Goal: Task Accomplishment & Management: Complete application form

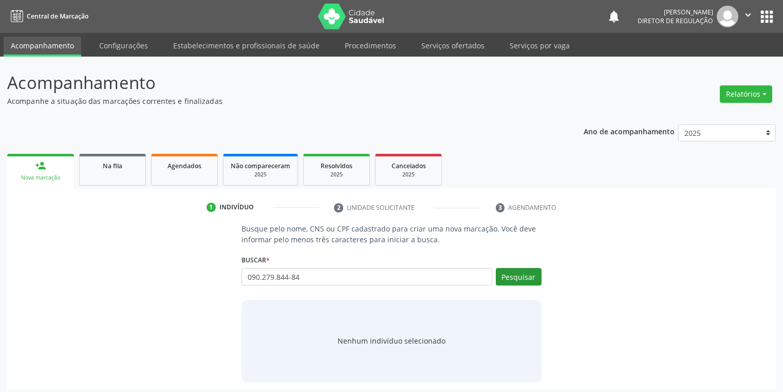
type input "090.279.844-84"
click at [525, 275] on button "Pesquisar" at bounding box center [519, 276] width 46 height 17
type input "090.279.844-84"
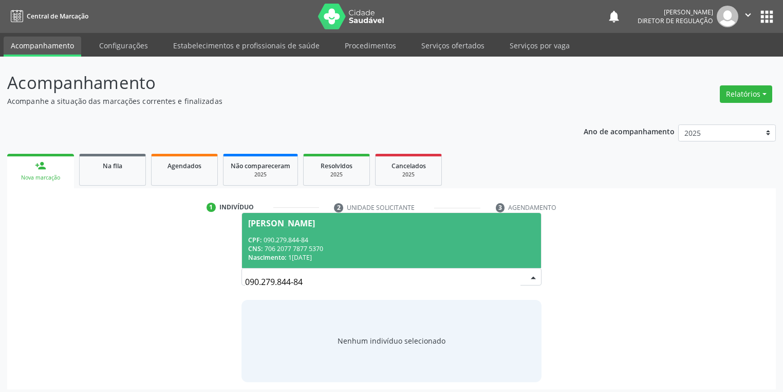
click at [296, 247] on div "CNS: 706 2077 7877 5370" at bounding box center [391, 248] width 287 height 9
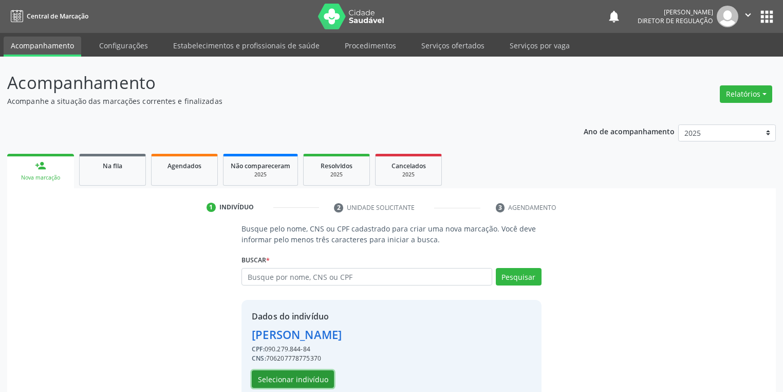
click at [304, 375] on button "Selecionar indivíduo" at bounding box center [293, 378] width 82 height 17
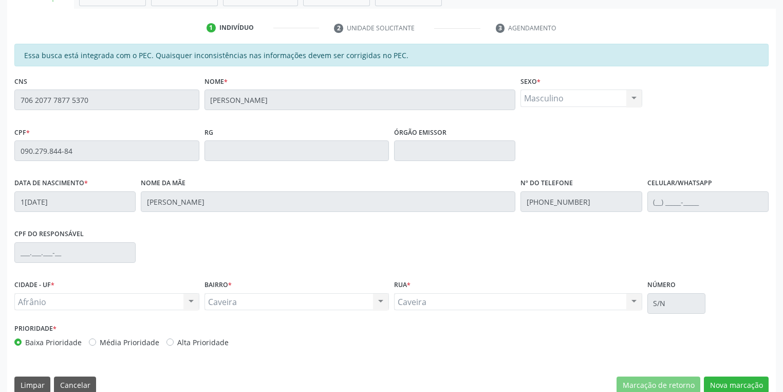
scroll to position [195, 0]
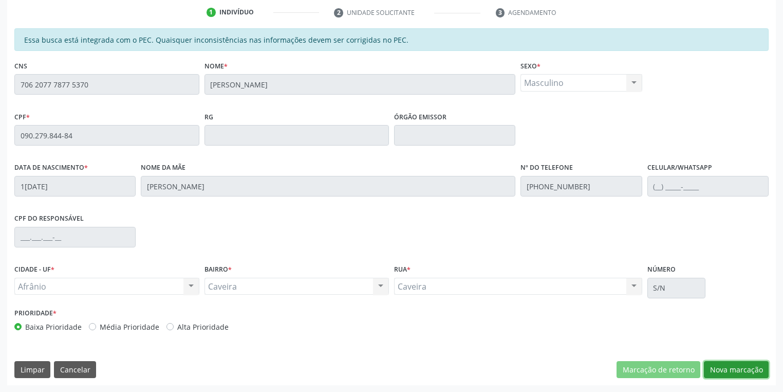
click at [734, 369] on button "Nova marcação" at bounding box center [736, 369] width 65 height 17
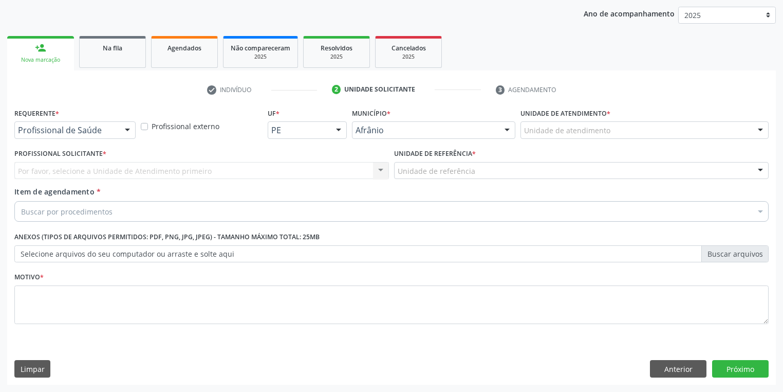
scroll to position [117, 0]
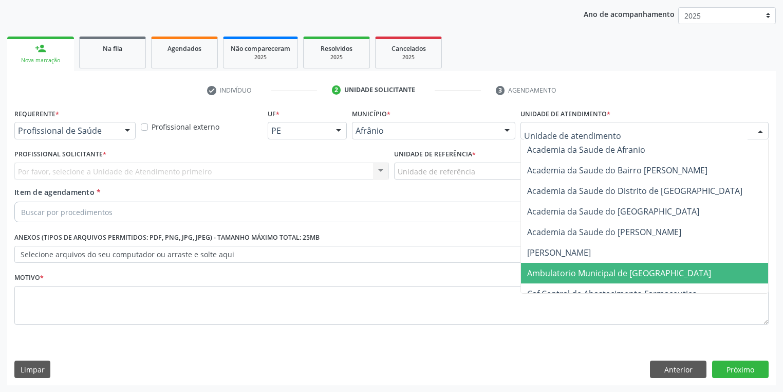
click at [578, 271] on span "Ambulatorio Municipal de [GEOGRAPHIC_DATA]" at bounding box center [619, 272] width 184 height 11
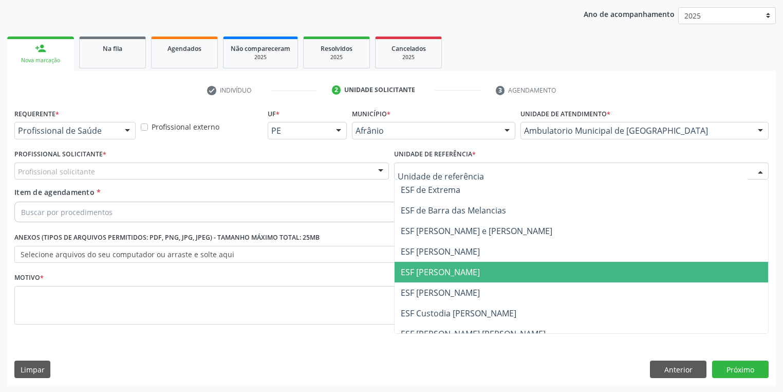
click at [428, 263] on span "ESF [PERSON_NAME]" at bounding box center [582, 272] width 374 height 21
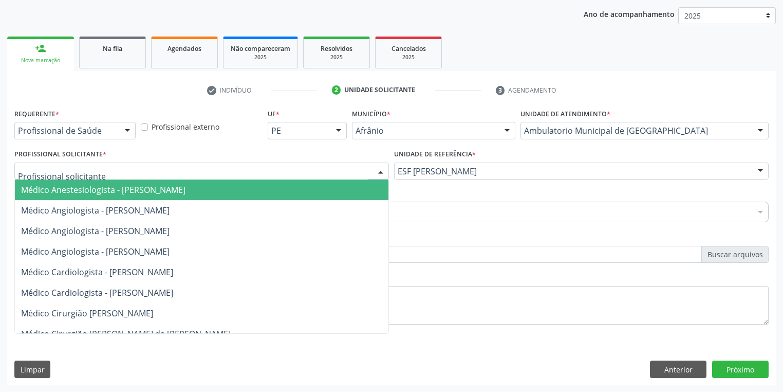
click at [230, 166] on div at bounding box center [201, 170] width 375 height 17
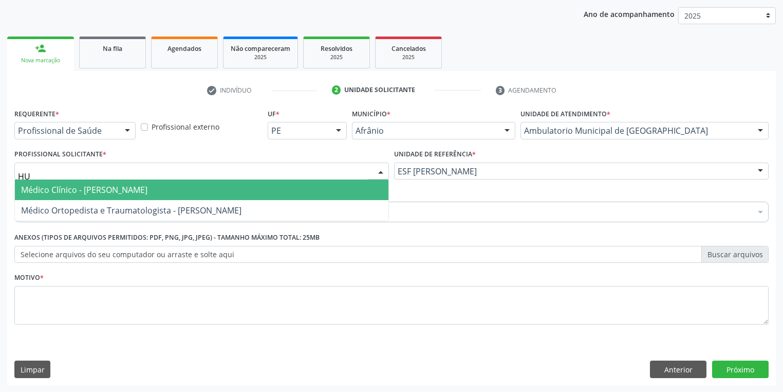
type input "HUM"
click at [232, 190] on span "Médico Clínico - [PERSON_NAME]" at bounding box center [202, 189] width 374 height 21
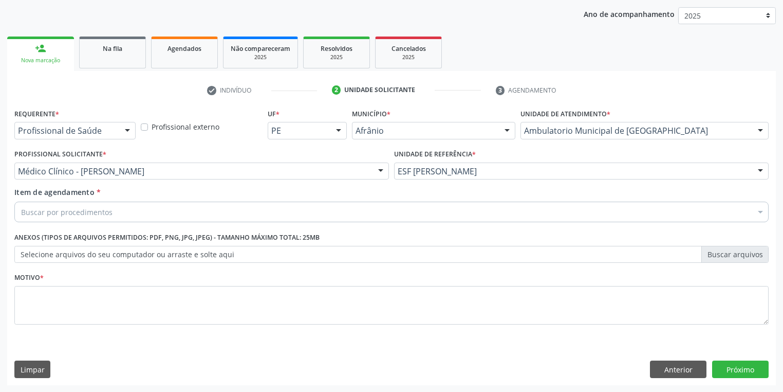
click at [156, 211] on div "Buscar por procedimentos" at bounding box center [391, 212] width 755 height 21
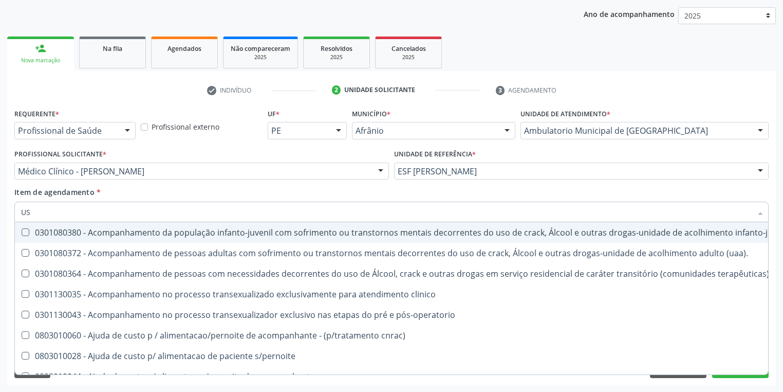
type input "USG"
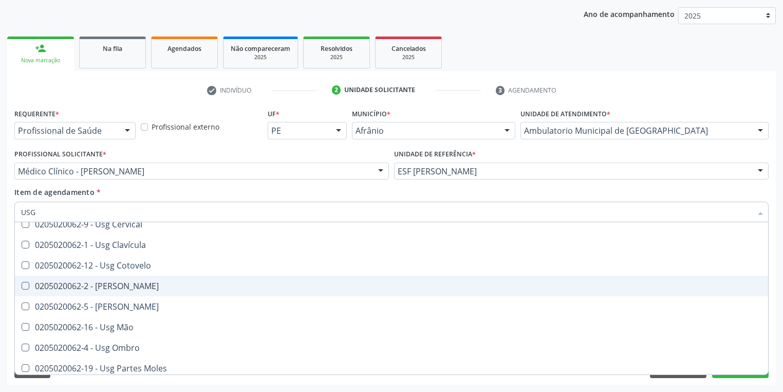
scroll to position [82, 0]
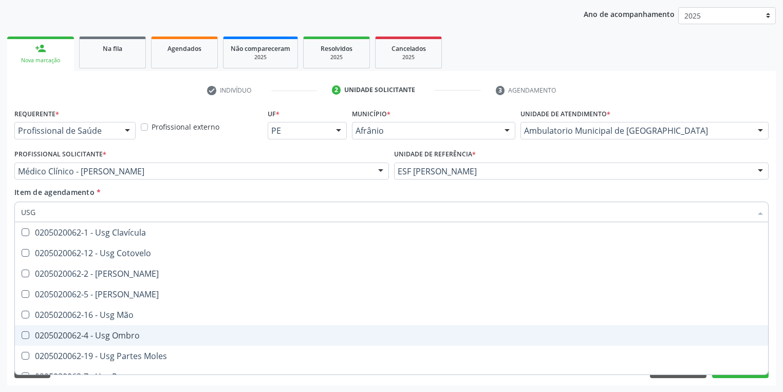
click at [155, 333] on div "0205020062-4 - Usg Ombro" at bounding box center [391, 335] width 741 height 8
checkbox Ombro "true"
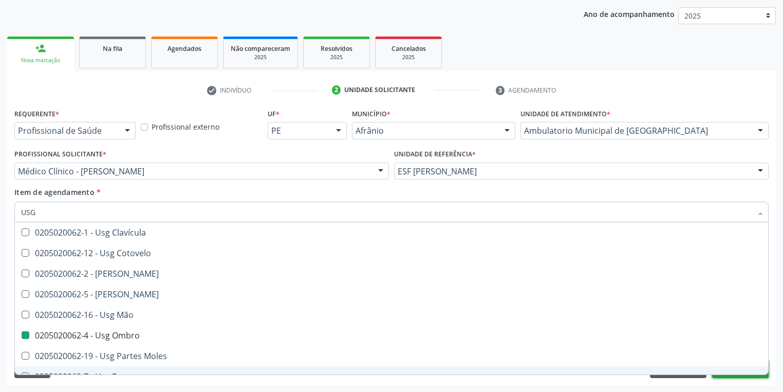
click at [720, 375] on button "Próximo" at bounding box center [741, 368] width 57 height 17
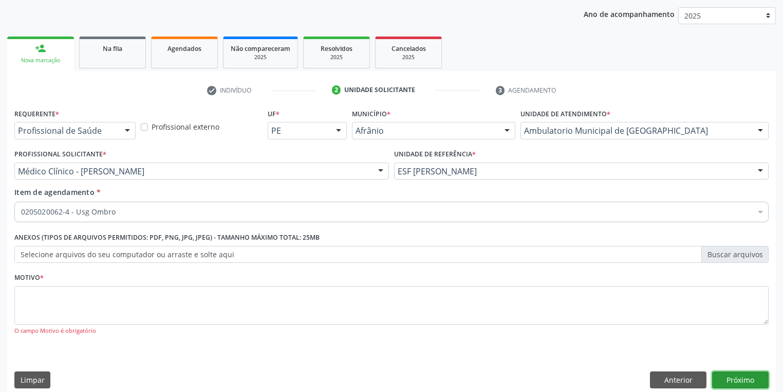
scroll to position [0, 0]
click at [275, 303] on textarea at bounding box center [391, 305] width 755 height 39
type textarea "*"
click at [743, 382] on button "Próximo" at bounding box center [741, 379] width 57 height 17
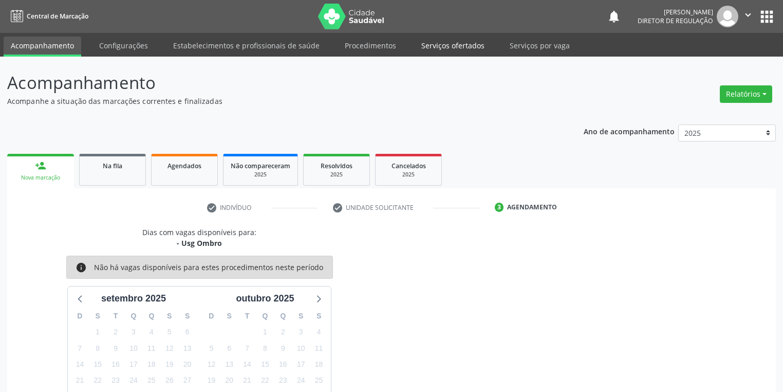
click at [462, 45] on link "Serviços ofertados" at bounding box center [453, 46] width 78 height 18
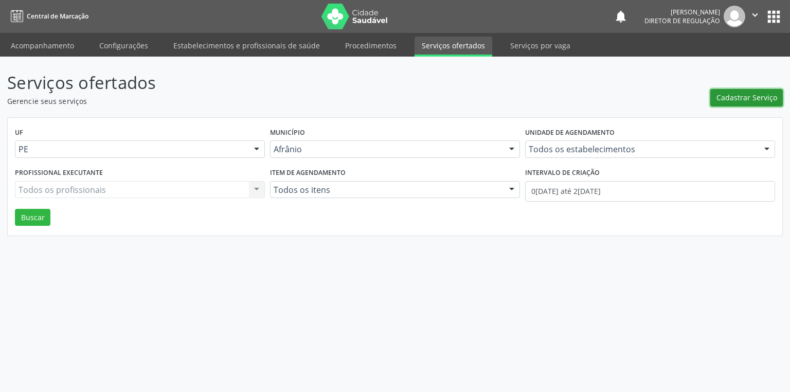
click at [746, 97] on span "Cadastrar Serviço" at bounding box center [746, 97] width 61 height 11
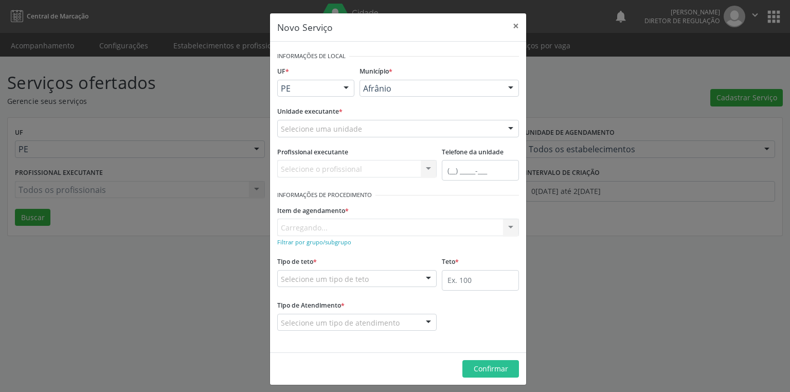
click at [382, 126] on div "Selecione uma unidade" at bounding box center [398, 128] width 242 height 17
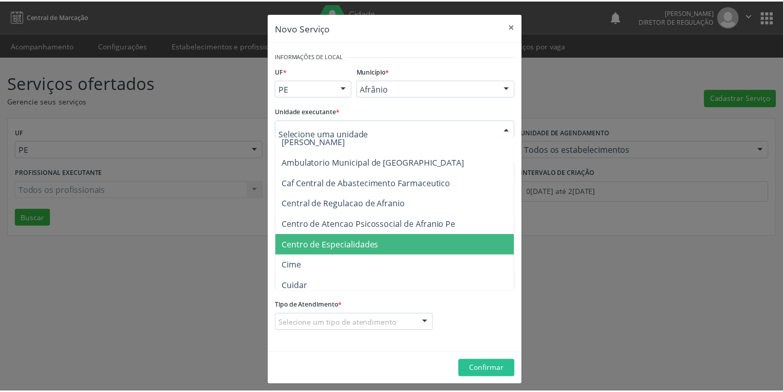
scroll to position [123, 0]
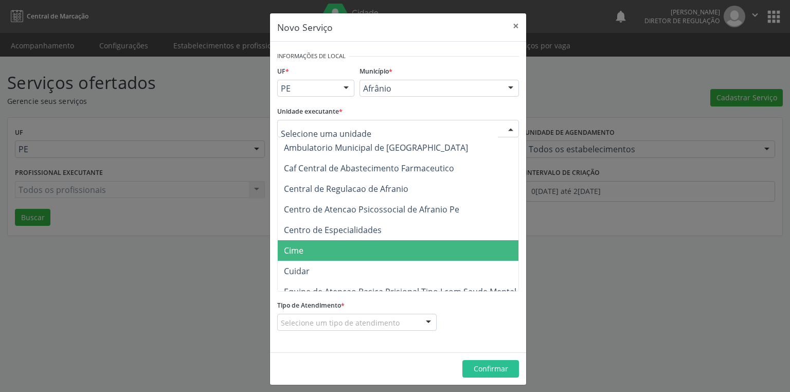
click at [338, 249] on span "Cime" at bounding box center [403, 250] width 251 height 21
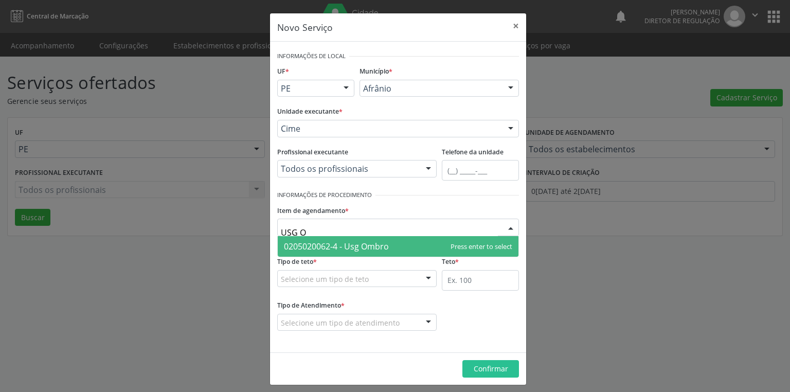
type input "USG OM"
click at [345, 242] on span "0205020062-4 - Usg Ombro" at bounding box center [336, 246] width 105 height 11
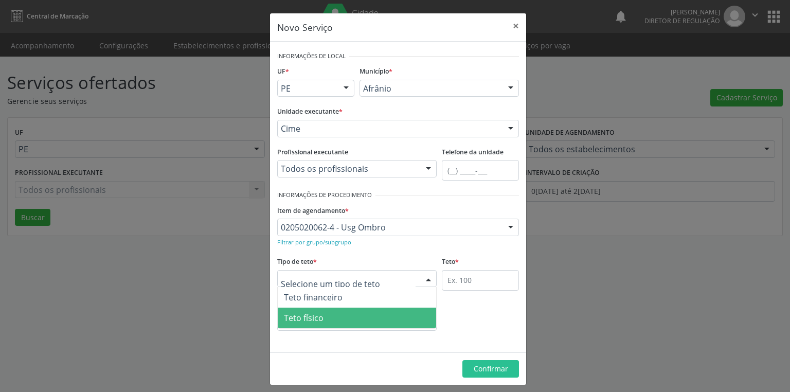
click at [347, 317] on span "Teto físico" at bounding box center [357, 317] width 158 height 21
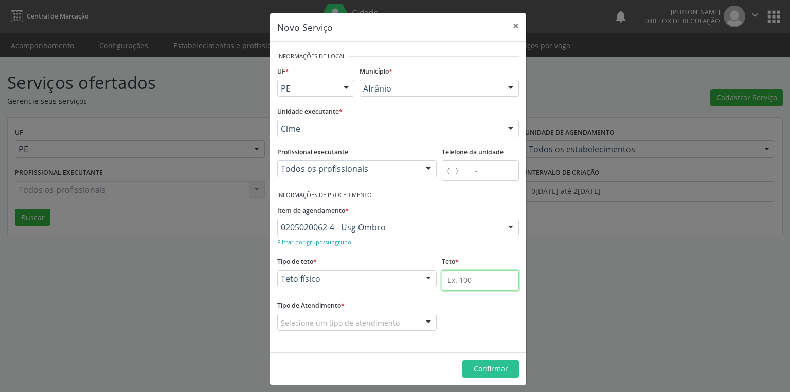
click at [483, 280] on input "text" at bounding box center [480, 280] width 77 height 21
type input "3"
click at [410, 322] on div "Selecione um tipo de atendimento" at bounding box center [356, 322] width 159 height 17
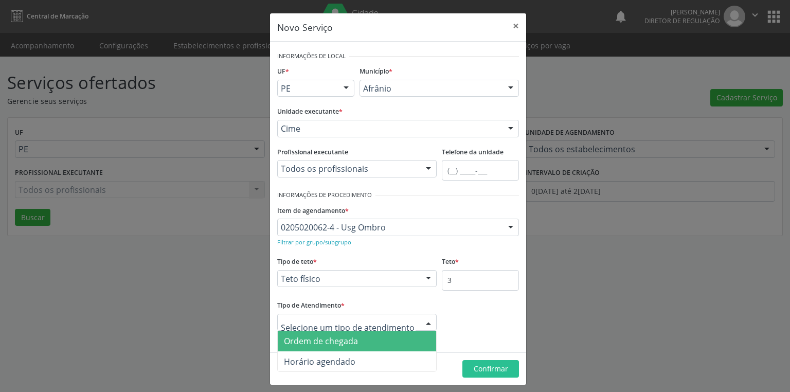
click at [378, 338] on span "Ordem de chegada" at bounding box center [357, 341] width 158 height 21
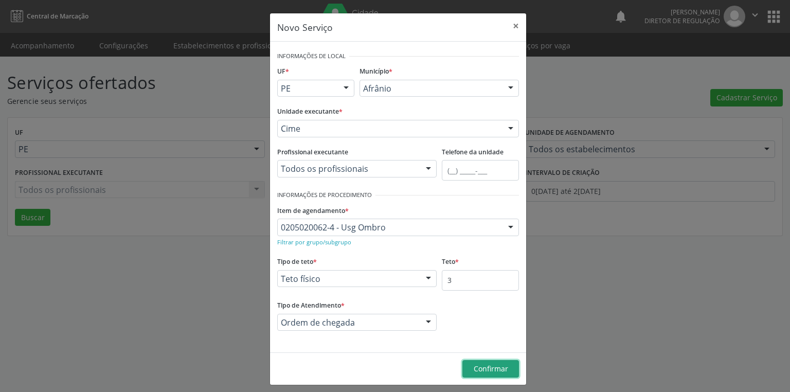
click at [489, 368] on span "Confirmar" at bounding box center [490, 368] width 34 height 10
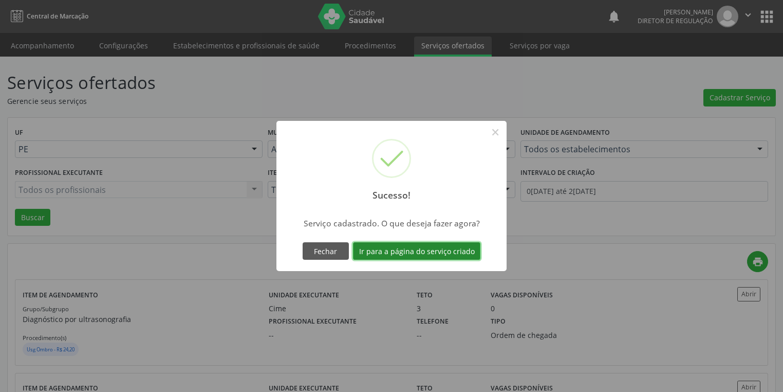
click at [426, 252] on button "Ir para a página do serviço criado" at bounding box center [416, 250] width 127 height 17
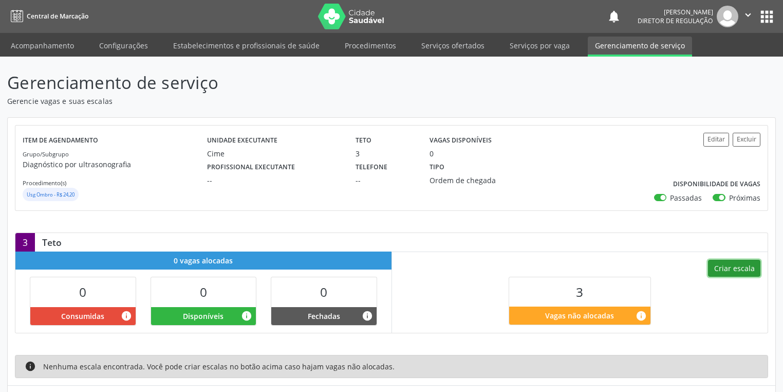
click at [744, 267] on button "Criar escala" at bounding box center [734, 268] width 52 height 17
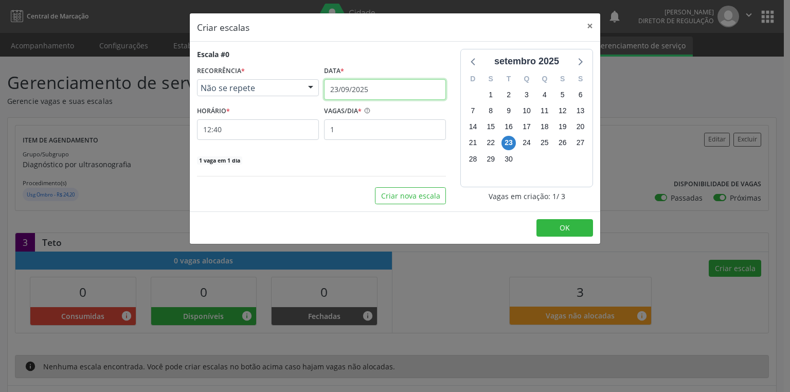
click at [380, 88] on input "23/09/2025" at bounding box center [385, 89] width 122 height 21
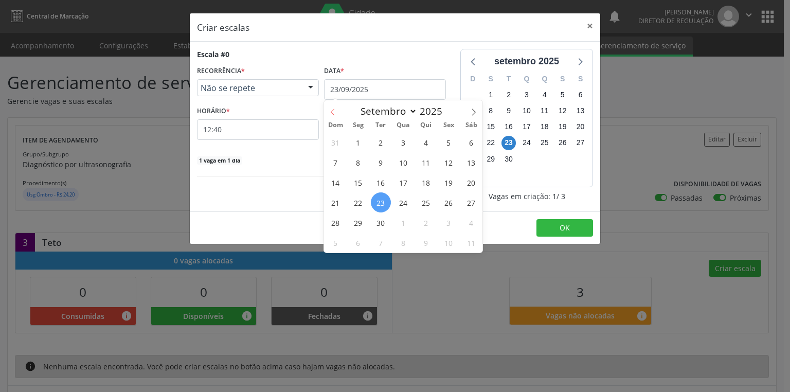
click at [333, 111] on icon at bounding box center [333, 112] width 4 height 7
select select "7"
click at [446, 206] on span "22" at bounding box center [449, 202] width 20 height 20
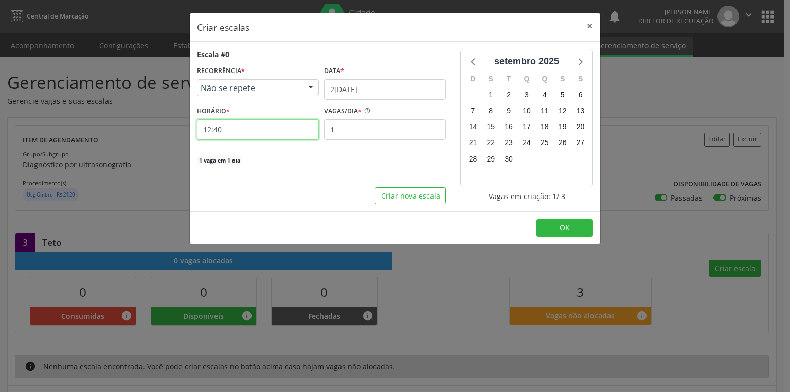
click at [280, 129] on input "12:40" at bounding box center [258, 129] width 122 height 21
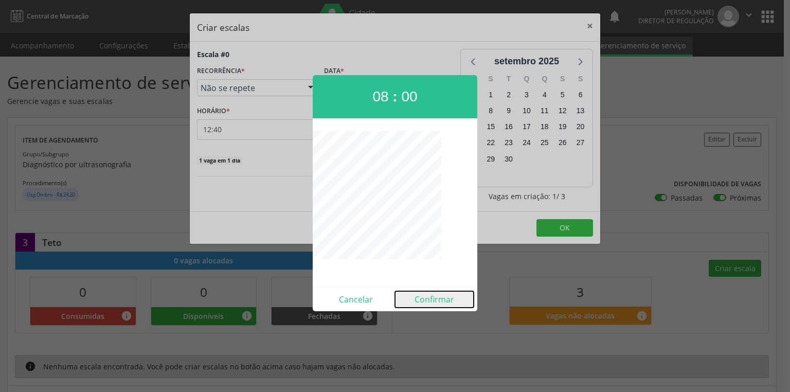
click at [430, 298] on button "Confirmar" at bounding box center [434, 299] width 79 height 16
type input "08:00"
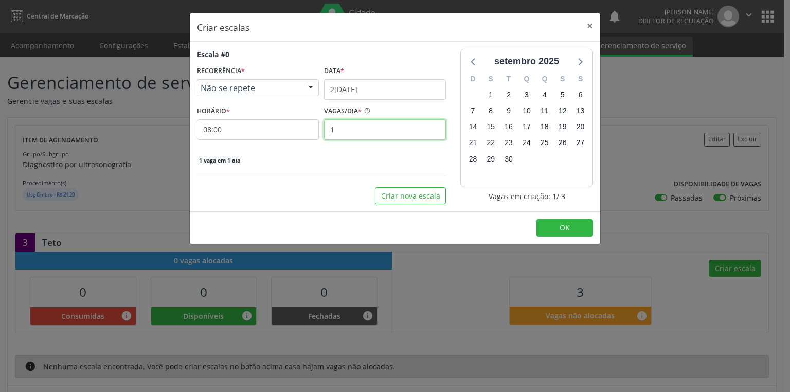
click at [393, 131] on input "1" at bounding box center [385, 129] width 122 height 21
type input "3"
click at [566, 226] on span "OK" at bounding box center [564, 228] width 10 height 10
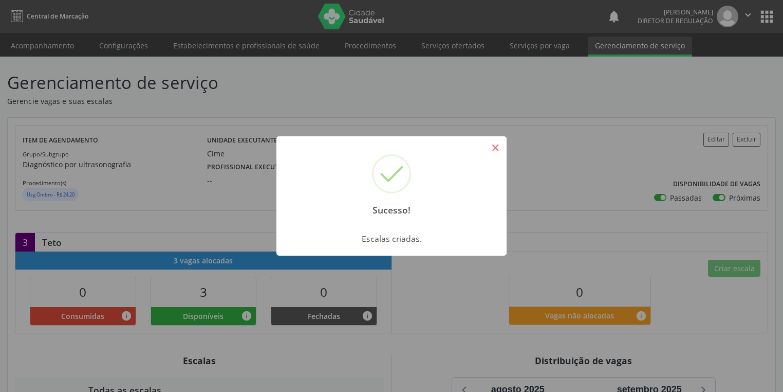
click at [498, 148] on button "×" at bounding box center [495, 147] width 17 height 17
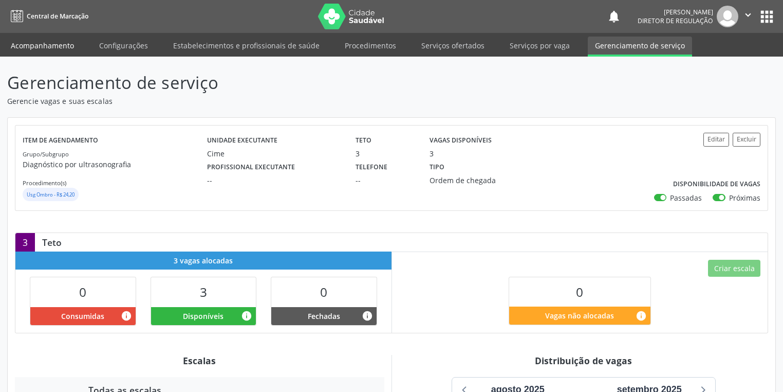
click at [37, 42] on link "Acompanhamento" at bounding box center [43, 46] width 78 height 18
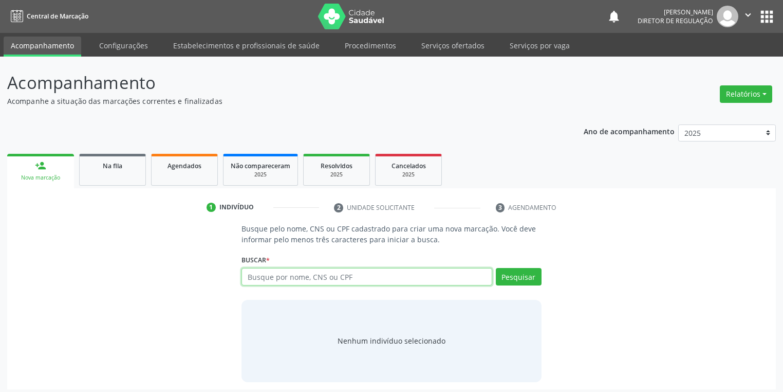
click at [285, 272] on input "text" at bounding box center [367, 276] width 251 height 17
paste input "090.279.844-84"
type input "090.279.844-84"
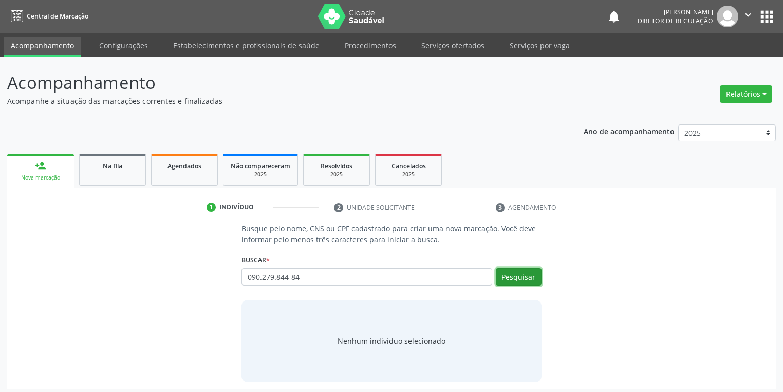
click at [526, 277] on button "Pesquisar" at bounding box center [519, 276] width 46 height 17
type input "090.279.844-84"
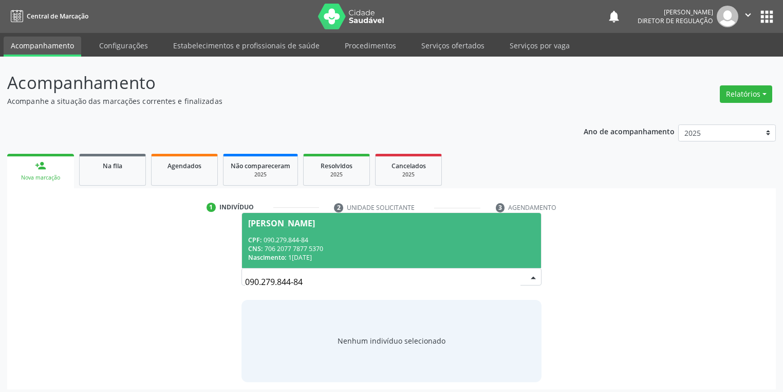
click at [315, 256] on div "Nascimento: [DATE]" at bounding box center [391, 257] width 287 height 9
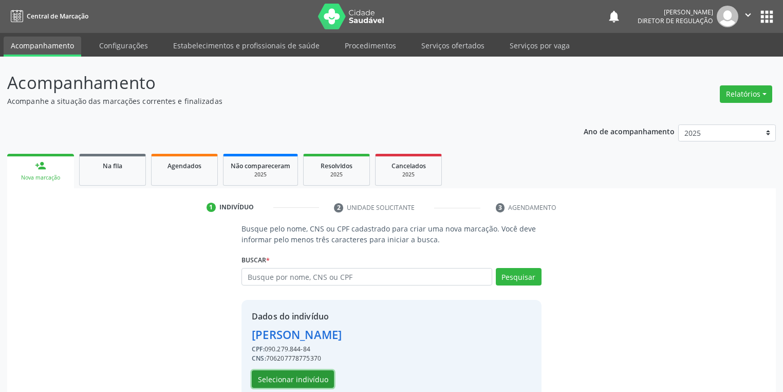
click at [323, 380] on button "Selecionar indivíduo" at bounding box center [293, 378] width 82 height 17
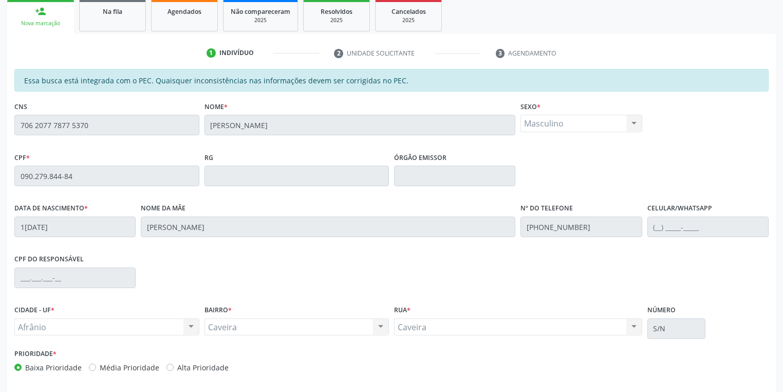
scroll to position [195, 0]
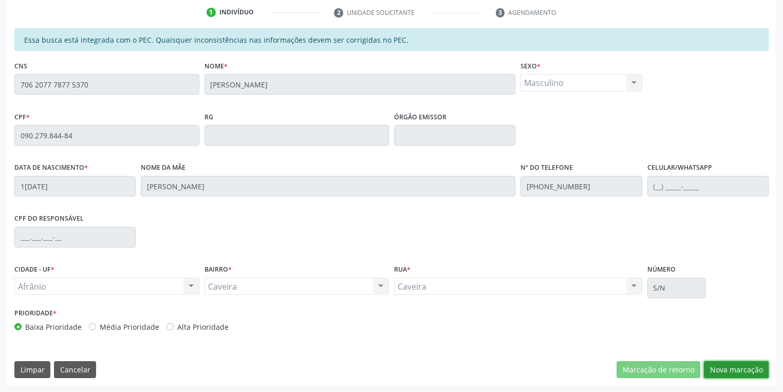
click at [725, 368] on button "Nova marcação" at bounding box center [736, 369] width 65 height 17
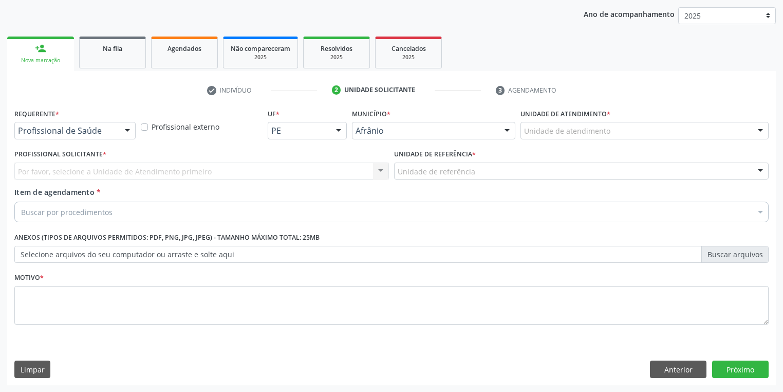
click at [613, 129] on div "Unidade de atendimento" at bounding box center [645, 130] width 248 height 17
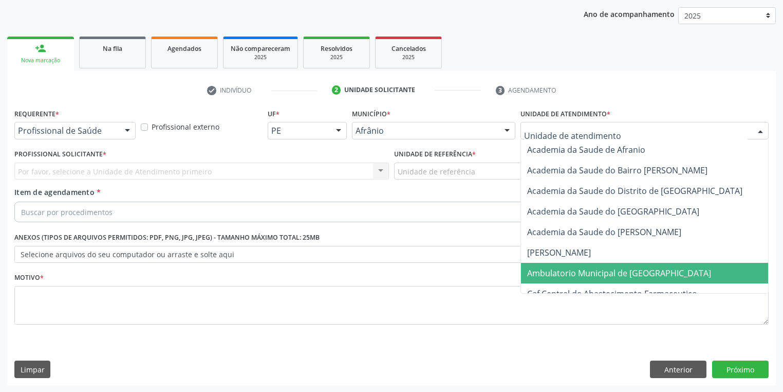
click at [609, 271] on span "Ambulatorio Municipal de [GEOGRAPHIC_DATA]" at bounding box center [619, 272] width 184 height 11
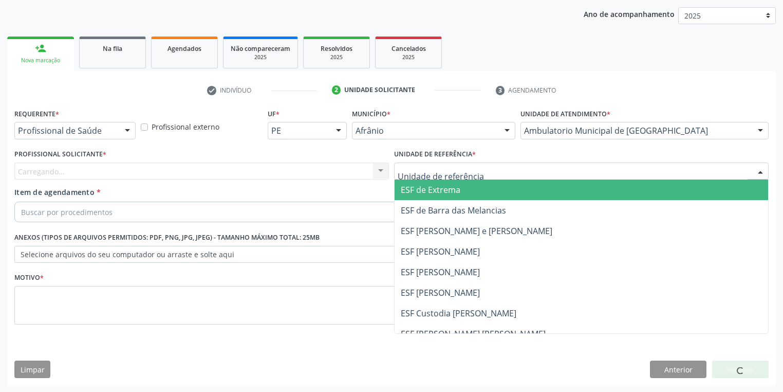
click at [472, 165] on div at bounding box center [581, 170] width 375 height 17
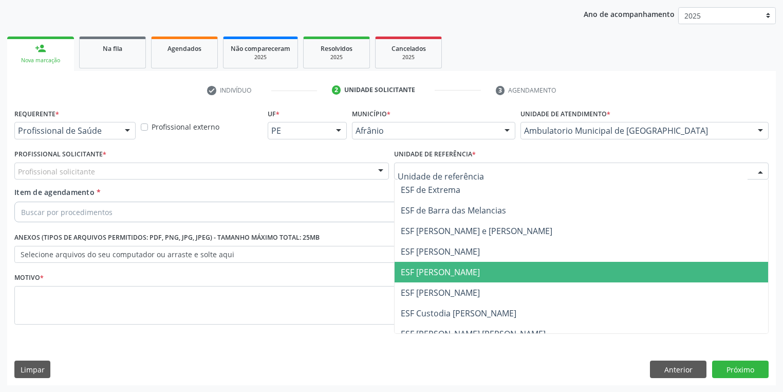
click at [459, 265] on span "ESF [PERSON_NAME]" at bounding box center [582, 272] width 374 height 21
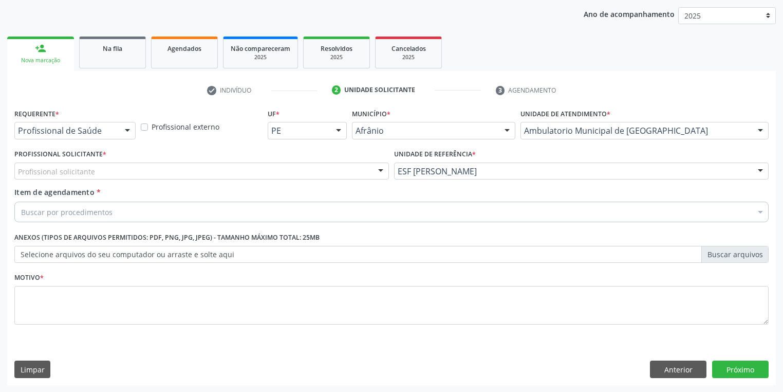
click at [253, 169] on div "Profissional solicitante" at bounding box center [201, 170] width 375 height 17
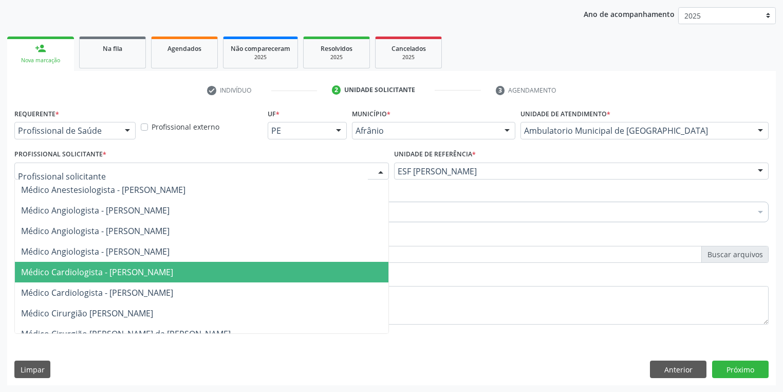
click at [173, 267] on span "Médico Cardiologista - [PERSON_NAME]" at bounding box center [97, 271] width 152 height 11
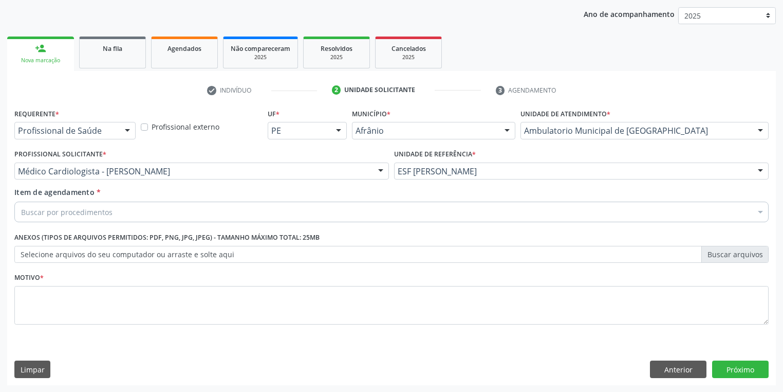
click at [202, 209] on div "Buscar por procedimentos" at bounding box center [391, 212] width 755 height 21
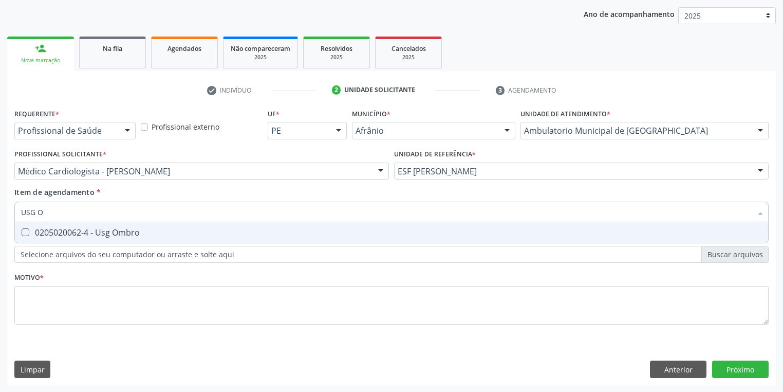
type input "USG OM"
click at [197, 229] on div "0205020062-4 - Usg Ombro" at bounding box center [391, 232] width 741 height 8
checkbox Ombro "true"
click at [206, 298] on div "Requerente * Profissional de Saúde Profissional de Saúde Paciente Nenhum result…" at bounding box center [391, 222] width 755 height 233
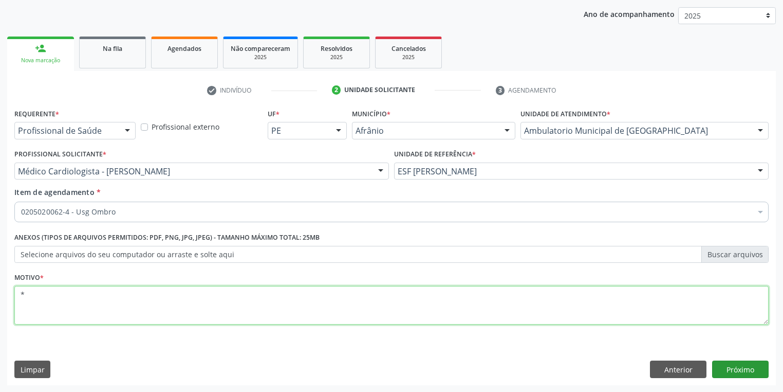
type textarea "*"
click at [732, 366] on button "Próximo" at bounding box center [741, 368] width 57 height 17
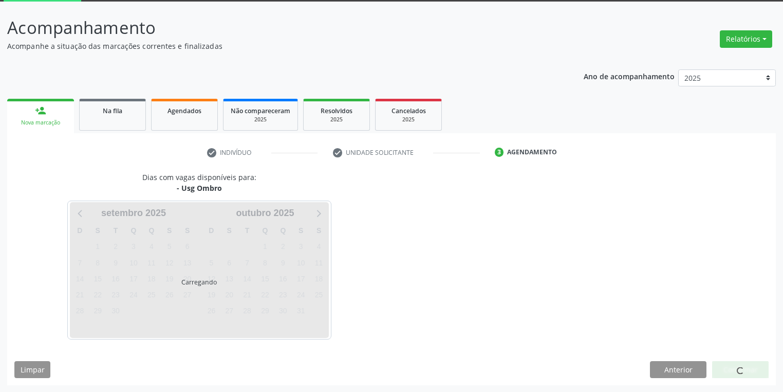
scroll to position [85, 0]
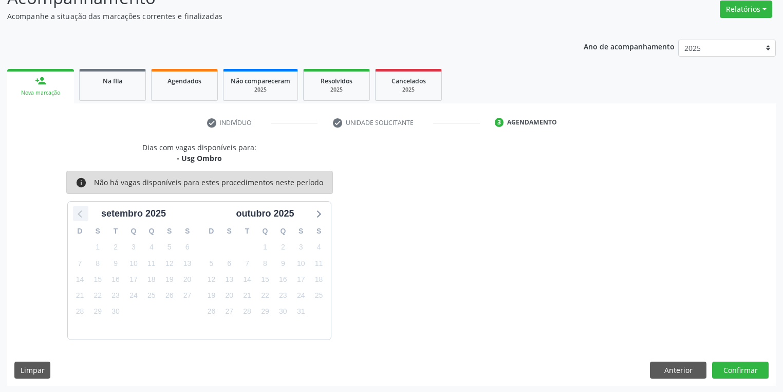
click at [76, 214] on icon at bounding box center [80, 213] width 13 height 13
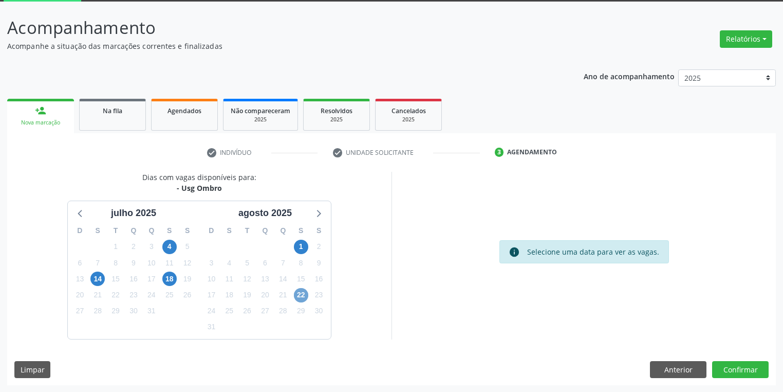
click at [302, 293] on span "22" at bounding box center [301, 295] width 14 height 14
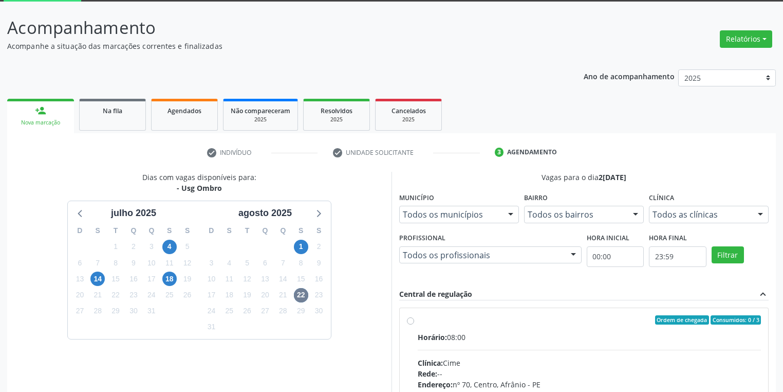
click at [443, 317] on div "Ordem de chegada Consumidos: 0 / 3" at bounding box center [589, 319] width 343 height 9
click at [414, 317] on input "Ordem de chegada Consumidos: 0 / 3 Horário: 08:00 Clínica: Cime Rede: -- Endere…" at bounding box center [410, 319] width 7 height 9
radio input "true"
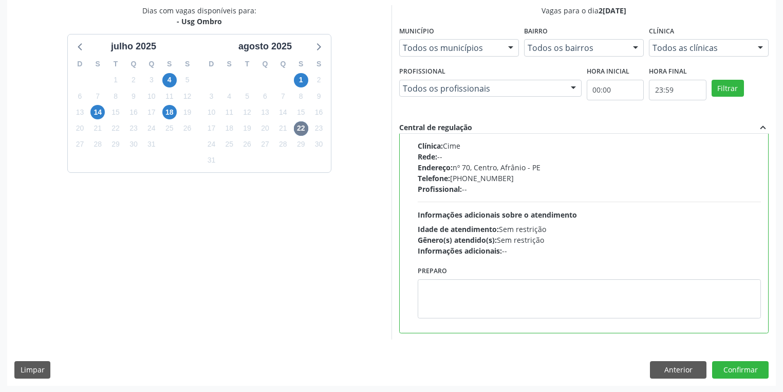
scroll to position [222, 0]
click at [744, 370] on button "Confirmar" at bounding box center [741, 368] width 57 height 17
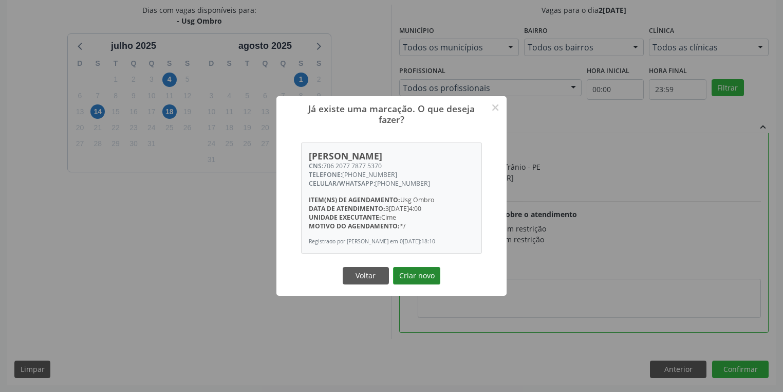
click at [407, 280] on button "Criar novo" at bounding box center [416, 275] width 47 height 17
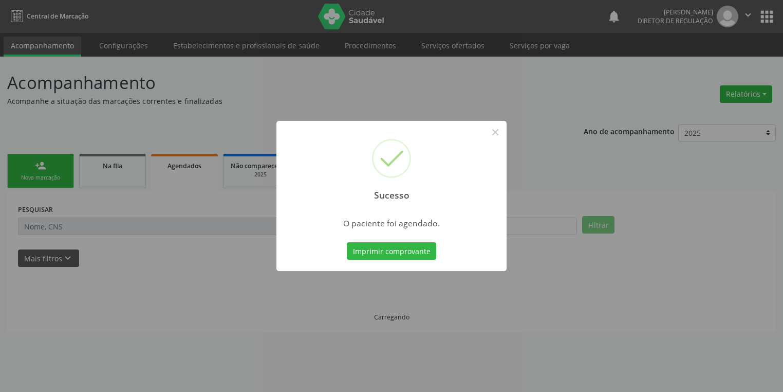
scroll to position [0, 0]
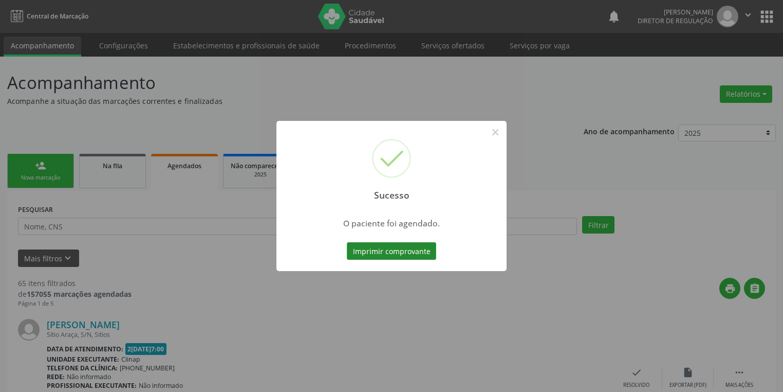
click at [413, 257] on button "Imprimir comprovante" at bounding box center [391, 250] width 89 height 17
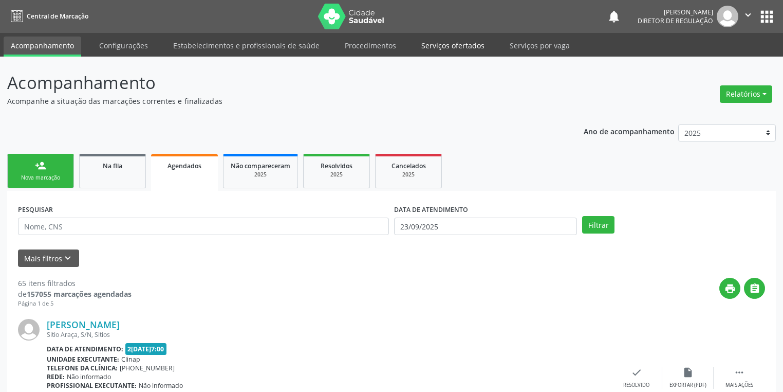
click at [459, 45] on link "Serviços ofertados" at bounding box center [453, 46] width 78 height 18
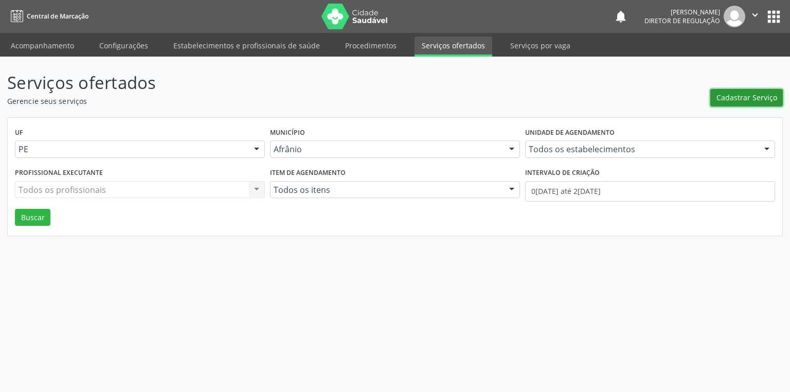
click at [730, 96] on span "Cadastrar Serviço" at bounding box center [746, 97] width 61 height 11
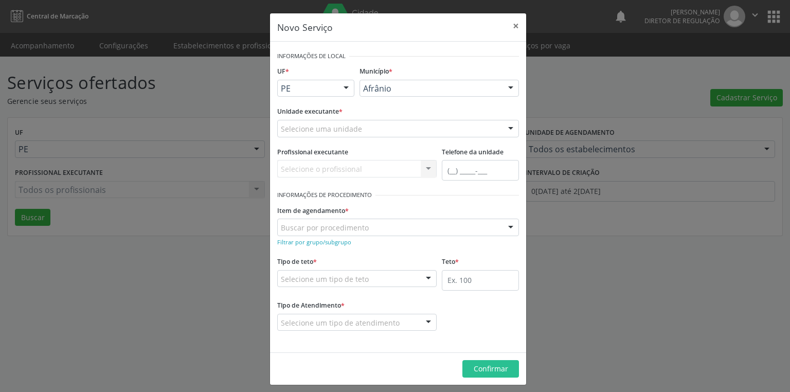
click at [368, 126] on div "Selecione uma unidade" at bounding box center [398, 128] width 242 height 17
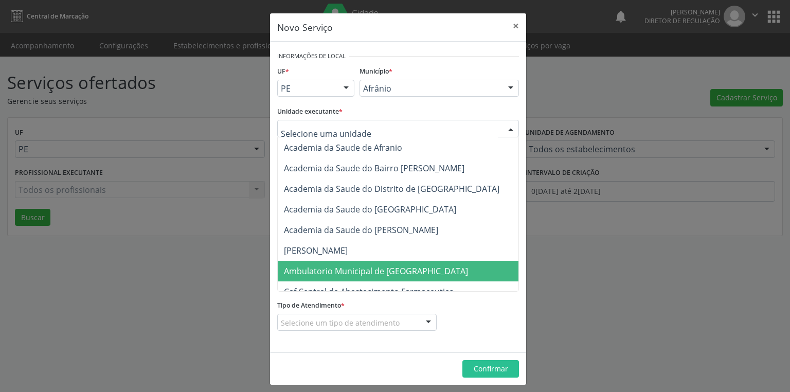
click at [366, 275] on span "Ambulatorio Municipal de [GEOGRAPHIC_DATA]" at bounding box center [376, 270] width 184 height 11
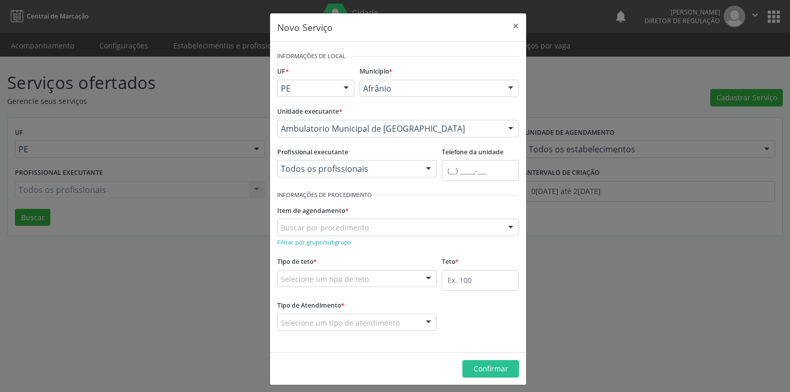
click at [368, 226] on div "Buscar por procedimento" at bounding box center [398, 226] width 242 height 17
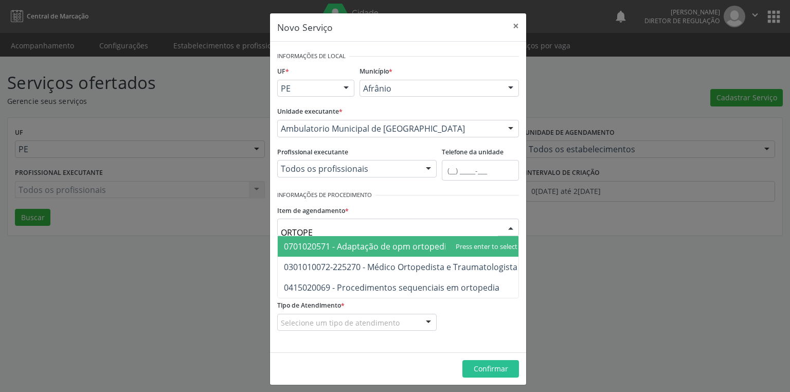
type input "ORTOPED"
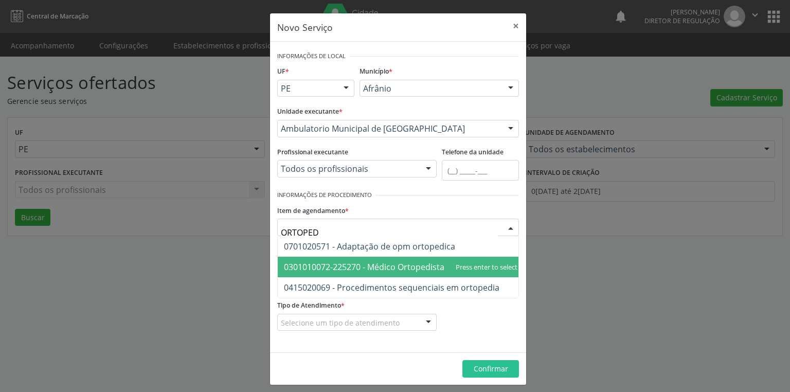
click at [379, 267] on span "0301010072-225270 - Médico Ortopedista e Traumatologista" at bounding box center [400, 266] width 233 height 11
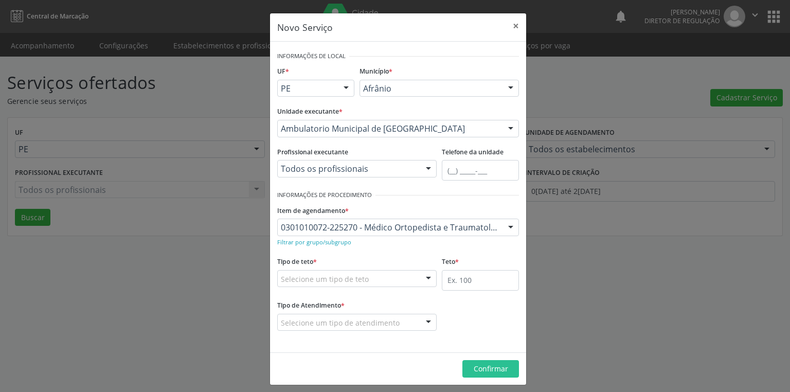
click at [372, 272] on div "Selecione um tipo de teto" at bounding box center [356, 278] width 159 height 17
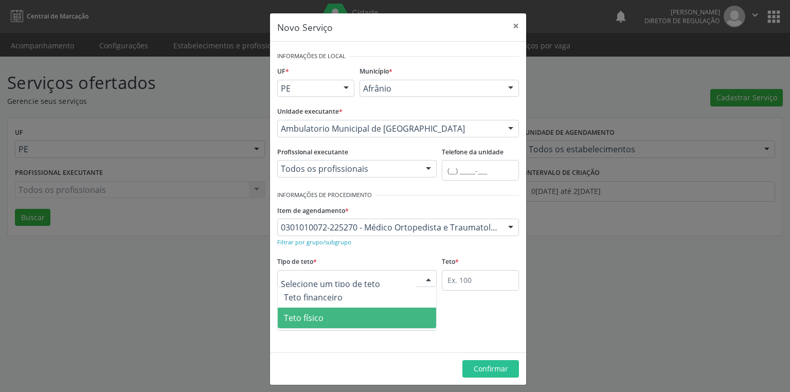
click at [358, 319] on span "Teto físico" at bounding box center [357, 317] width 158 height 21
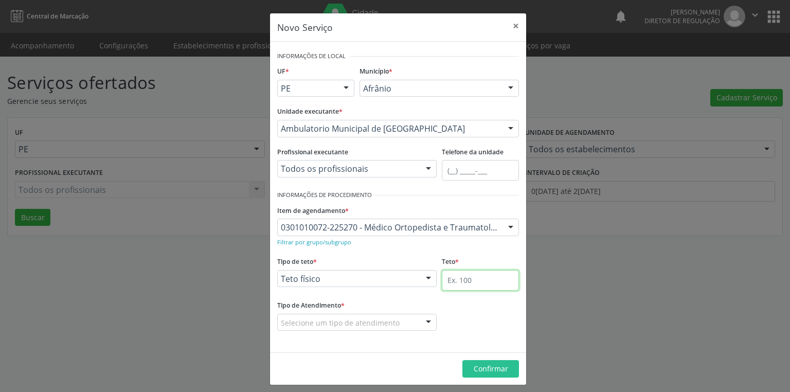
click at [487, 278] on input "text" at bounding box center [480, 280] width 77 height 21
type input "10"
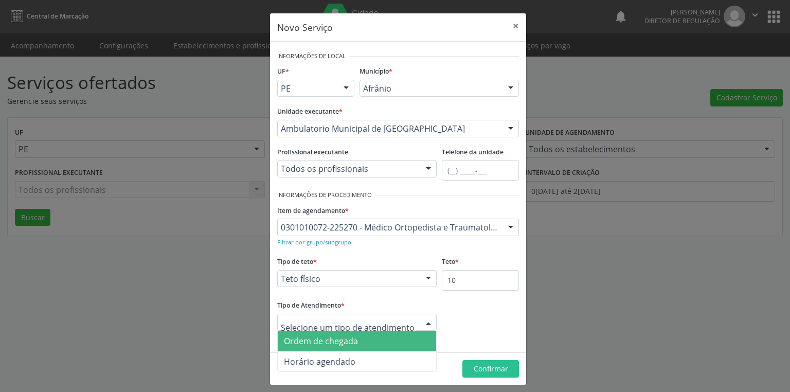
click at [368, 339] on span "Ordem de chegada" at bounding box center [357, 341] width 158 height 21
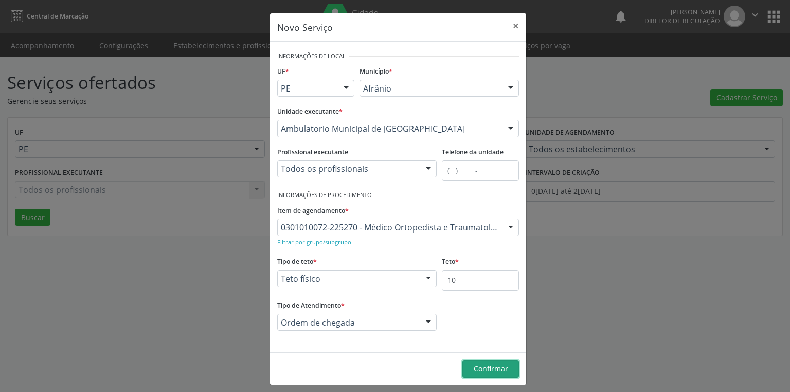
click at [496, 367] on span "Confirmar" at bounding box center [490, 368] width 34 height 10
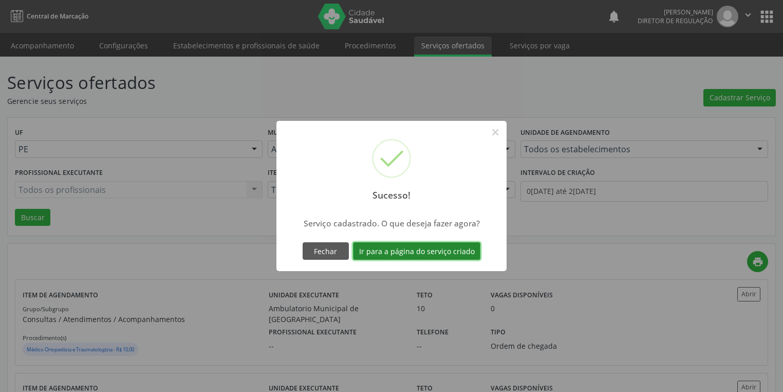
click at [434, 248] on button "Ir para a página do serviço criado" at bounding box center [416, 250] width 127 height 17
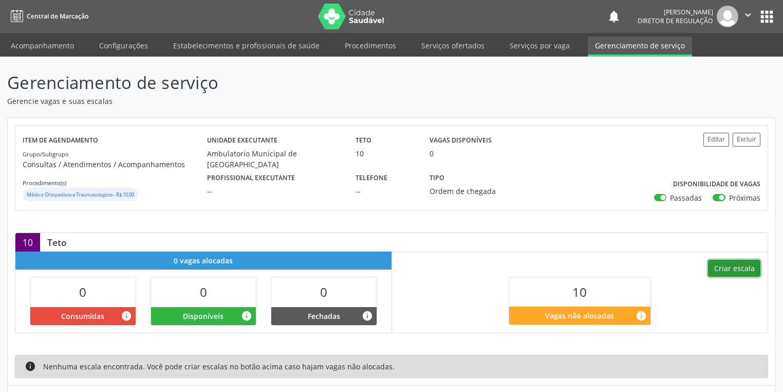
click at [731, 266] on button "Criar escala" at bounding box center [734, 268] width 52 height 17
select select "8"
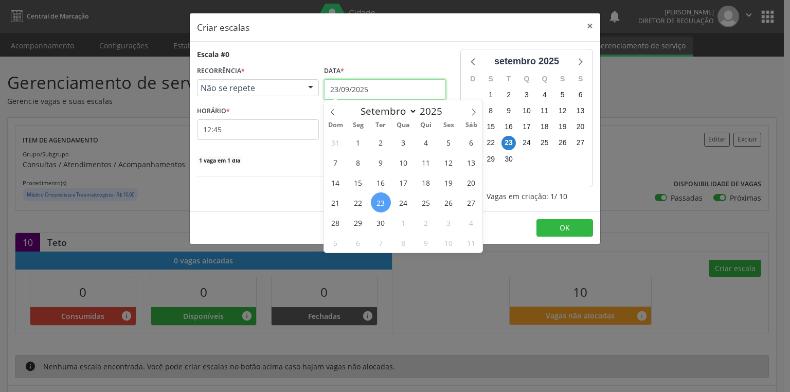
click at [392, 86] on input "23/09/2025" at bounding box center [385, 89] width 122 height 21
click at [468, 223] on span "4" at bounding box center [471, 222] width 20 height 20
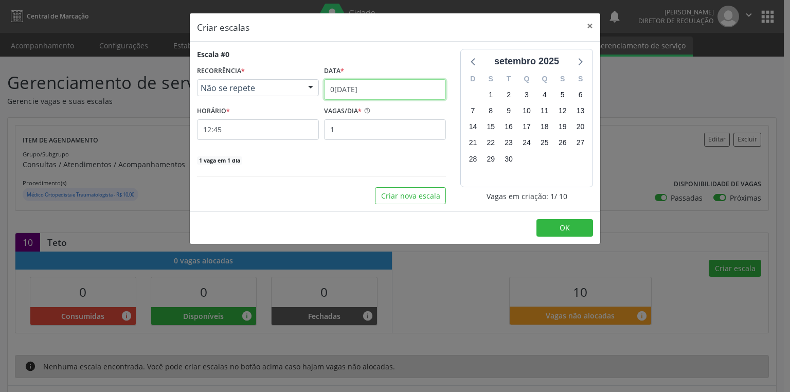
click at [392, 81] on input "[DATE]" at bounding box center [385, 89] width 122 height 21
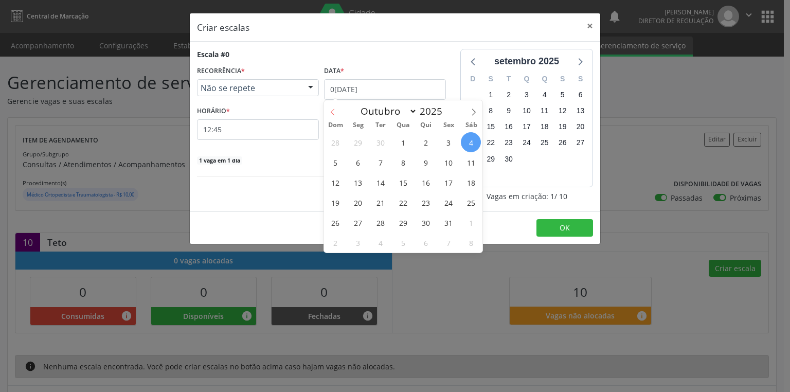
click at [335, 114] on icon at bounding box center [332, 111] width 7 height 7
select select "8"
click at [427, 140] on span "4" at bounding box center [426, 142] width 20 height 20
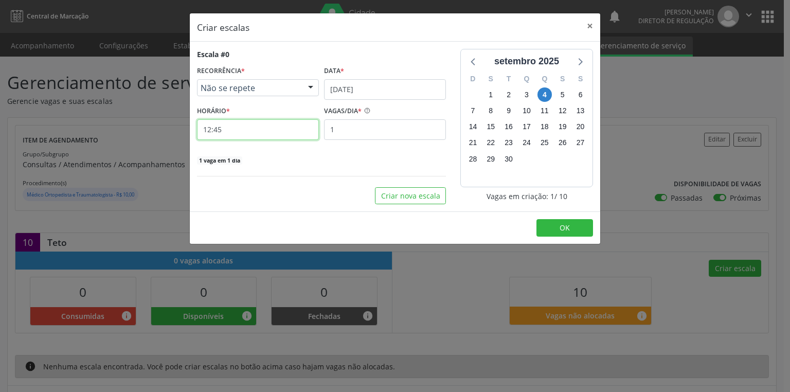
click at [234, 130] on input "12:45" at bounding box center [258, 129] width 122 height 21
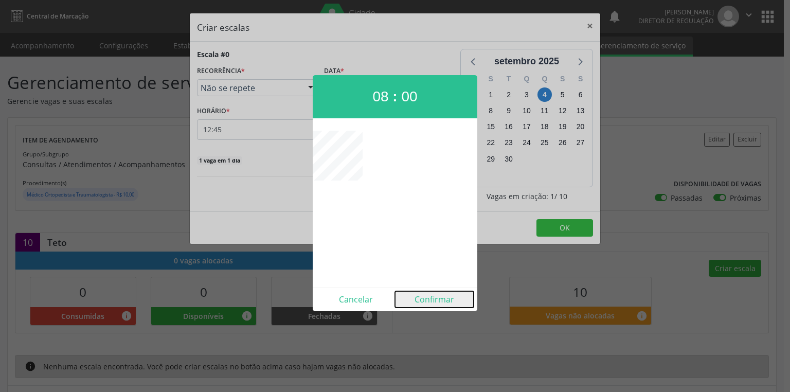
click at [433, 295] on button "Confirmar" at bounding box center [434, 299] width 79 height 16
type input "08:00"
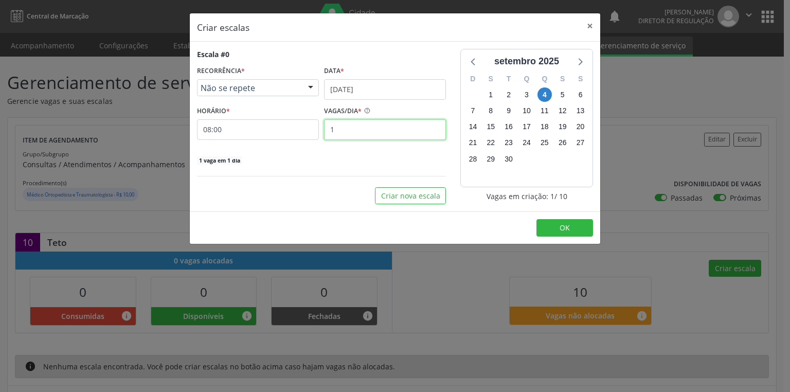
click at [354, 127] on input "1" at bounding box center [385, 129] width 122 height 21
type input "10"
click at [570, 226] on button "OK" at bounding box center [564, 227] width 57 height 17
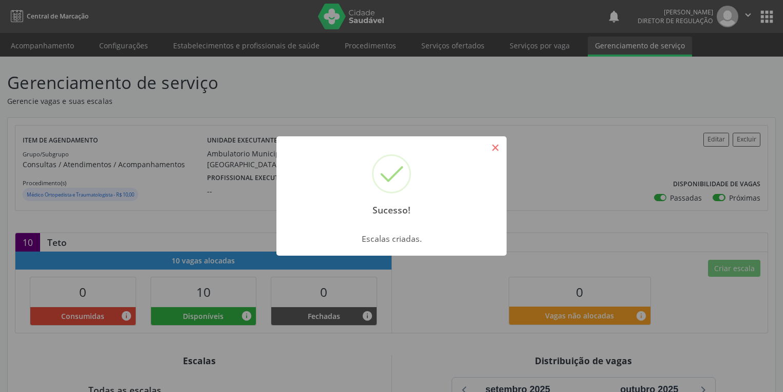
click at [502, 148] on button "×" at bounding box center [495, 147] width 17 height 17
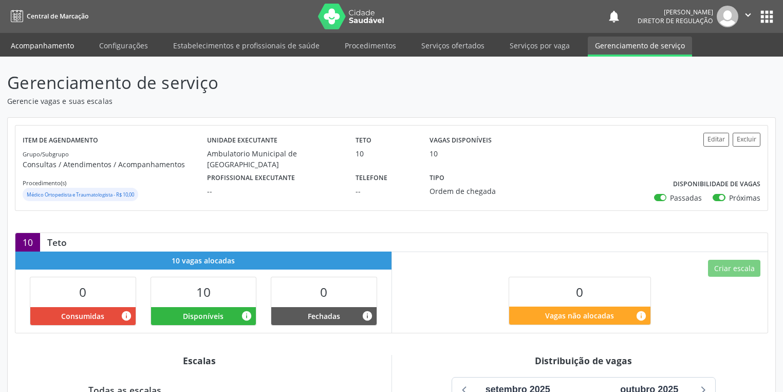
click at [60, 45] on link "Acompanhamento" at bounding box center [43, 46] width 78 height 18
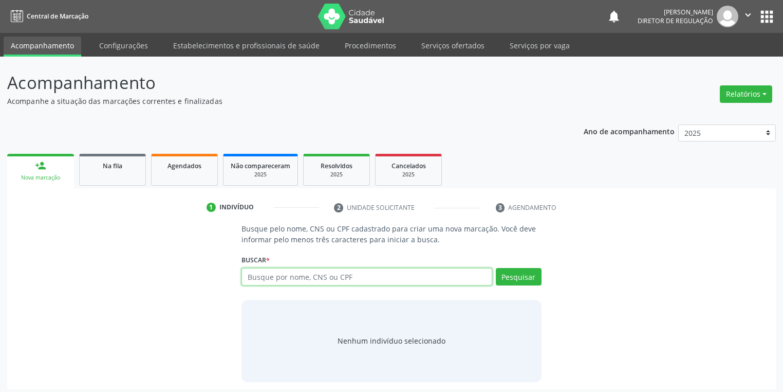
click at [318, 277] on input "text" at bounding box center [367, 276] width 251 height 17
paste input "090.279.844-84"
type input "090.279.844-84"
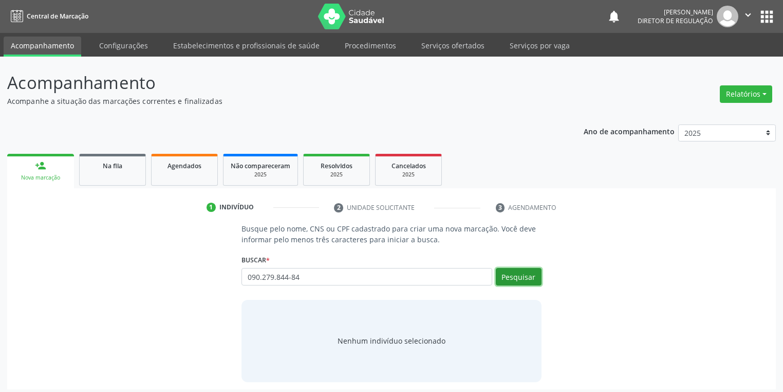
click at [521, 276] on button "Pesquisar" at bounding box center [519, 276] width 46 height 17
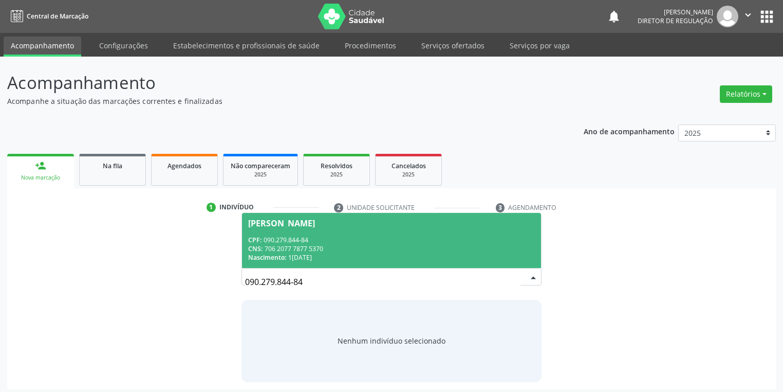
click at [309, 245] on div "CNS: 706 2077 7877 5370" at bounding box center [391, 248] width 287 height 9
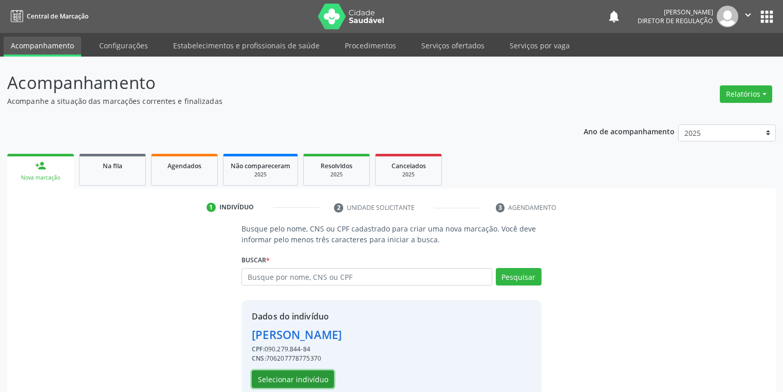
click at [309, 379] on button "Selecionar indivíduo" at bounding box center [293, 378] width 82 height 17
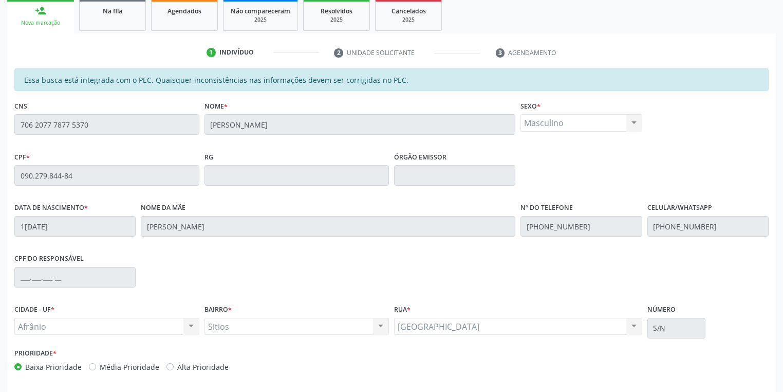
scroll to position [195, 0]
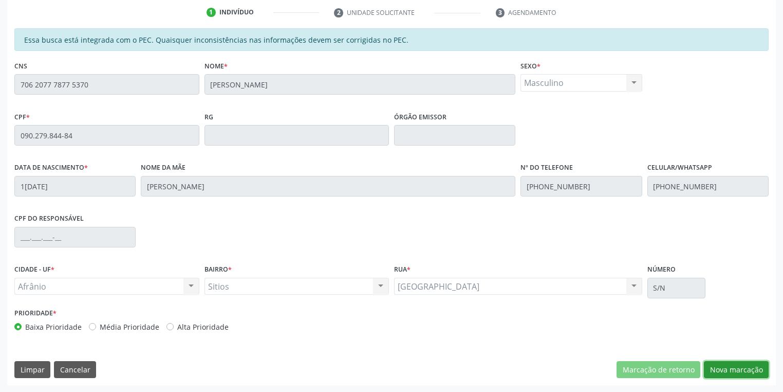
click at [745, 369] on button "Nova marcação" at bounding box center [736, 369] width 65 height 17
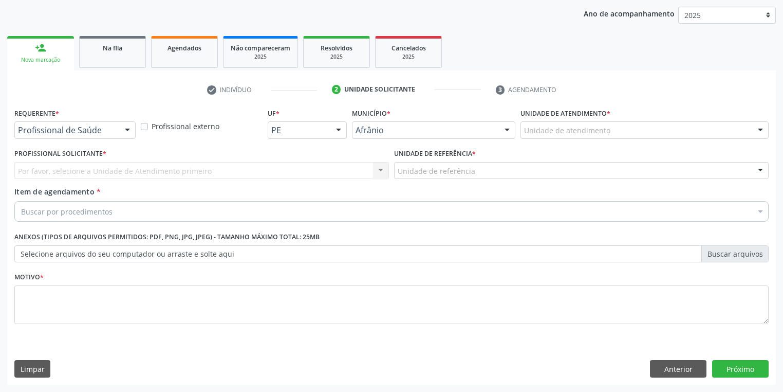
scroll to position [117, 0]
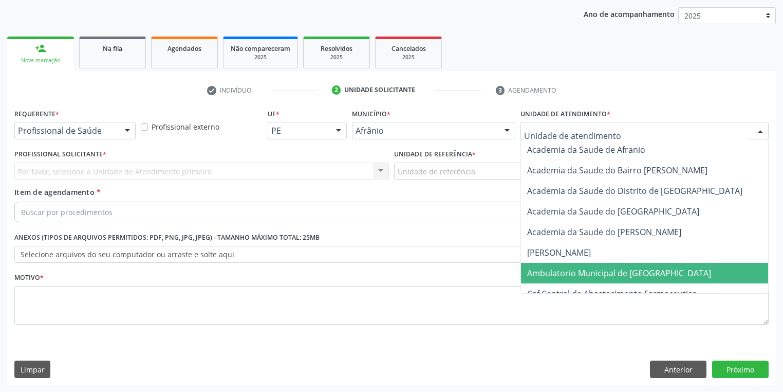
click at [562, 272] on span "Ambulatorio Municipal de [GEOGRAPHIC_DATA]" at bounding box center [619, 272] width 184 height 11
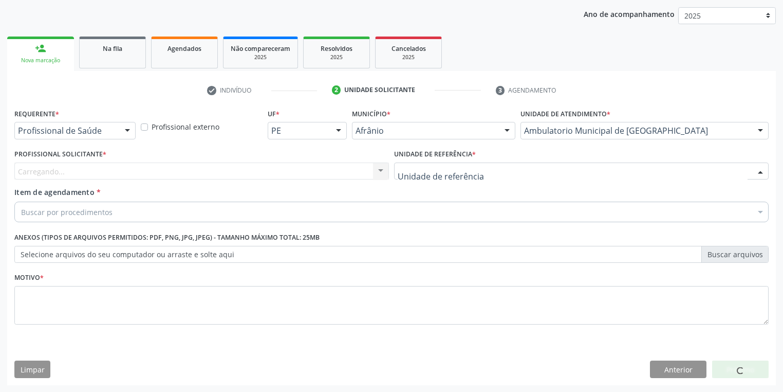
click at [479, 171] on div at bounding box center [581, 170] width 375 height 17
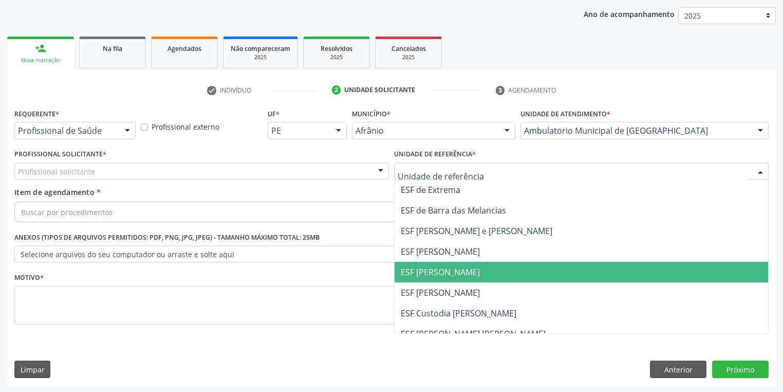
click at [471, 271] on span "ESF [PERSON_NAME]" at bounding box center [582, 272] width 374 height 21
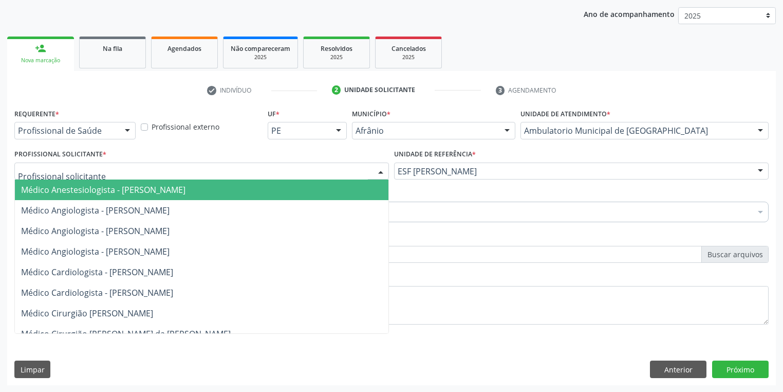
click at [267, 170] on div at bounding box center [201, 170] width 375 height 17
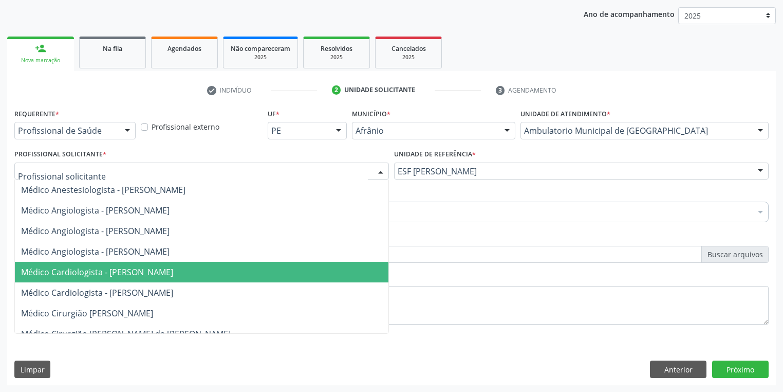
click at [255, 281] on span "Médico Cardiologista - [PERSON_NAME]" at bounding box center [202, 272] width 374 height 21
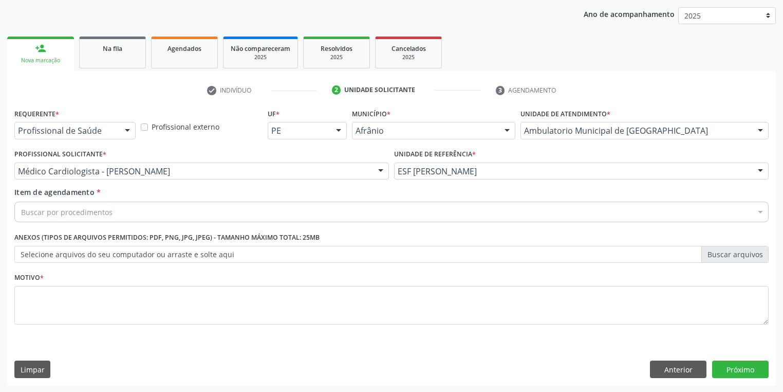
click at [207, 210] on div "Buscar por procedimentos" at bounding box center [391, 212] width 755 height 21
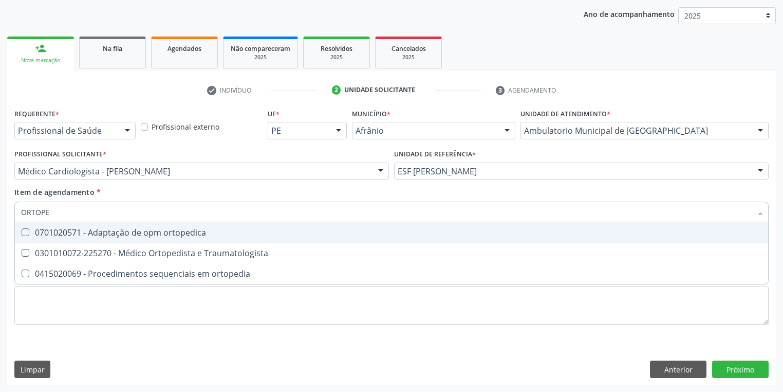
type input "ORTOPED"
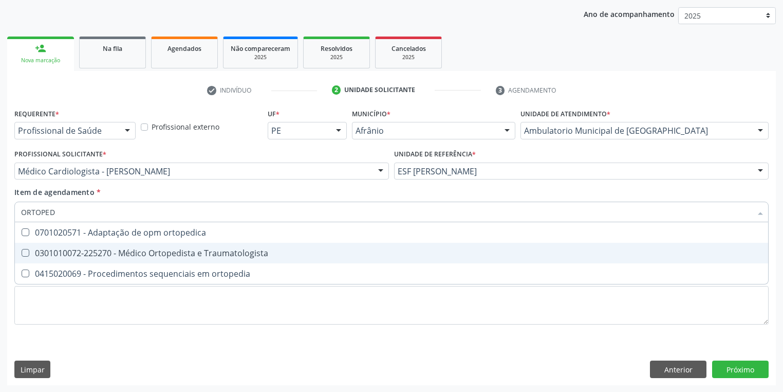
click at [210, 251] on div "0301010072-225270 - Médico Ortopedista e Traumatologista" at bounding box center [391, 253] width 741 height 8
checkbox Traumatologista "true"
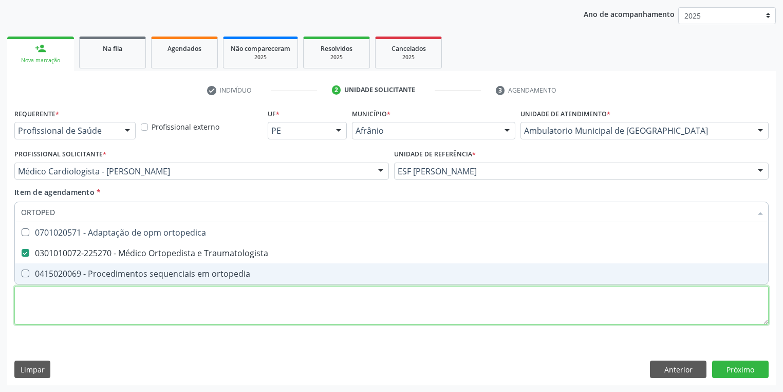
click at [206, 303] on div "Requerente * Profissional de Saúde Profissional de Saúde Paciente Nenhum result…" at bounding box center [391, 222] width 755 height 233
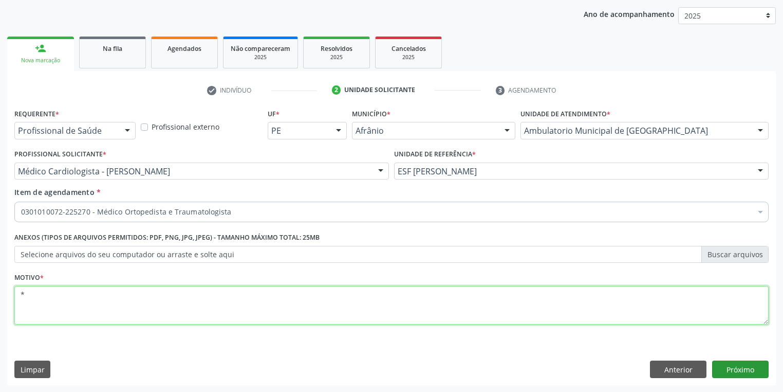
type textarea "*"
click at [746, 373] on button "Próximo" at bounding box center [741, 368] width 57 height 17
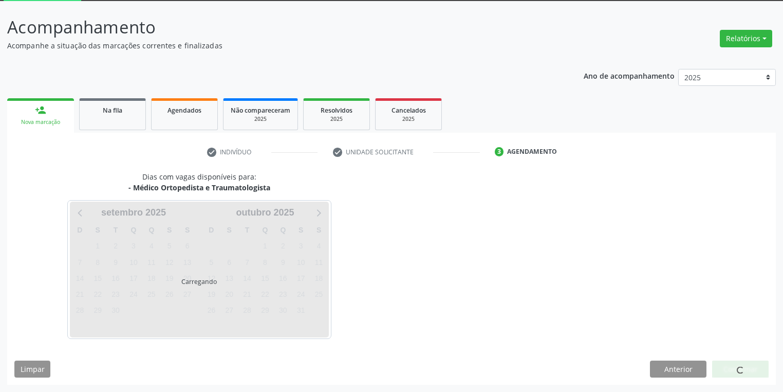
scroll to position [55, 0]
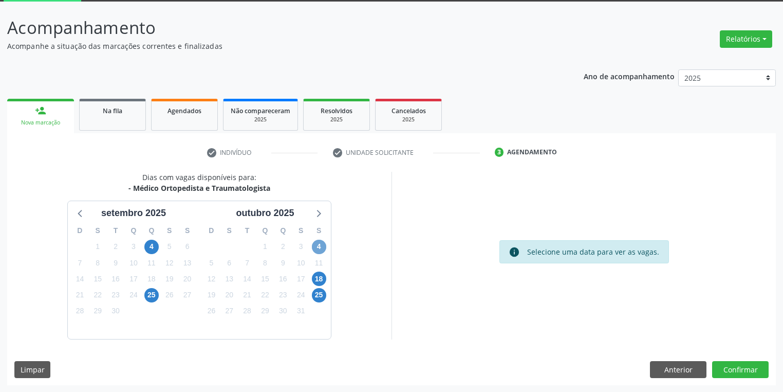
click at [319, 244] on span "4" at bounding box center [319, 247] width 14 height 14
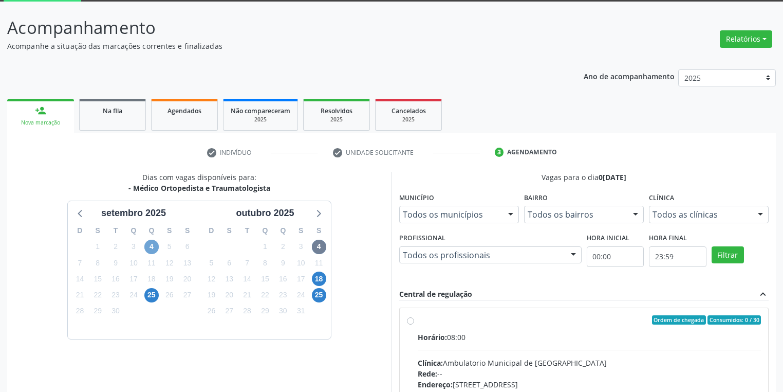
click at [151, 243] on span "4" at bounding box center [151, 247] width 14 height 14
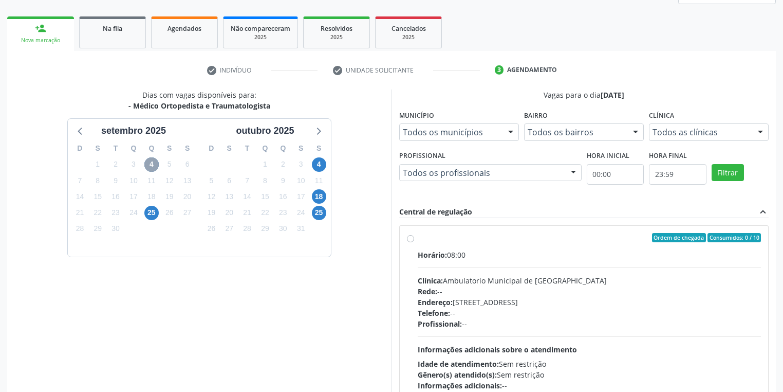
scroll to position [178, 0]
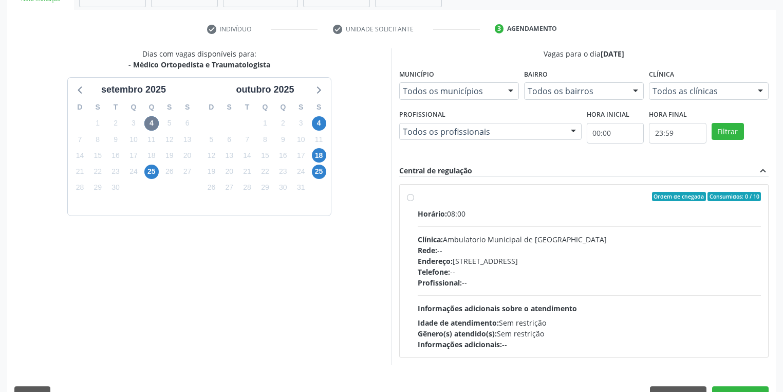
click at [418, 197] on label "Ordem de chegada Consumidos: 0 / 10 Horário: 08:00 Clínica: Ambulatorio Municip…" at bounding box center [589, 271] width 343 height 158
click at [411, 197] on input "Ordem de chegada Consumidos: 0 / 10 Horário: 08:00 Clínica: Ambulatorio Municip…" at bounding box center [410, 196] width 7 height 9
radio input "true"
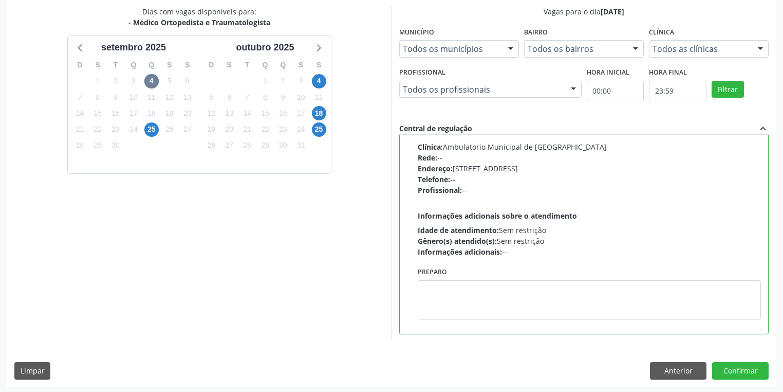
scroll to position [222, 0]
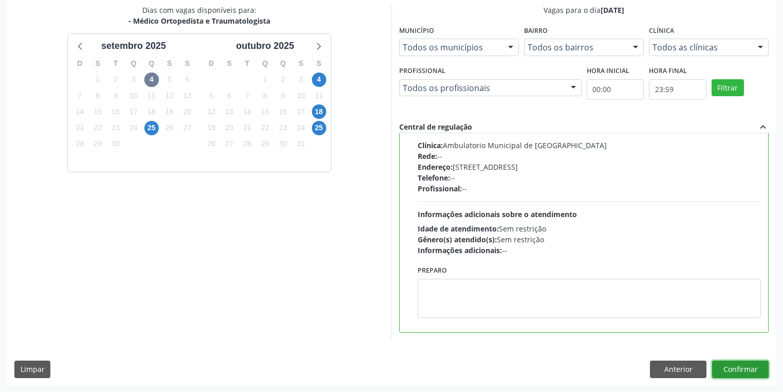
click at [744, 369] on button "Confirmar" at bounding box center [741, 368] width 57 height 17
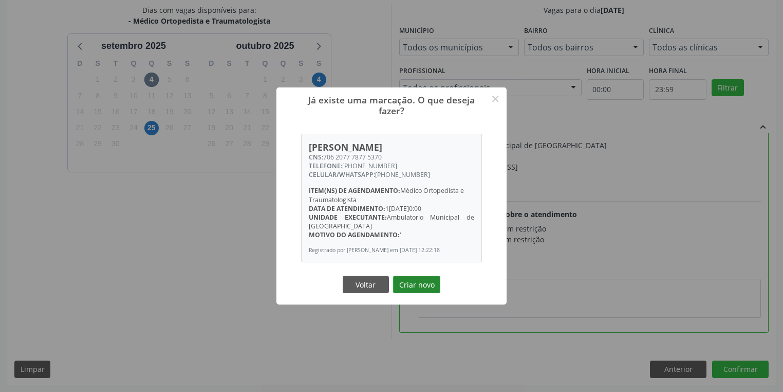
click at [422, 283] on button "Criar novo" at bounding box center [416, 284] width 47 height 17
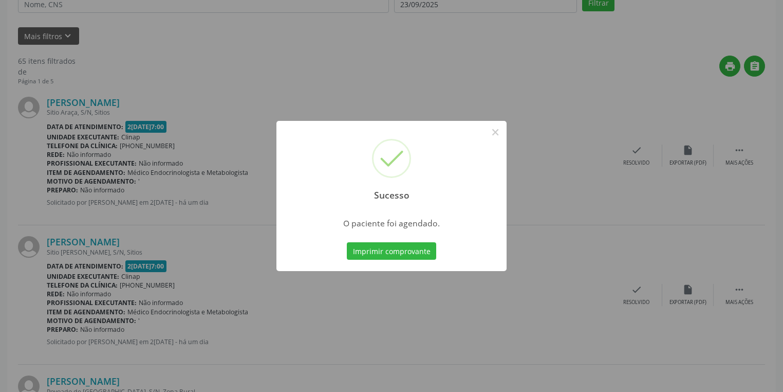
scroll to position [0, 0]
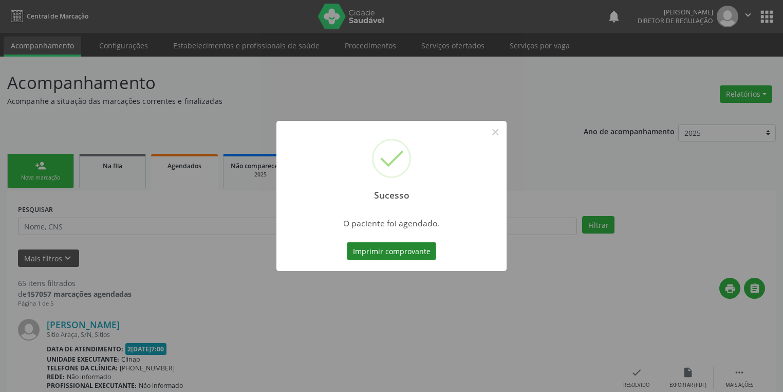
click at [428, 249] on button "Imprimir comprovante" at bounding box center [391, 250] width 89 height 17
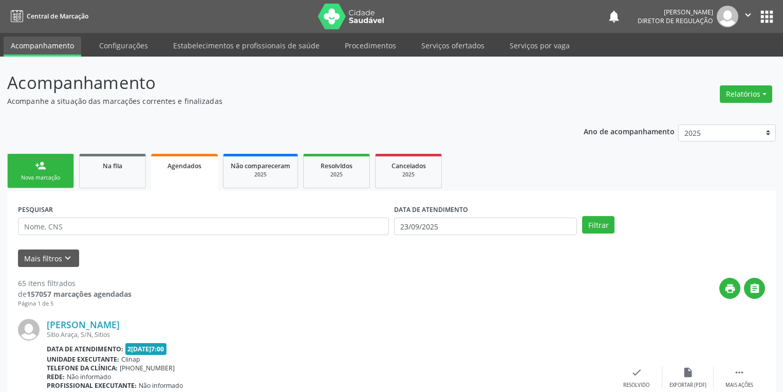
click at [67, 166] on link "person_add Nova marcação" at bounding box center [40, 171] width 67 height 34
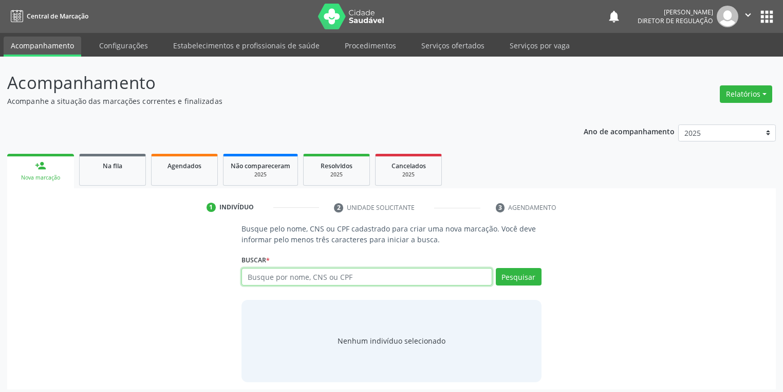
drag, startPoint x: 312, startPoint y: 279, endPoint x: 306, endPoint y: 278, distance: 5.2
click at [307, 279] on input "text" at bounding box center [367, 276] width 251 height 17
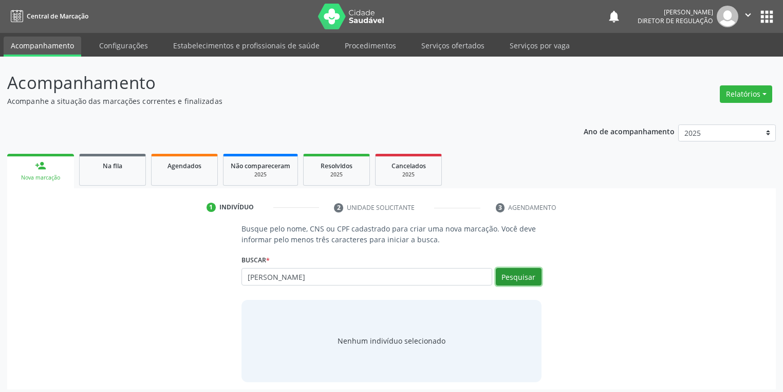
click at [518, 277] on button "Pesquisar" at bounding box center [519, 276] width 46 height 17
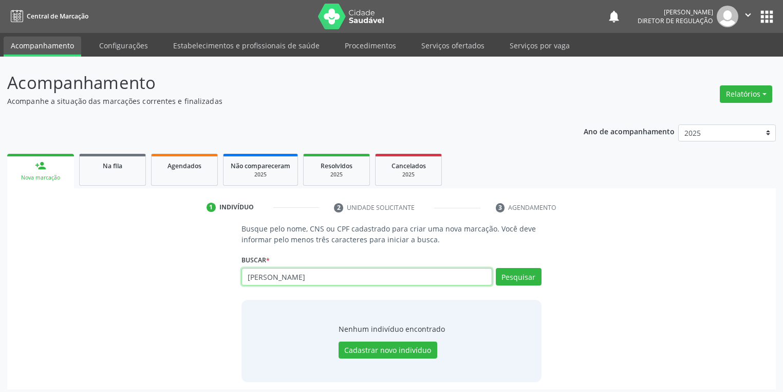
click at [338, 274] on input "[PERSON_NAME]" at bounding box center [367, 276] width 251 height 17
type input "MARICLEIA"
click at [521, 272] on button "Pesquisar" at bounding box center [519, 276] width 46 height 17
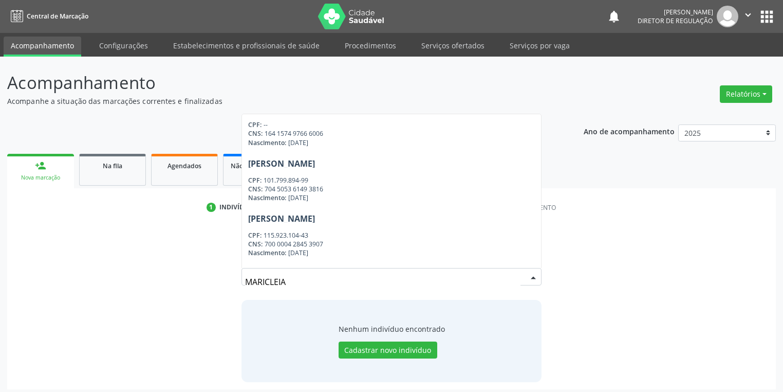
scroll to position [132, 0]
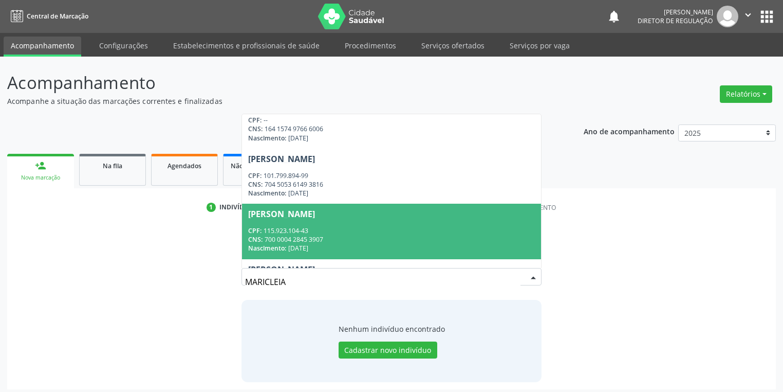
click at [377, 245] on div "Nascimento: [DATE]" at bounding box center [391, 248] width 287 height 9
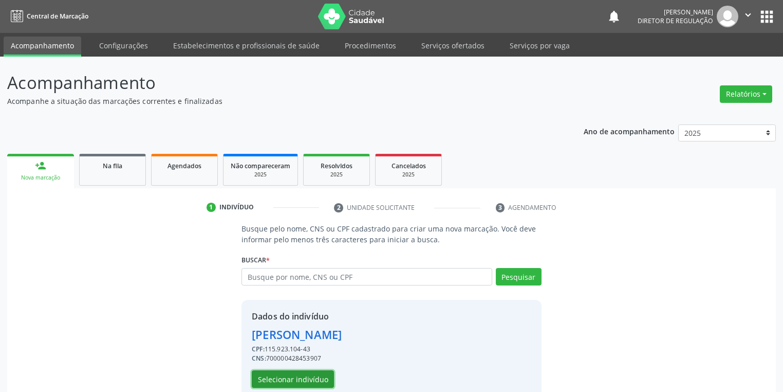
click at [283, 376] on button "Selecionar indivíduo" at bounding box center [293, 378] width 82 height 17
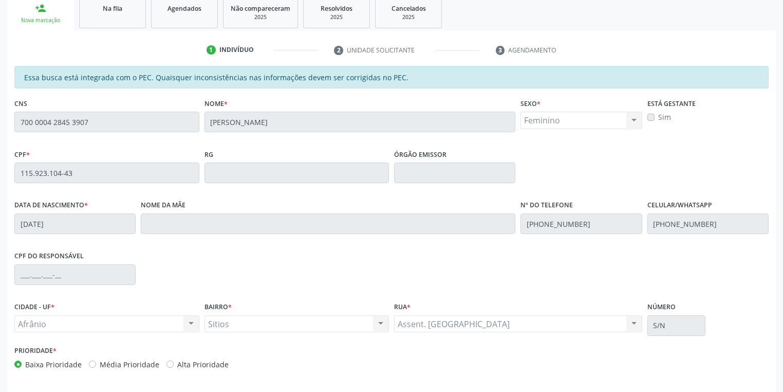
scroll to position [165, 0]
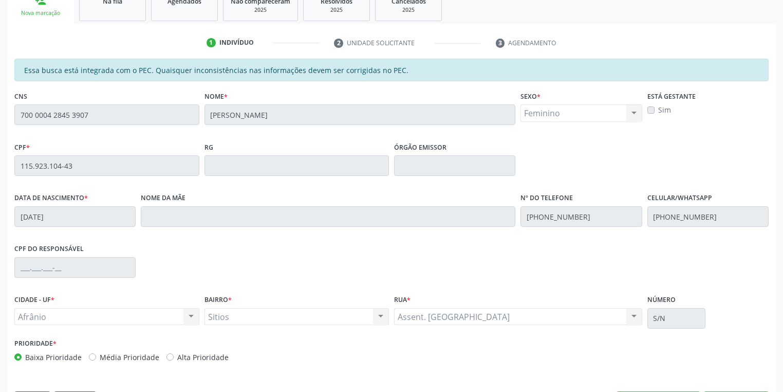
click at [247, 187] on div "RG" at bounding box center [297, 164] width 190 height 51
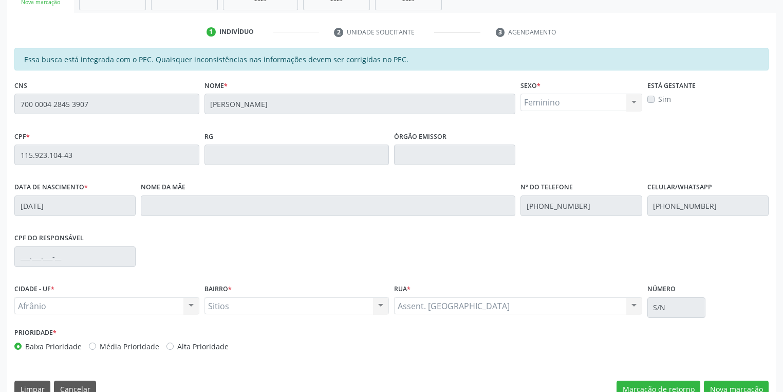
scroll to position [195, 0]
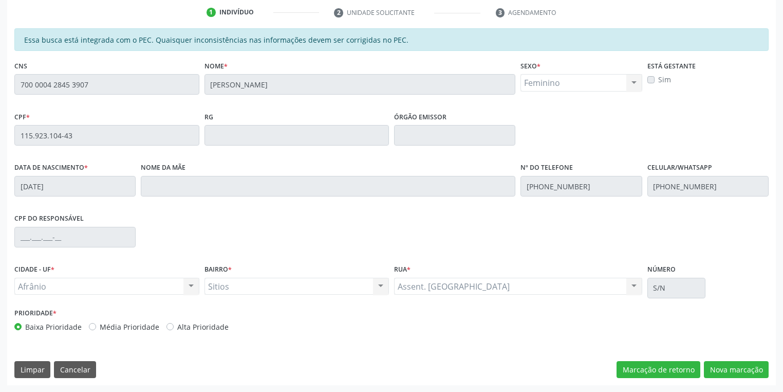
click at [8, 84] on div "Essa busca está integrada com o PEC. Quaisquer inconsistências nas informações …" at bounding box center [391, 206] width 769 height 357
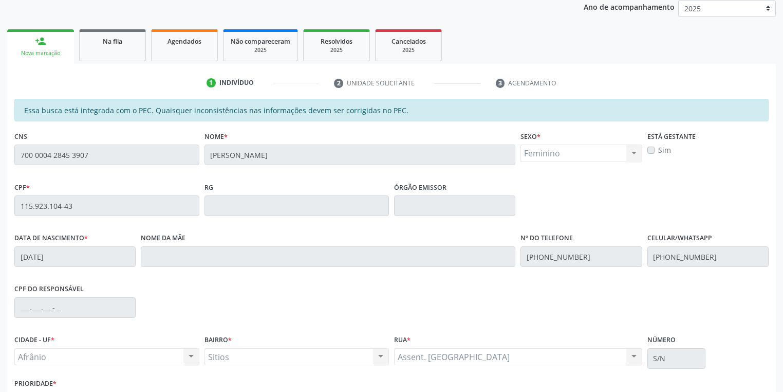
scroll to position [0, 0]
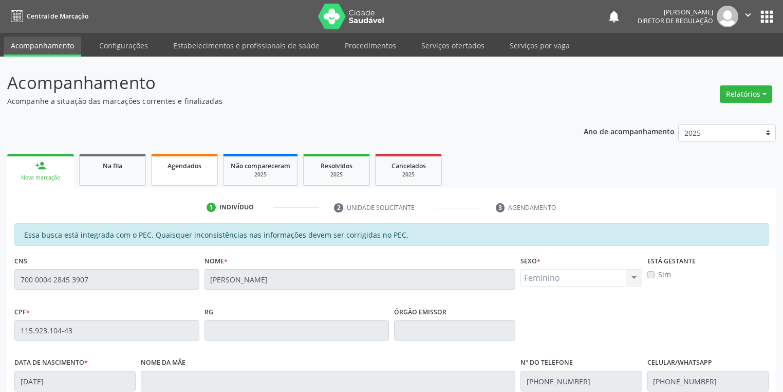
click at [180, 170] on div "Agendados" at bounding box center [184, 165] width 51 height 11
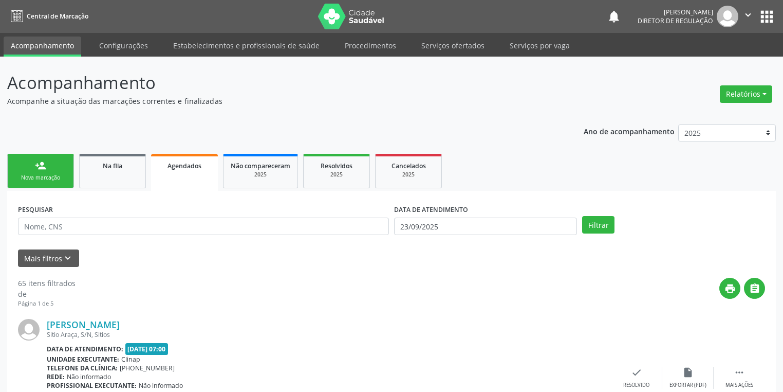
click at [49, 174] on div "Nova marcação" at bounding box center [40, 178] width 51 height 8
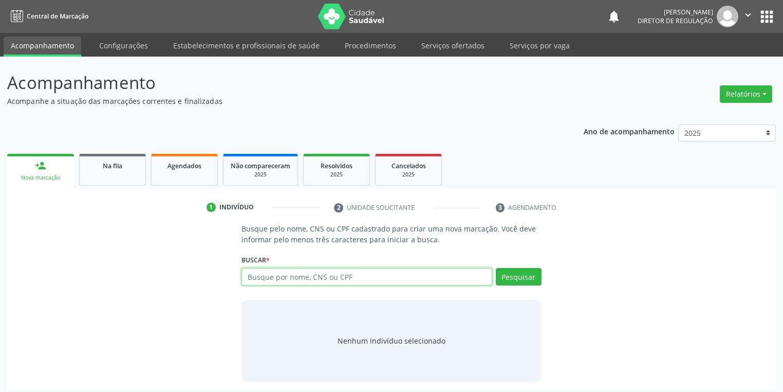
click at [318, 277] on input "text" at bounding box center [367, 276] width 251 height 17
paste input "700 0004 2845 3907"
type input "700 0004 2845 3907"
click at [514, 278] on button "Pesquisar" at bounding box center [519, 276] width 46 height 17
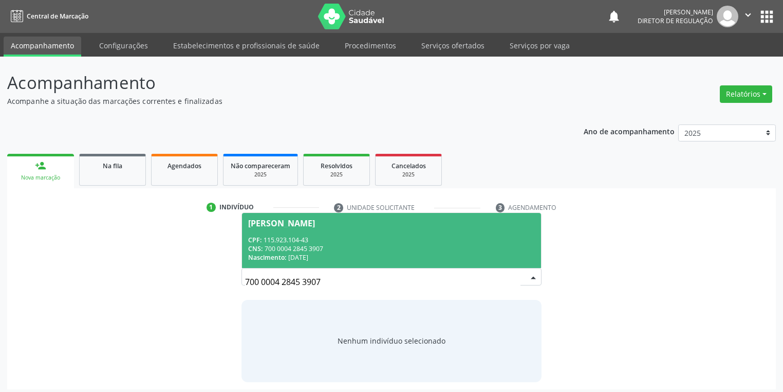
click at [328, 247] on div "CNS: 700 0004 2845 3907" at bounding box center [391, 248] width 287 height 9
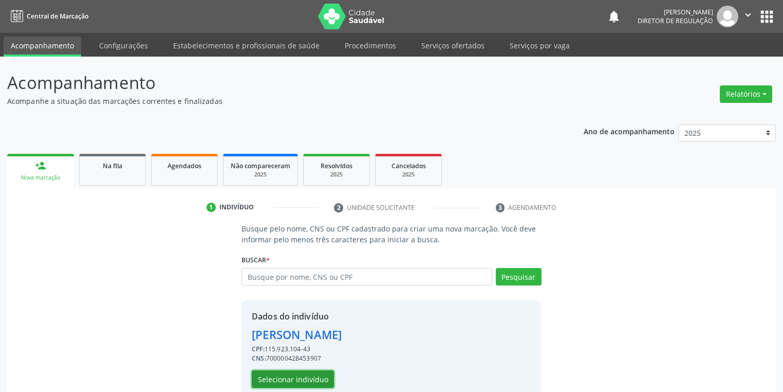
click at [322, 378] on button "Selecionar indivíduo" at bounding box center [293, 378] width 82 height 17
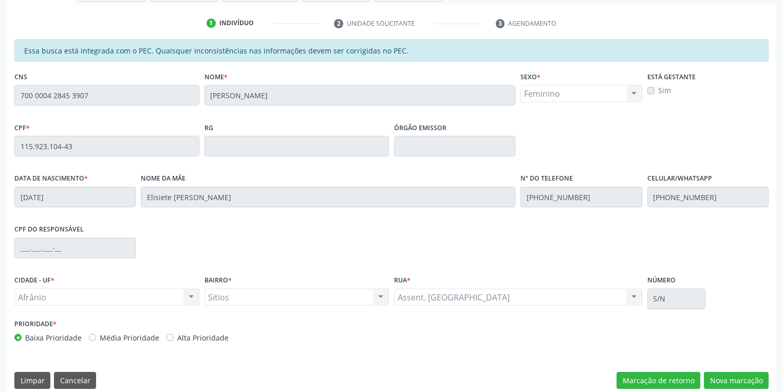
scroll to position [195, 0]
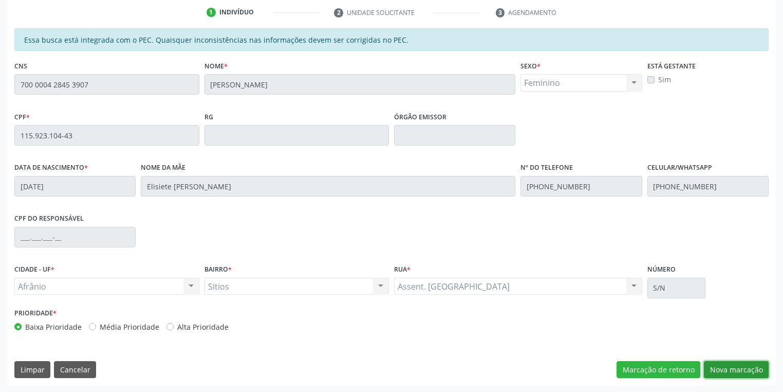
click at [742, 369] on button "Nova marcação" at bounding box center [736, 369] width 65 height 17
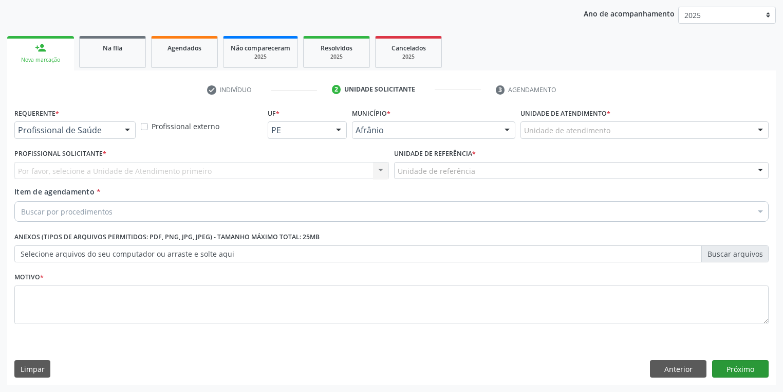
scroll to position [117, 0]
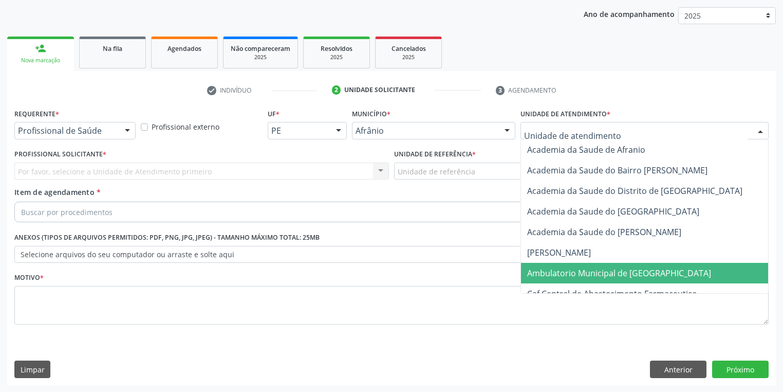
click at [590, 268] on span "Ambulatorio Municipal de [GEOGRAPHIC_DATA]" at bounding box center [619, 272] width 184 height 11
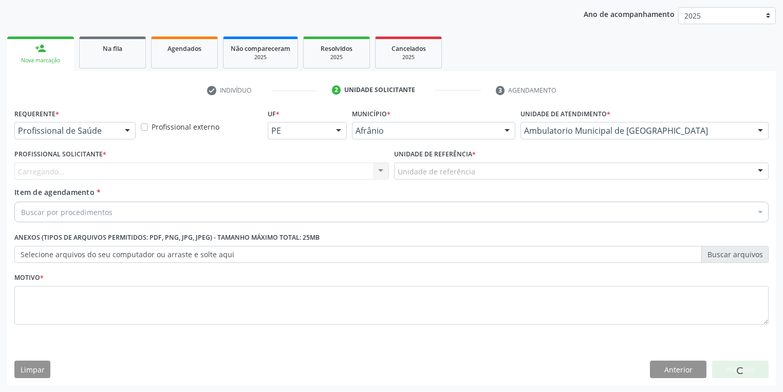
click at [506, 171] on div "Unidade de referência" at bounding box center [581, 170] width 375 height 17
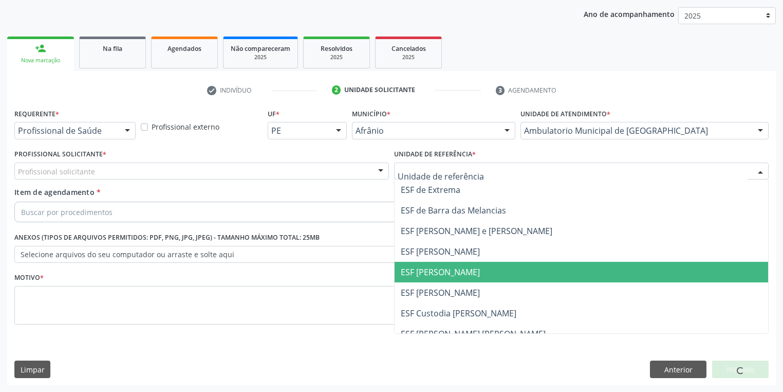
click at [483, 272] on span "ESF [PERSON_NAME]" at bounding box center [582, 272] width 374 height 21
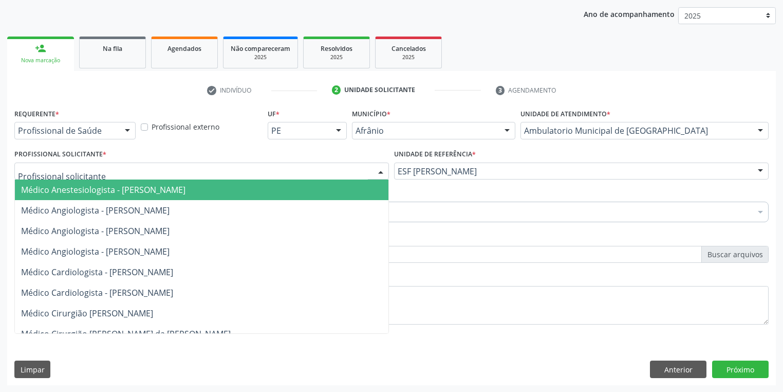
click at [306, 169] on div at bounding box center [201, 170] width 375 height 17
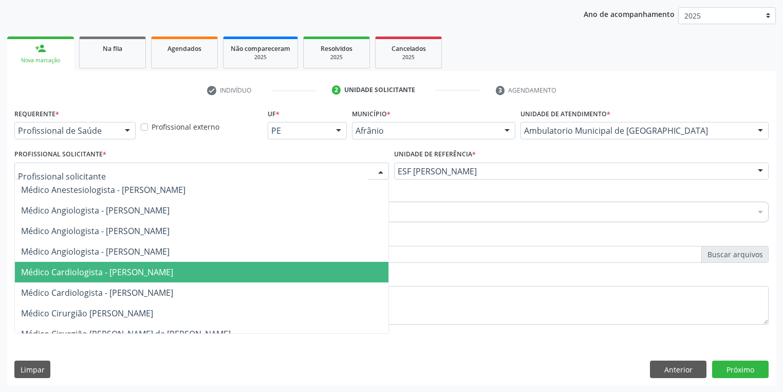
click at [302, 268] on span "Médico Cardiologista - [PERSON_NAME]" at bounding box center [202, 272] width 374 height 21
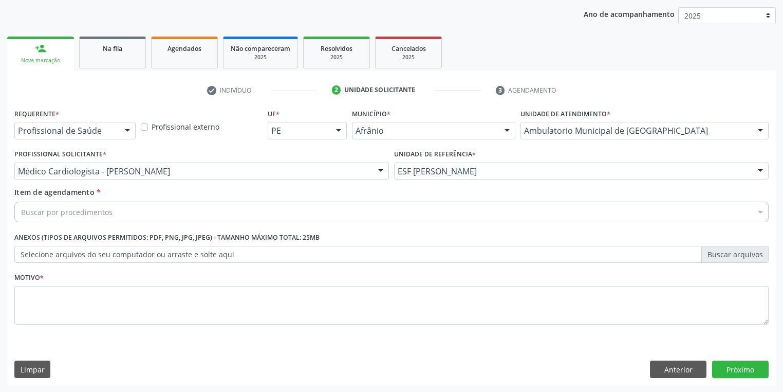
click at [171, 212] on div "Buscar por procedimentos" at bounding box center [391, 212] width 755 height 21
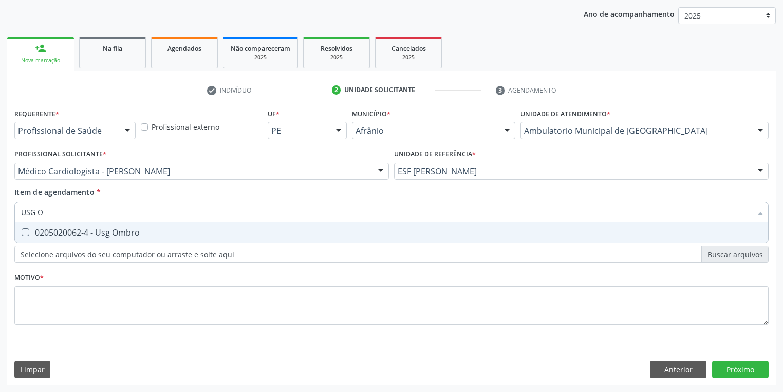
type input "USG OM"
click at [174, 227] on span "0205020062-4 - Usg Ombro" at bounding box center [392, 232] width 754 height 21
checkbox Ombro "true"
click at [202, 296] on div "Requerente * Profissional de Saúde Profissional de Saúde Paciente Nenhum result…" at bounding box center [391, 222] width 755 height 233
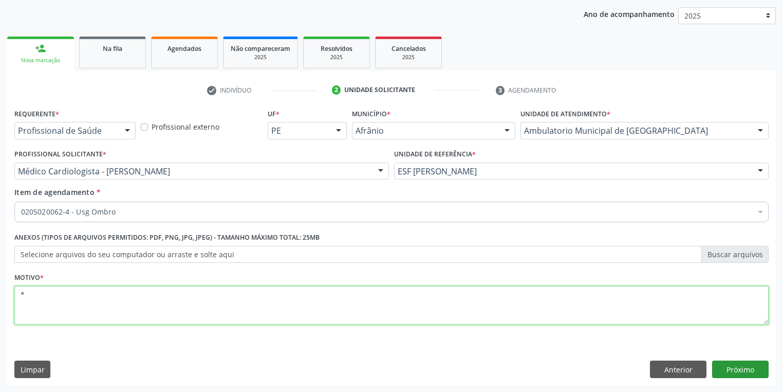
type textarea "*"
click at [734, 370] on button "Próximo" at bounding box center [741, 368] width 57 height 17
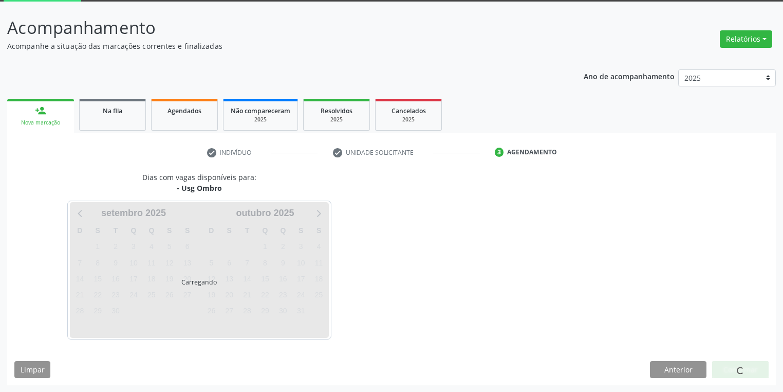
scroll to position [85, 0]
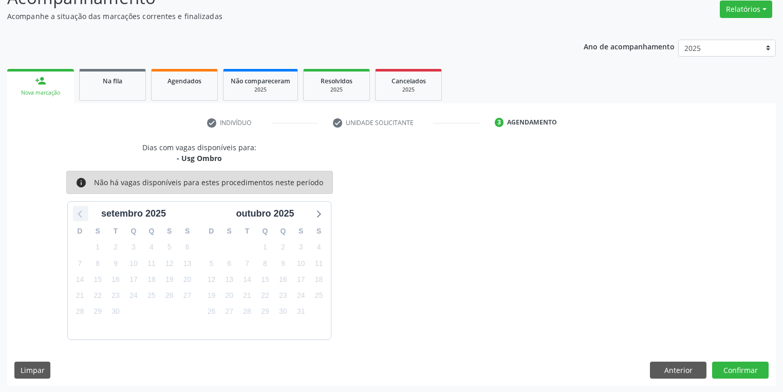
click at [77, 207] on icon at bounding box center [80, 213] width 13 height 13
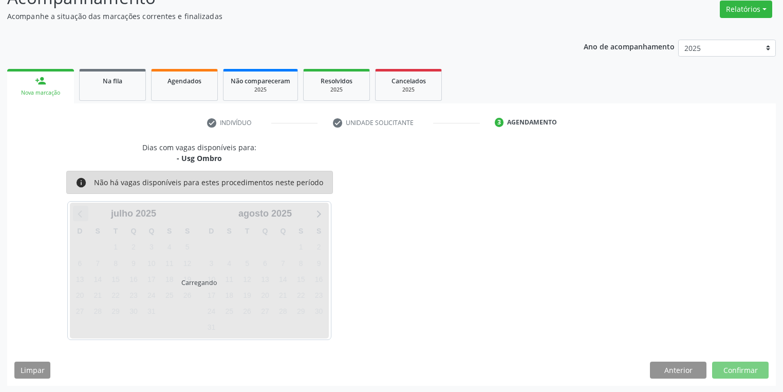
scroll to position [55, 0]
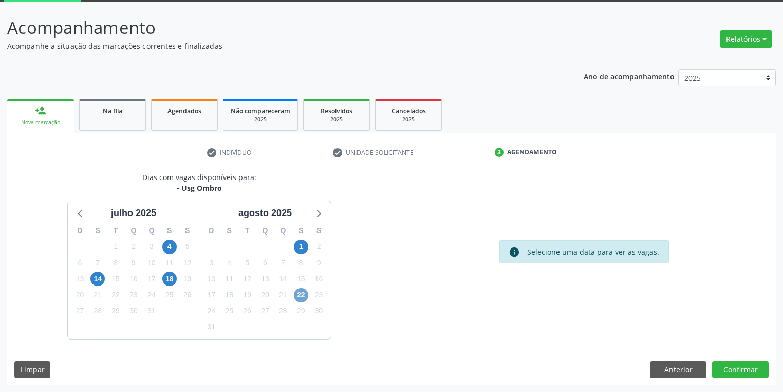
click at [299, 294] on span "22" at bounding box center [301, 295] width 14 height 14
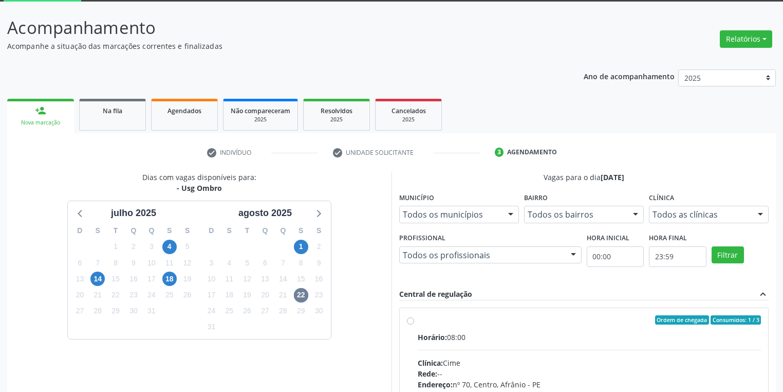
click at [450, 319] on div "Ordem de chegada Consumidos: 1 / 3" at bounding box center [589, 319] width 343 height 9
click at [414, 319] on input "Ordem de chegada Consumidos: 1 / 3 Horário: 08:00 Clínica: Cime Rede: -- Endere…" at bounding box center [410, 319] width 7 height 9
radio input "true"
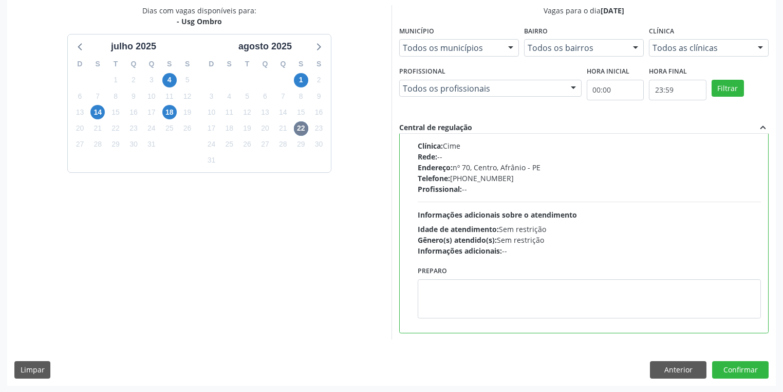
scroll to position [222, 0]
click at [742, 369] on button "Confirmar" at bounding box center [741, 368] width 57 height 17
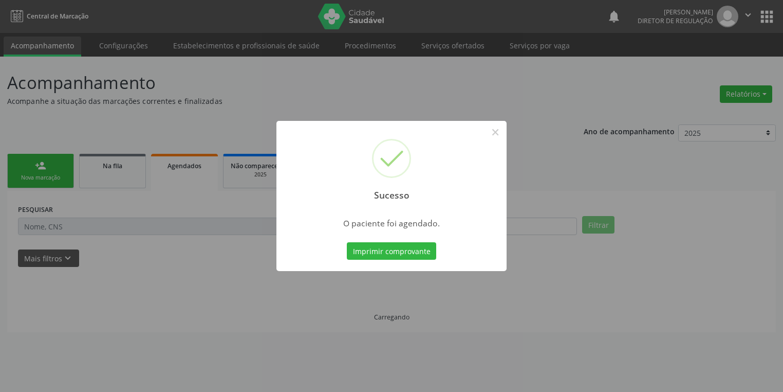
scroll to position [0, 0]
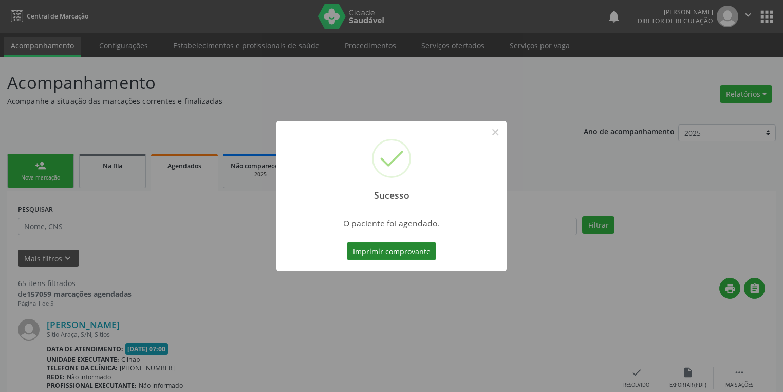
click at [427, 249] on button "Imprimir comprovante" at bounding box center [391, 250] width 89 height 17
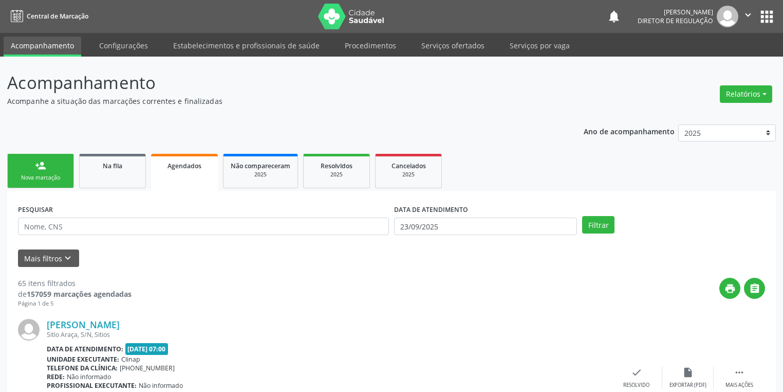
click at [57, 184] on link "person_add Nova marcação" at bounding box center [40, 171] width 67 height 34
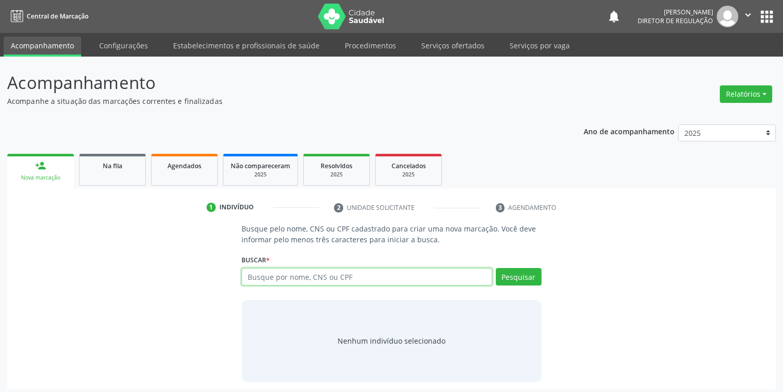
paste input "700 0004 2845 3907"
type input "700 0004 2845 3907"
click at [517, 276] on button "Pesquisar" at bounding box center [519, 276] width 46 height 17
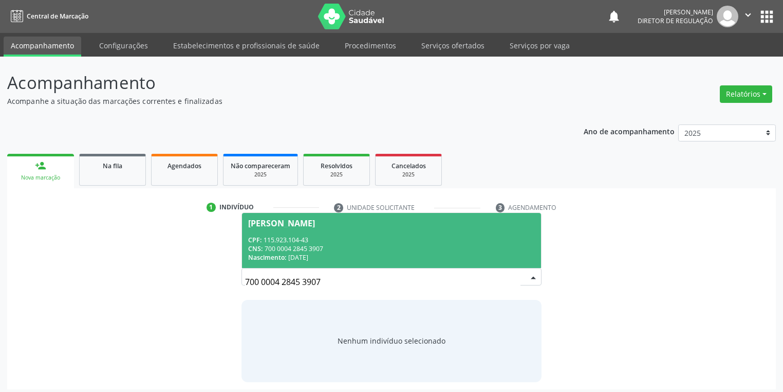
click at [284, 242] on div "CPF: 115.923.104-43" at bounding box center [391, 239] width 287 height 9
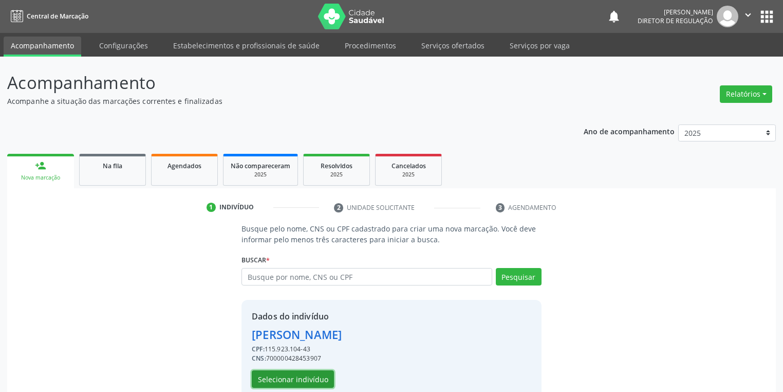
click at [306, 378] on button "Selecionar indivíduo" at bounding box center [293, 378] width 82 height 17
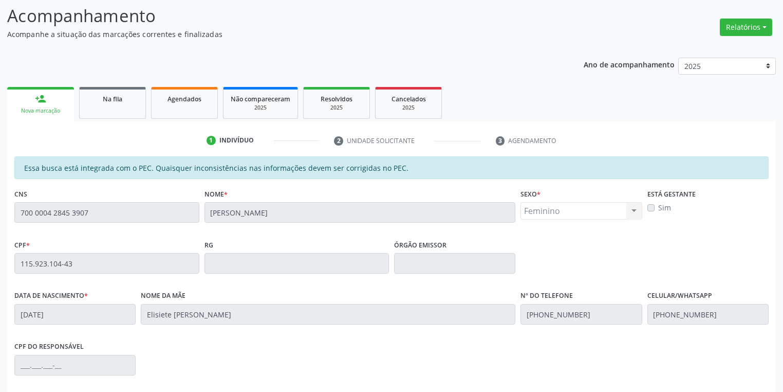
scroll to position [195, 0]
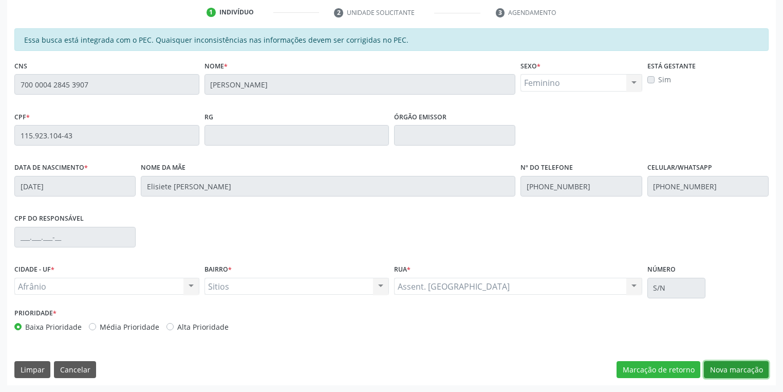
click at [749, 368] on button "Nova marcação" at bounding box center [736, 369] width 65 height 17
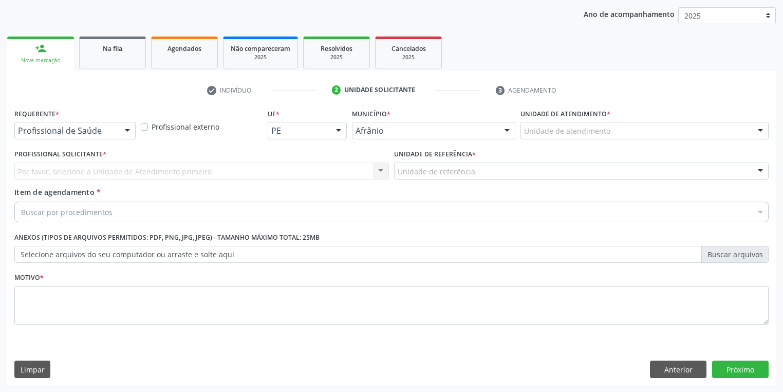
click at [635, 124] on div "Unidade de atendimento" at bounding box center [645, 130] width 248 height 17
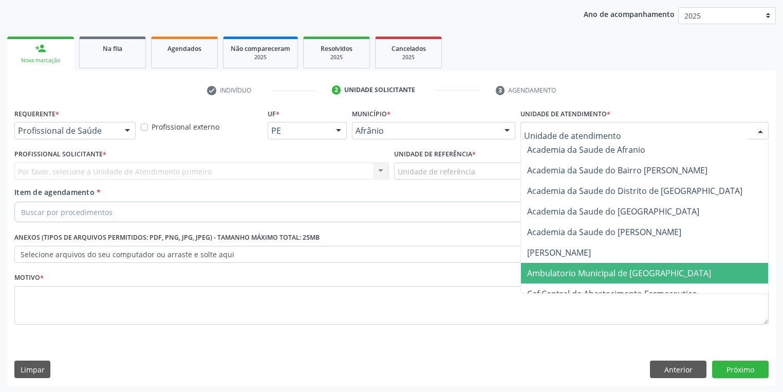
click at [631, 276] on span "Ambulatorio Municipal de [GEOGRAPHIC_DATA]" at bounding box center [619, 272] width 184 height 11
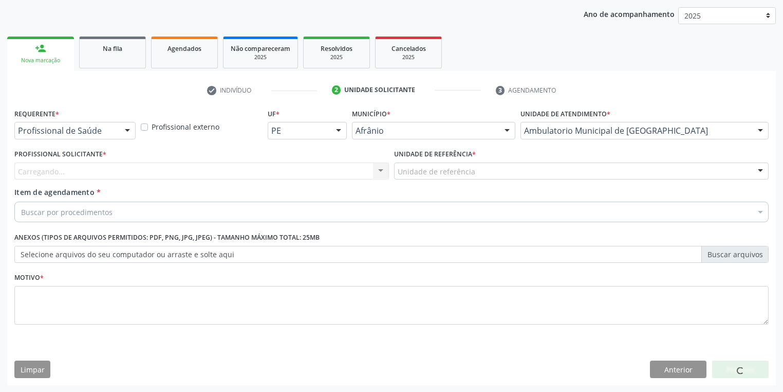
click at [501, 169] on div "Unidade de referência" at bounding box center [581, 170] width 375 height 17
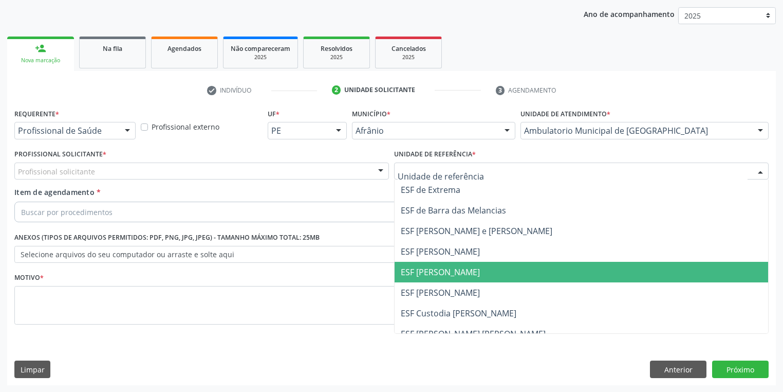
click at [477, 270] on span "ESF [PERSON_NAME]" at bounding box center [582, 272] width 374 height 21
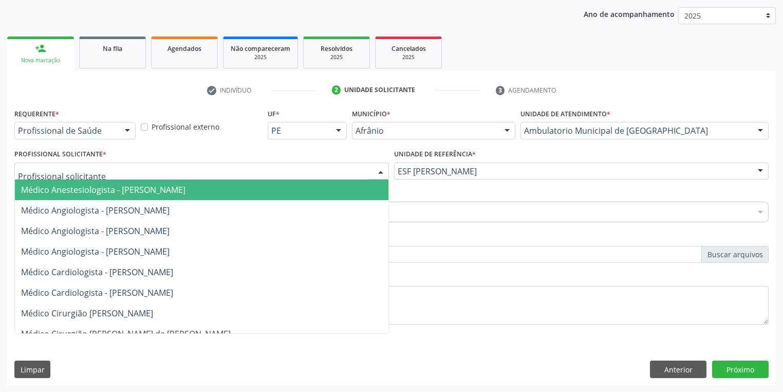
click at [162, 170] on div at bounding box center [201, 170] width 375 height 17
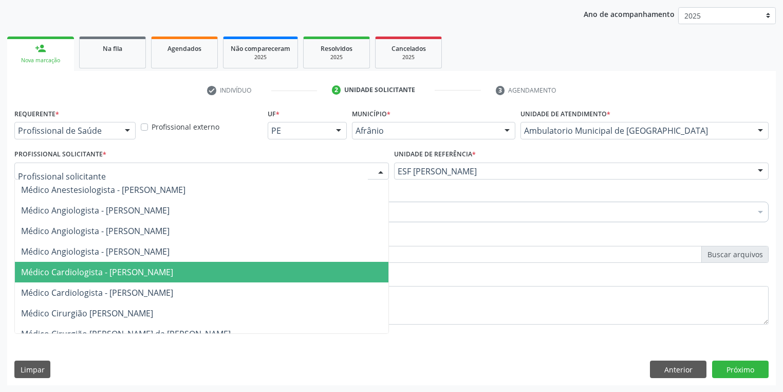
click at [173, 271] on span "Médico Cardiologista - [PERSON_NAME]" at bounding box center [97, 271] width 152 height 11
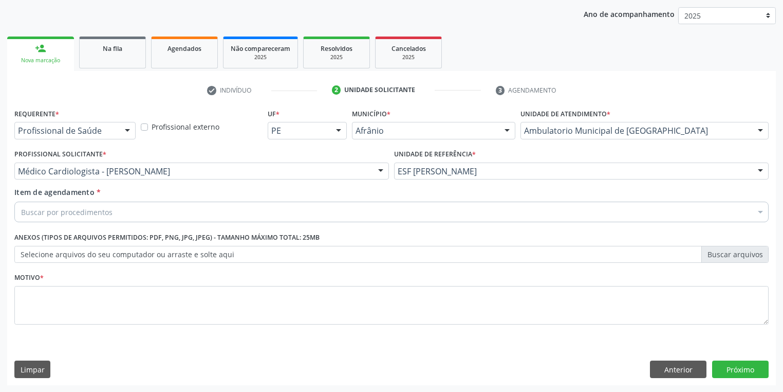
click at [134, 211] on div "Buscar por procedimentos" at bounding box center [391, 212] width 755 height 21
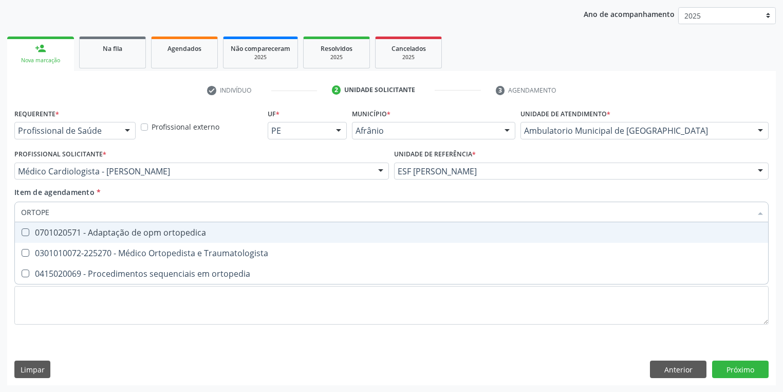
type input "ORTOPED"
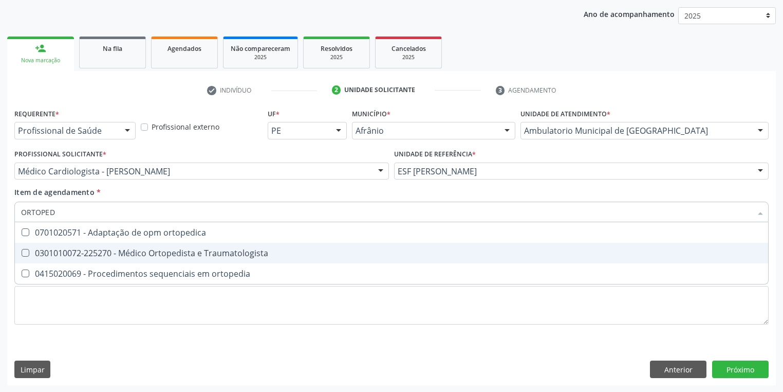
click at [137, 251] on div "0301010072-225270 - Médico Ortopedista e Traumatologista" at bounding box center [391, 253] width 741 height 8
checkbox Traumatologista "true"
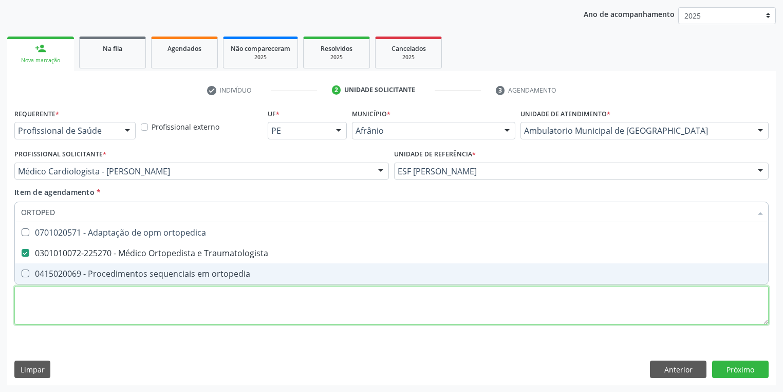
click at [138, 298] on div "Requerente * Profissional de Saúde Profissional de Saúde Paciente Nenhum result…" at bounding box center [391, 222] width 755 height 233
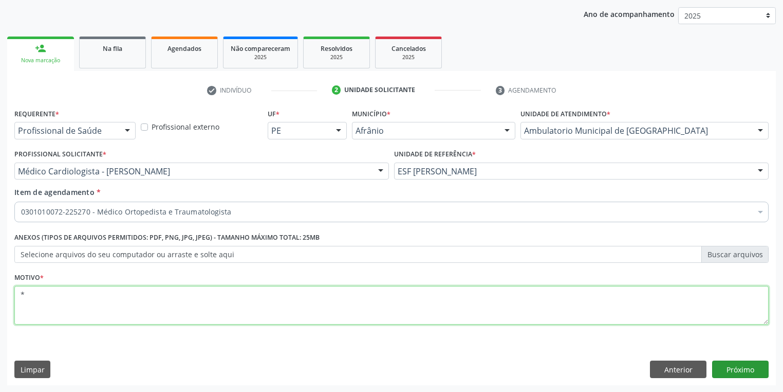
type textarea "*"
click at [736, 371] on button "Próximo" at bounding box center [741, 368] width 57 height 17
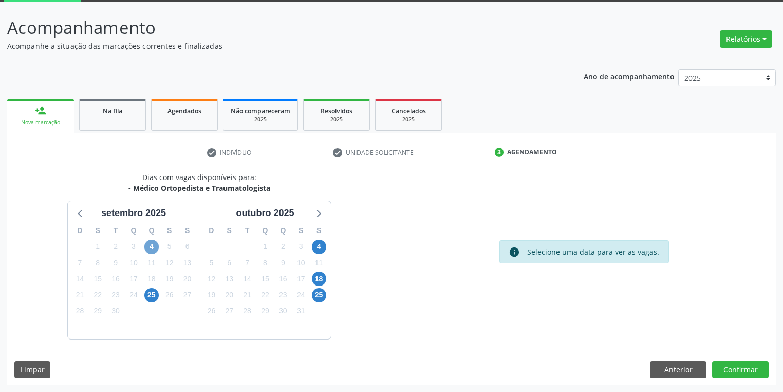
click at [151, 246] on span "4" at bounding box center [151, 247] width 14 height 14
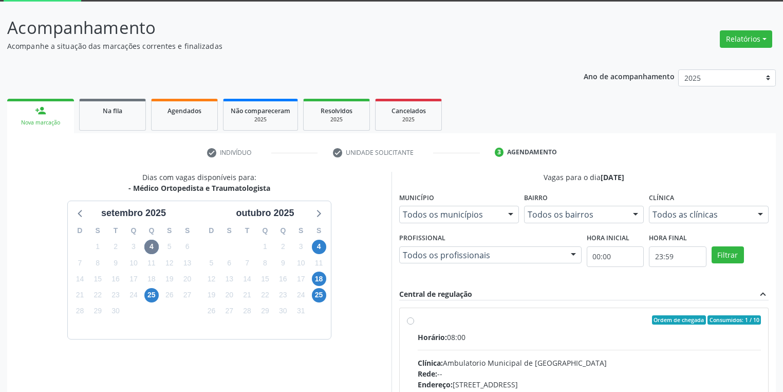
click at [424, 322] on div "Ordem de chegada Consumidos: 1 / 10" at bounding box center [589, 319] width 343 height 9
click at [414, 322] on input "Ordem de chegada Consumidos: 1 / 10 Horário: 08:00 Clínica: Ambulatorio Municip…" at bounding box center [410, 319] width 7 height 9
radio input "true"
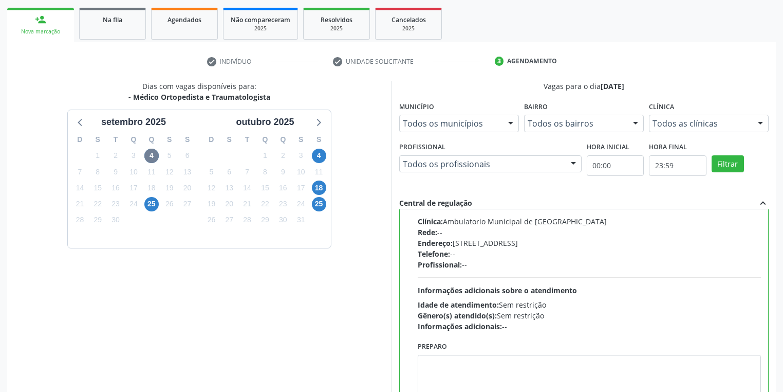
scroll to position [222, 0]
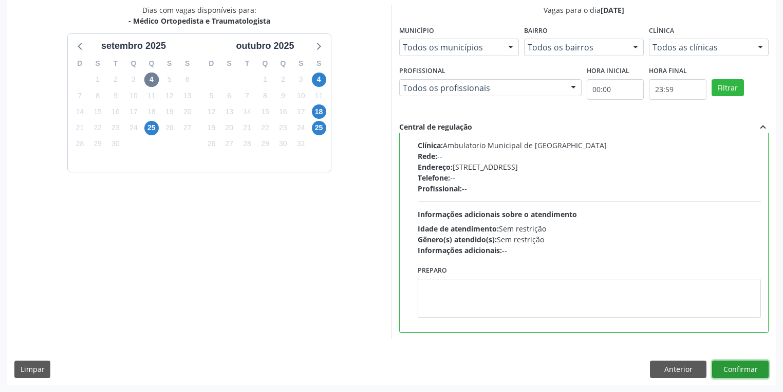
click at [739, 366] on button "Confirmar" at bounding box center [741, 368] width 57 height 17
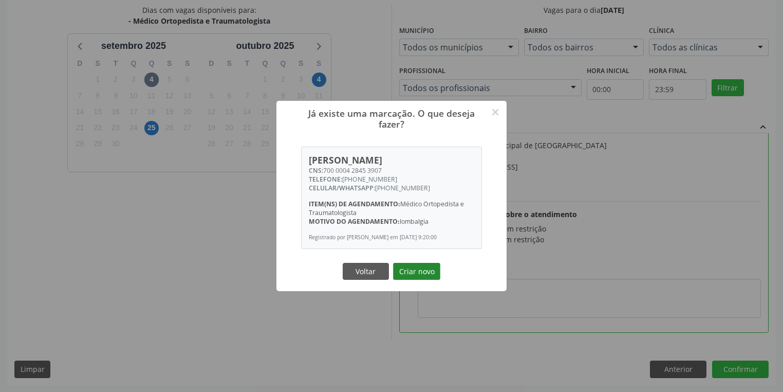
drag, startPoint x: 409, startPoint y: 266, endPoint x: 413, endPoint y: 269, distance: 5.5
click at [410, 266] on div "Voltar Criar novo" at bounding box center [391, 271] width 103 height 22
click at [417, 276] on button "Criar novo" at bounding box center [416, 271] width 47 height 17
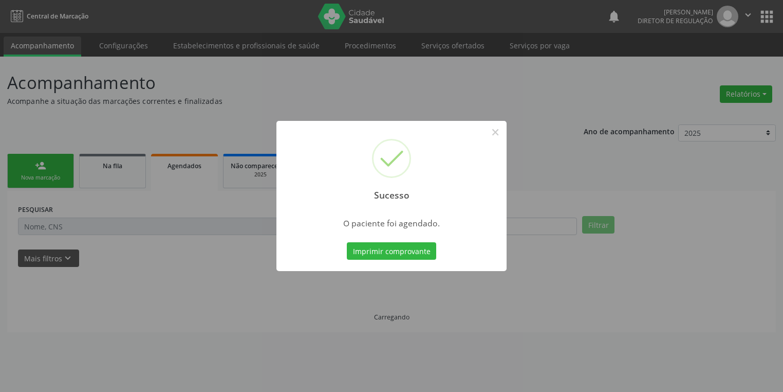
scroll to position [0, 0]
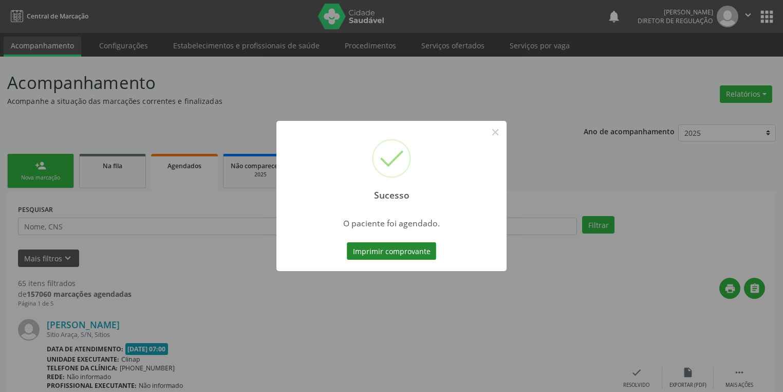
click at [416, 253] on button "Imprimir comprovante" at bounding box center [391, 250] width 89 height 17
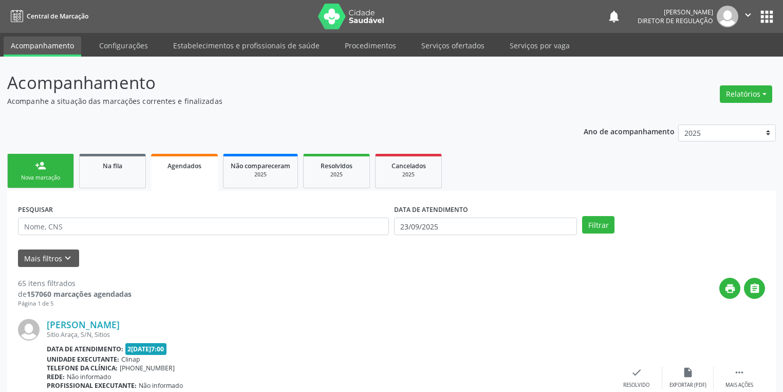
click at [66, 178] on link "person_add Nova marcação" at bounding box center [40, 171] width 67 height 34
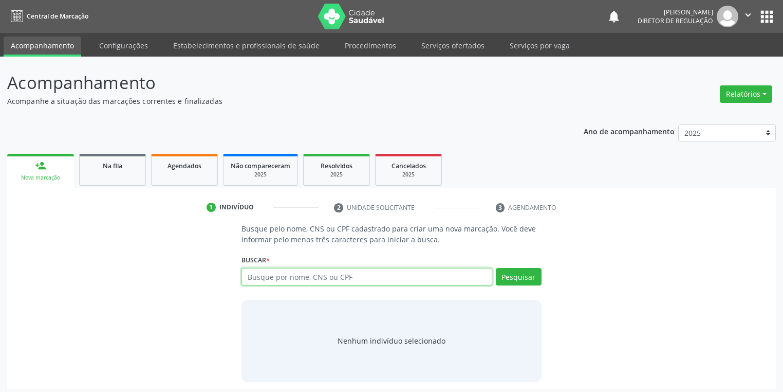
click at [302, 276] on input "text" at bounding box center [367, 276] width 251 height 17
type input "VANEIDE SOARES"
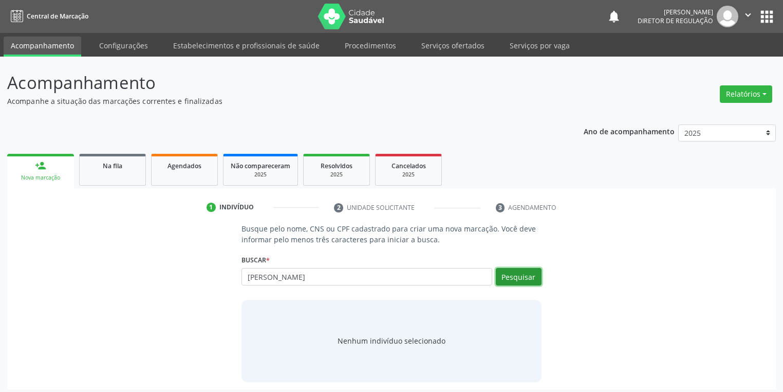
click at [517, 279] on button "Pesquisar" at bounding box center [519, 276] width 46 height 17
type input "VANEIDE SOARES"
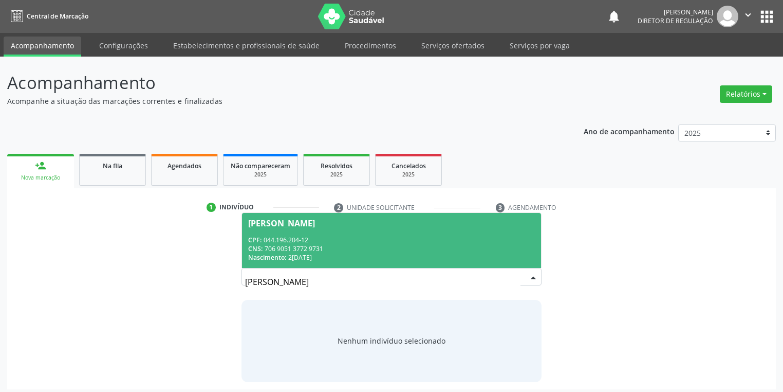
click at [385, 244] on div "CNS: 706 9051 3772 9731" at bounding box center [391, 248] width 287 height 9
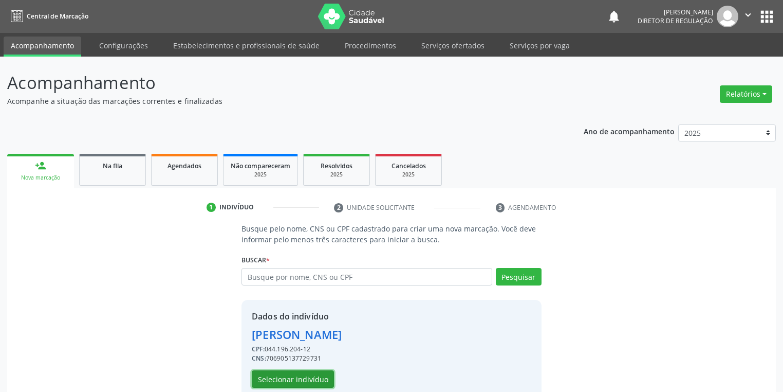
click at [314, 377] on button "Selecionar indivíduo" at bounding box center [293, 378] width 82 height 17
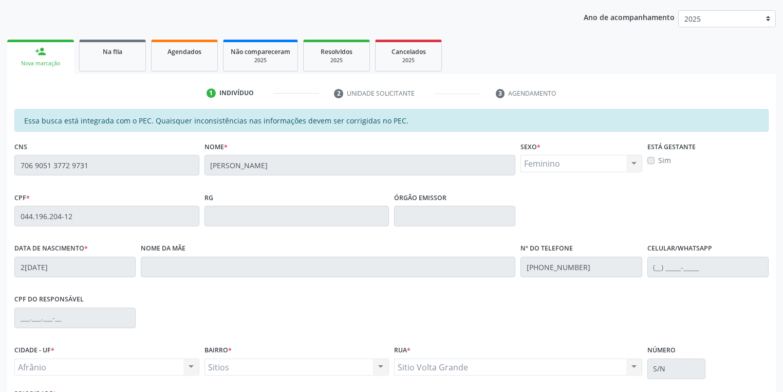
scroll to position [165, 0]
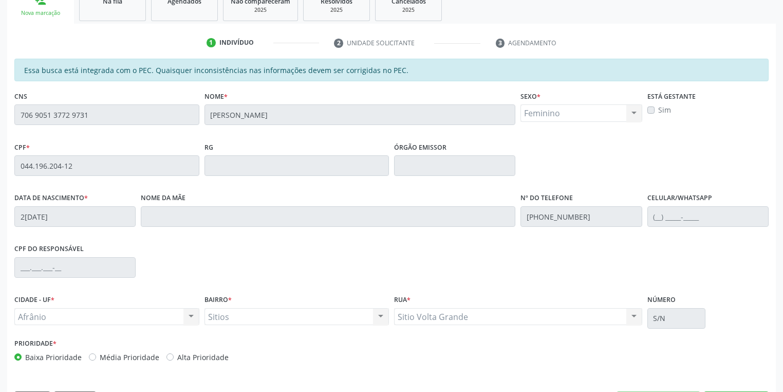
click at [306, 146] on div "RG" at bounding box center [297, 157] width 185 height 37
click at [7, 163] on div "Essa busca está integrada com o PEC. Quaisquer inconsistências nas informações …" at bounding box center [391, 237] width 769 height 357
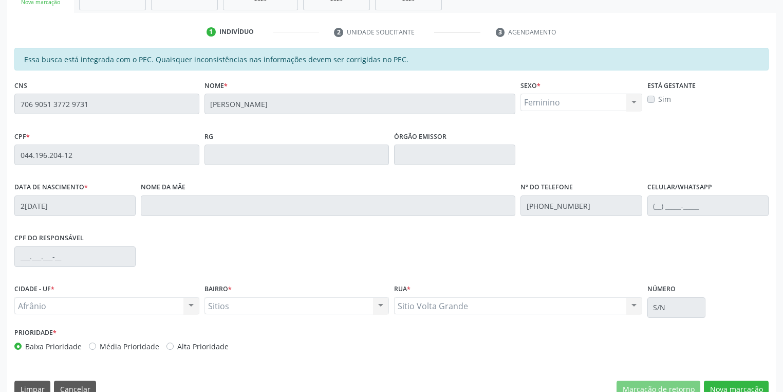
scroll to position [195, 0]
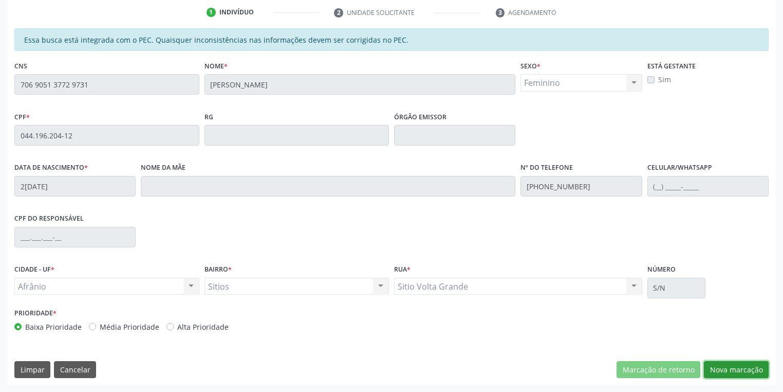
click at [753, 366] on button "Nova marcação" at bounding box center [736, 369] width 65 height 17
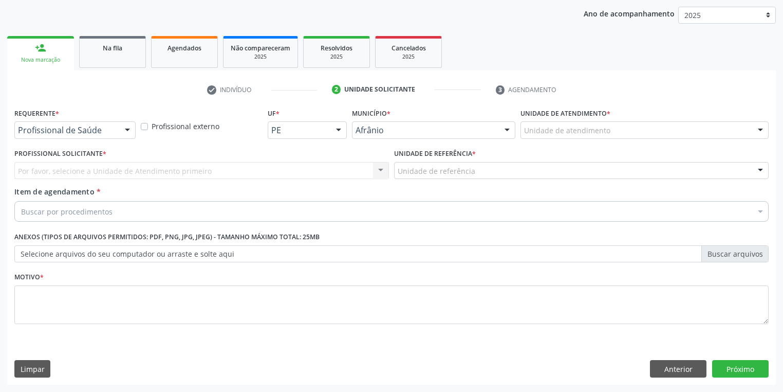
scroll to position [117, 0]
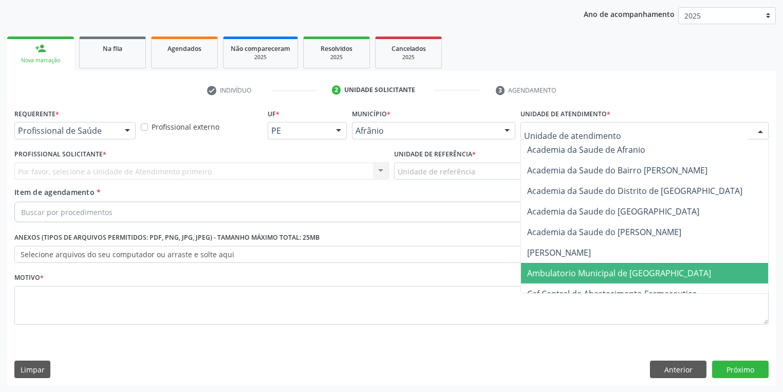
click at [604, 271] on span "Ambulatorio Municipal de [GEOGRAPHIC_DATA]" at bounding box center [619, 272] width 184 height 11
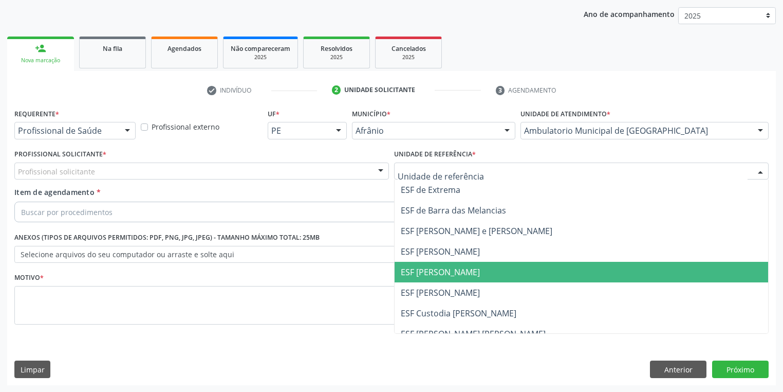
click at [452, 270] on span "ESF [PERSON_NAME]" at bounding box center [440, 271] width 79 height 11
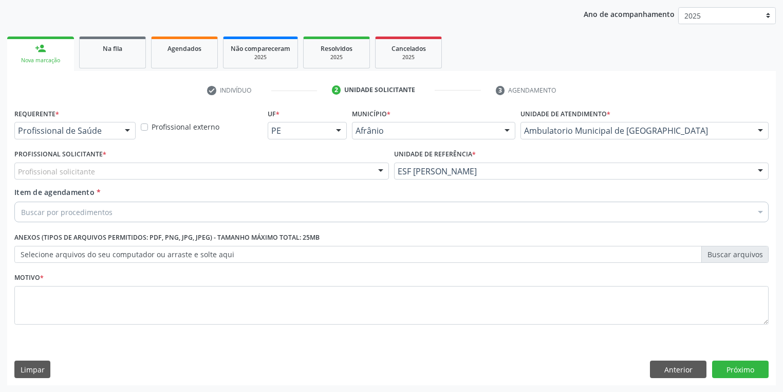
click at [337, 170] on div "Profissional solicitante" at bounding box center [201, 170] width 375 height 17
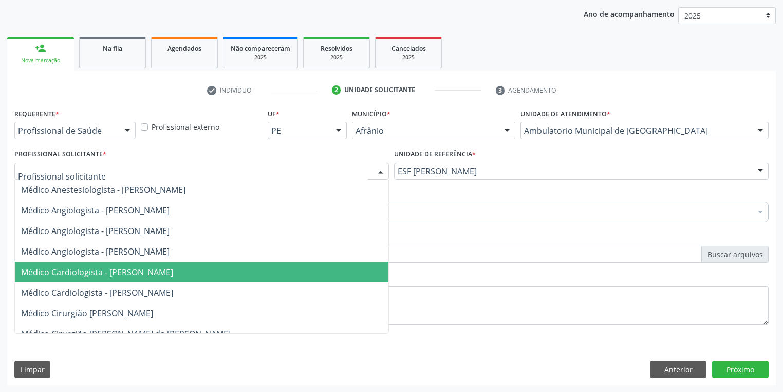
click at [339, 278] on span "Médico Cardiologista - [PERSON_NAME]" at bounding box center [202, 272] width 374 height 21
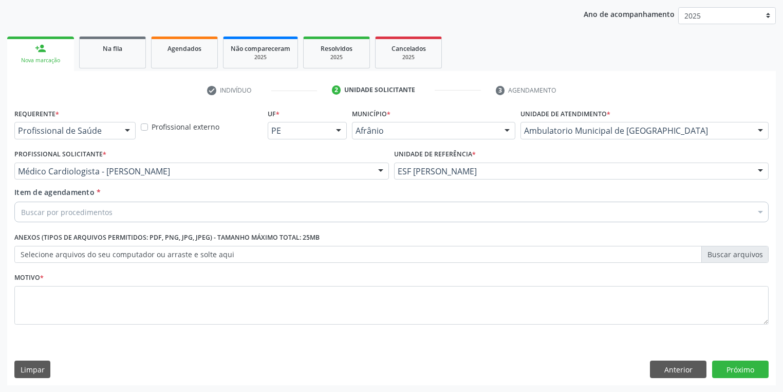
click at [247, 210] on div "Buscar por procedimentos" at bounding box center [391, 212] width 755 height 21
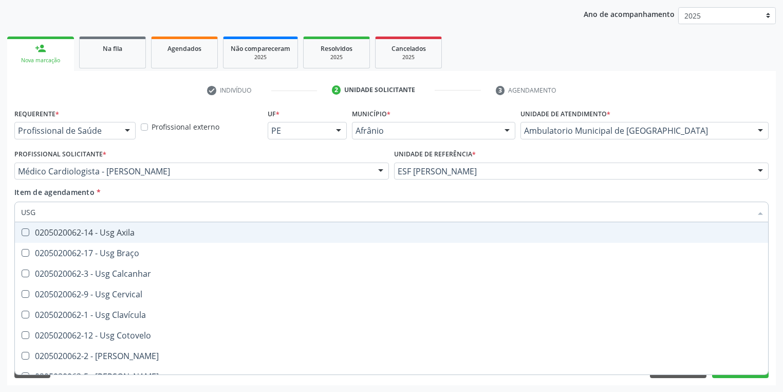
type input "USG O"
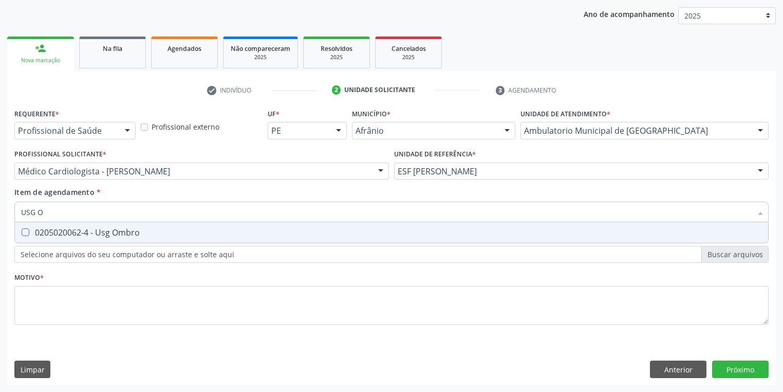
click at [166, 238] on span "0205020062-4 - Usg Ombro" at bounding box center [392, 232] width 754 height 21
checkbox Ombro "true"
click at [138, 301] on div "Requerente * Profissional de Saúde Profissional de Saúde Paciente Nenhum result…" at bounding box center [391, 222] width 755 height 233
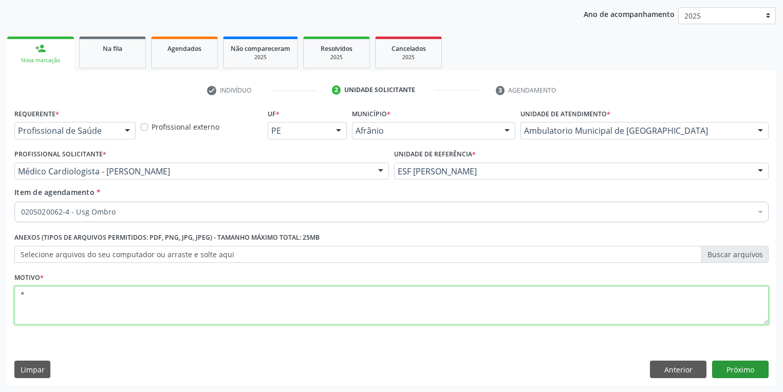
type textarea "*"
click at [744, 369] on button "Próximo" at bounding box center [741, 368] width 57 height 17
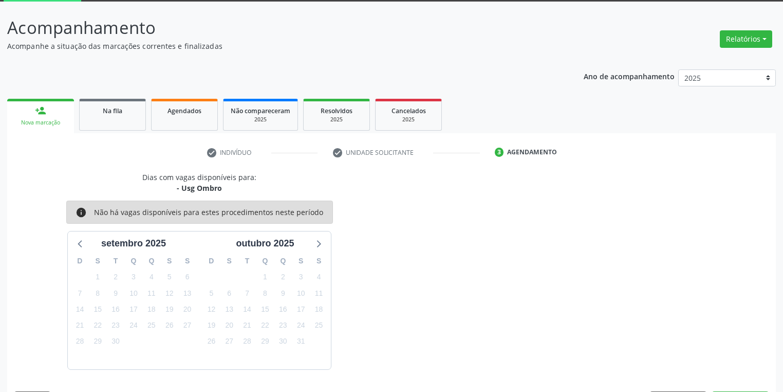
scroll to position [85, 0]
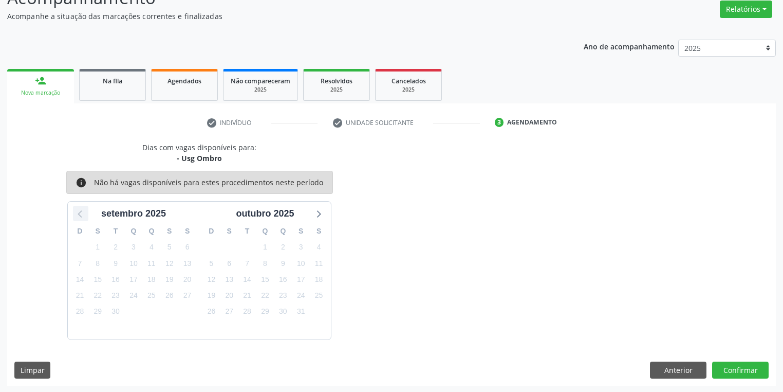
click at [79, 213] on icon at bounding box center [80, 213] width 13 height 13
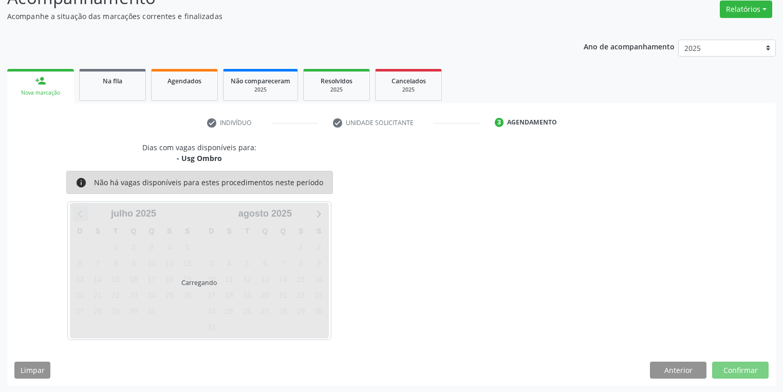
scroll to position [55, 0]
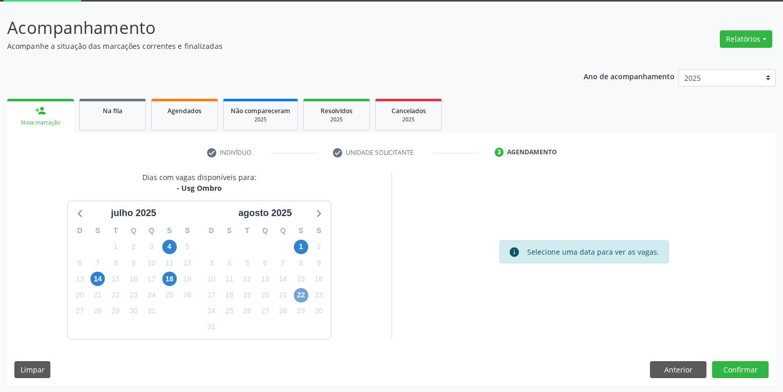
click at [298, 294] on span "22" at bounding box center [301, 295] width 14 height 14
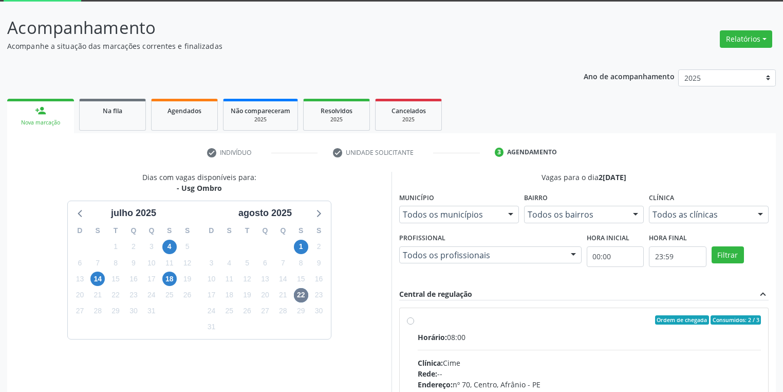
click at [435, 321] on div "Ordem de chegada Consumidos: 2 / 3" at bounding box center [589, 319] width 343 height 9
click at [414, 321] on input "Ordem de chegada Consumidos: 2 / 3 Horário: 08:00 Clínica: Cime Rede: -- Endere…" at bounding box center [410, 319] width 7 height 9
radio input "true"
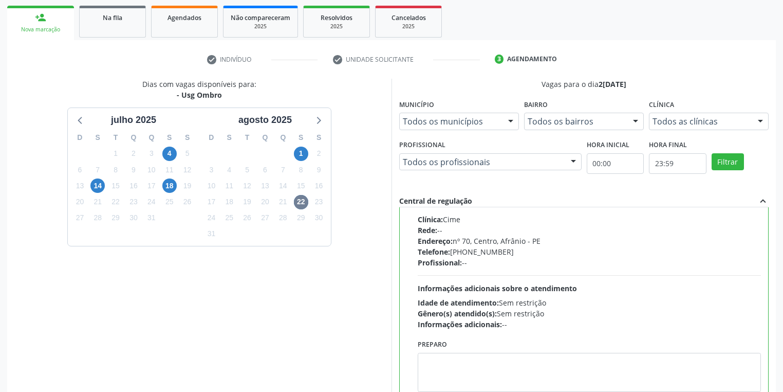
scroll to position [222, 0]
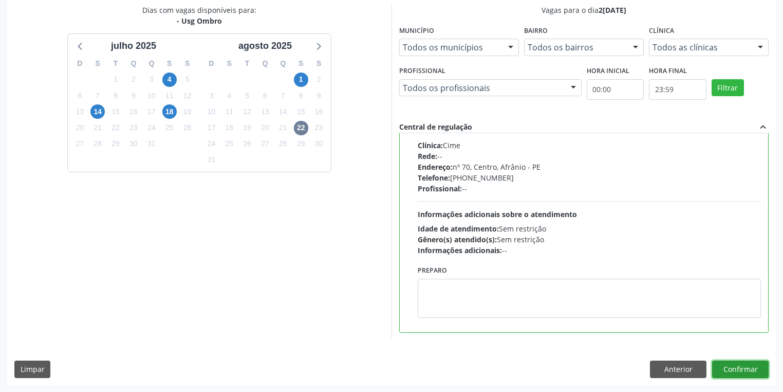
click at [756, 365] on button "Confirmar" at bounding box center [741, 368] width 57 height 17
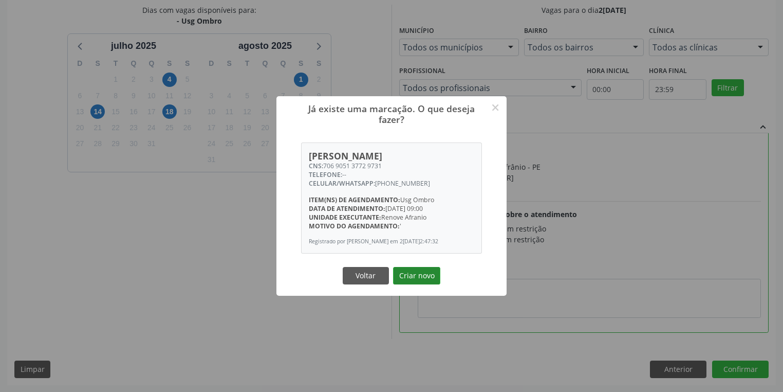
click at [407, 280] on button "Criar novo" at bounding box center [416, 275] width 47 height 17
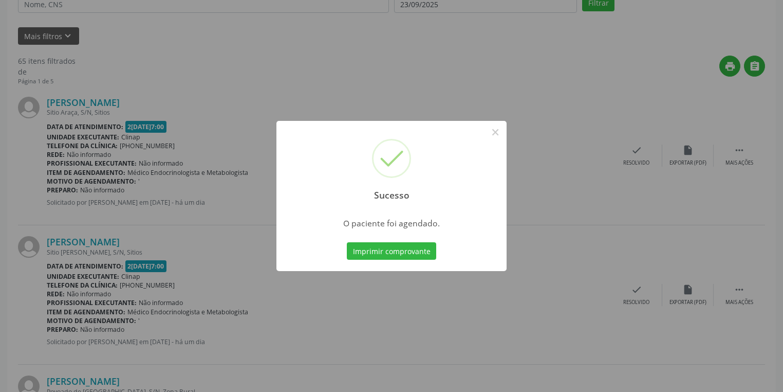
scroll to position [0, 0]
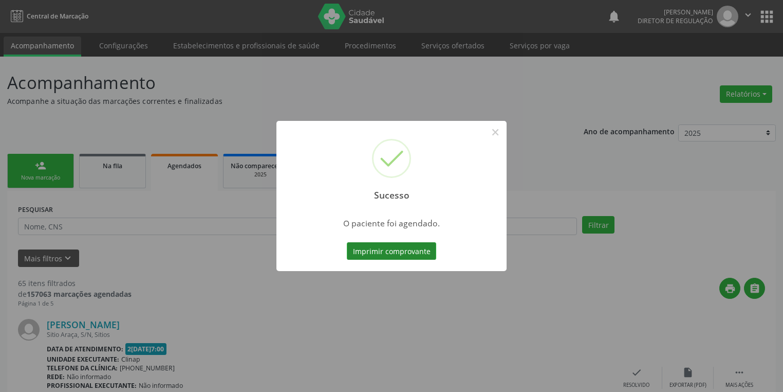
click at [422, 253] on button "Imprimir comprovante" at bounding box center [391, 250] width 89 height 17
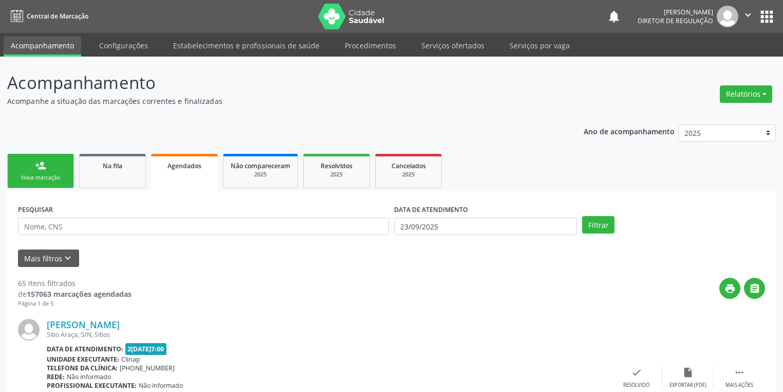
click at [56, 172] on link "person_add Nova marcação" at bounding box center [40, 171] width 67 height 34
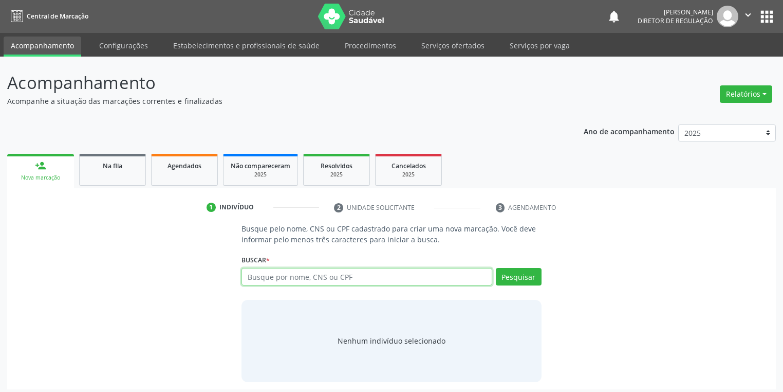
click at [305, 276] on input "text" at bounding box center [367, 276] width 251 height 17
paste input "044.196.204-12"
type input "044.196.204-12"
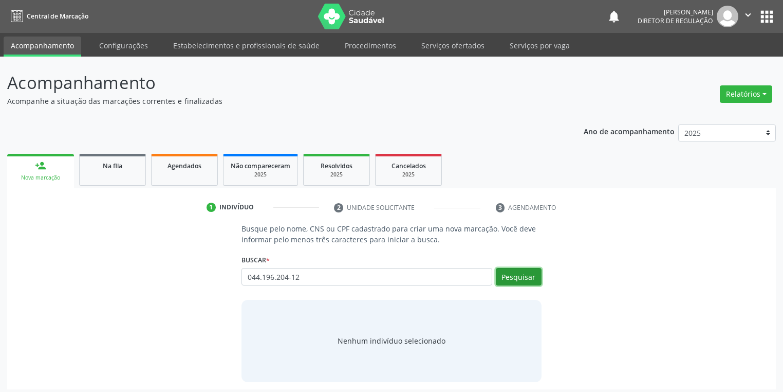
click at [519, 276] on button "Pesquisar" at bounding box center [519, 276] width 46 height 17
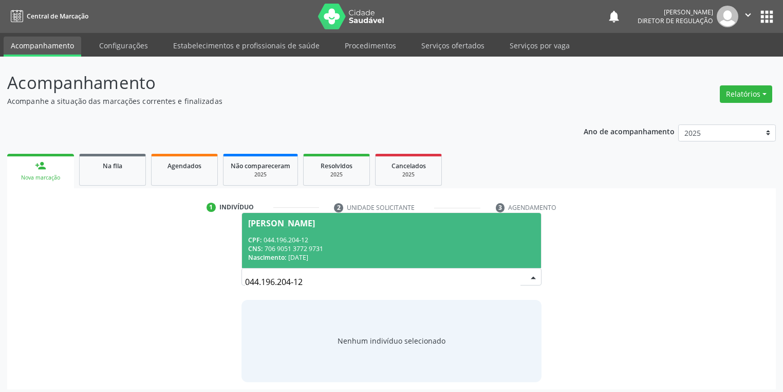
click at [308, 247] on div "CNS: 706 9051 3772 9731" at bounding box center [391, 248] width 287 height 9
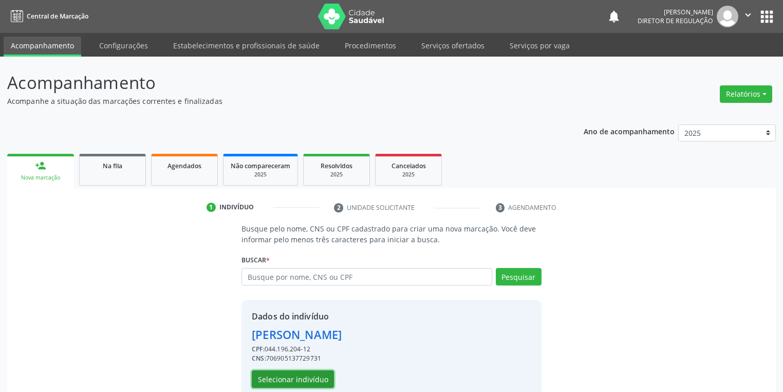
click at [318, 382] on button "Selecionar indivíduo" at bounding box center [293, 378] width 82 height 17
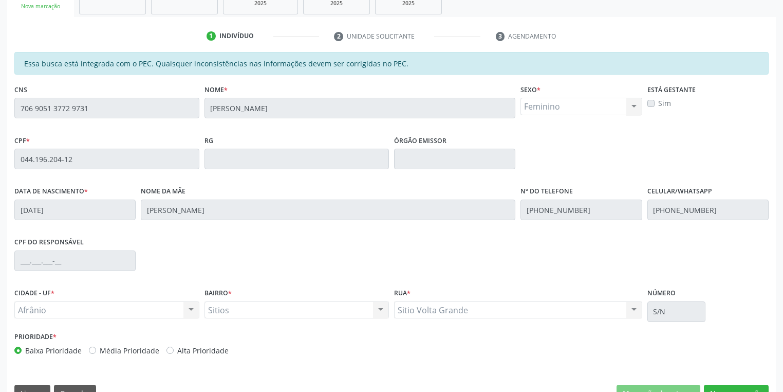
scroll to position [195, 0]
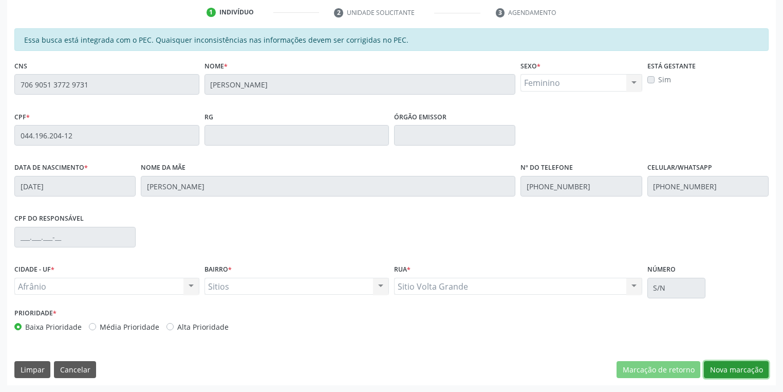
click at [753, 368] on button "Nova marcação" at bounding box center [736, 369] width 65 height 17
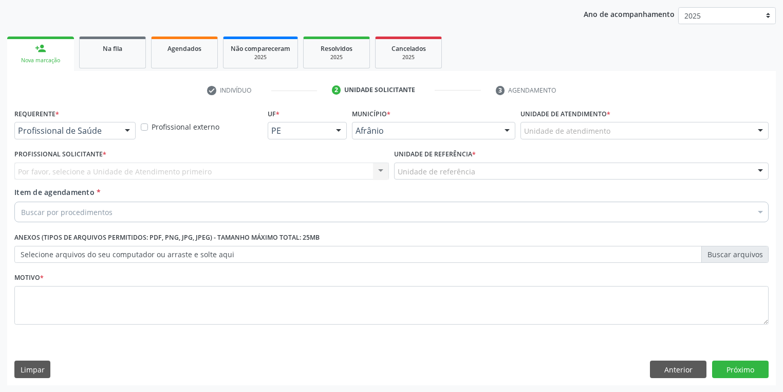
click at [610, 131] on div "Unidade de atendimento" at bounding box center [645, 130] width 248 height 17
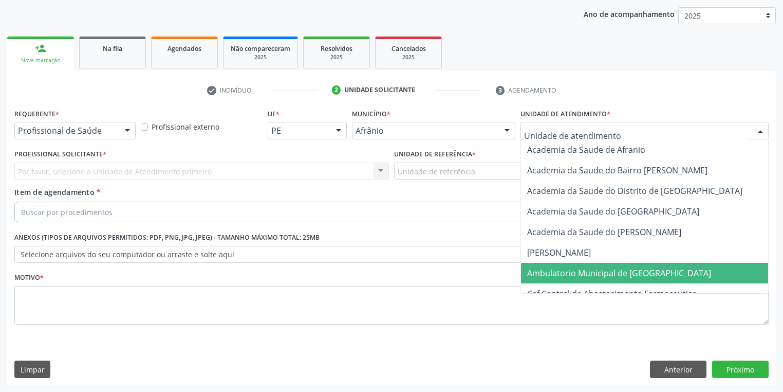
click at [612, 271] on span "Ambulatorio Municipal de [GEOGRAPHIC_DATA]" at bounding box center [619, 272] width 184 height 11
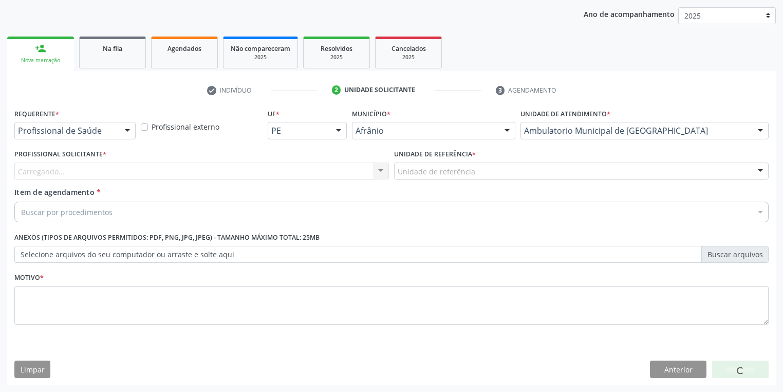
click at [491, 174] on div "Unidade de referência" at bounding box center [581, 170] width 375 height 17
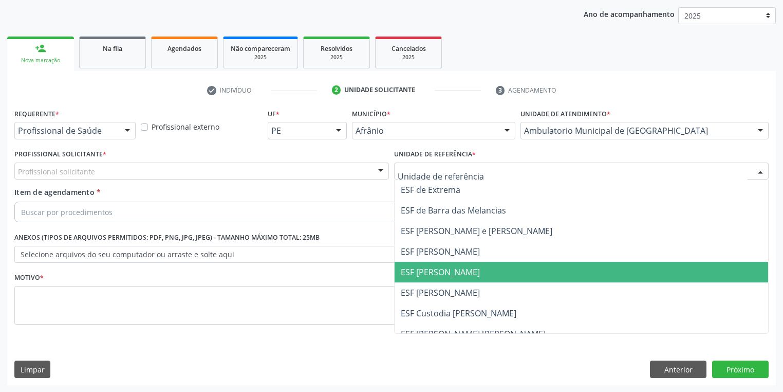
click at [481, 274] on span "ESF [PERSON_NAME]" at bounding box center [582, 272] width 374 height 21
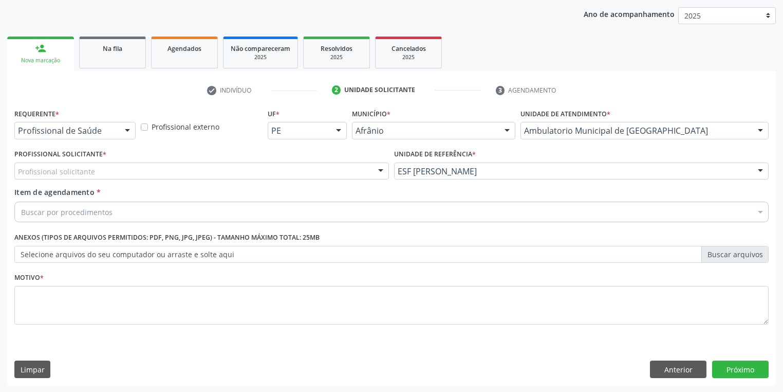
click at [111, 171] on div "Profissional solicitante" at bounding box center [201, 170] width 375 height 17
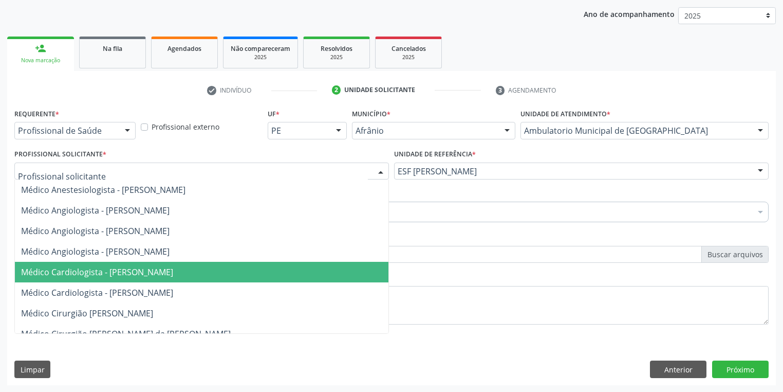
click at [130, 274] on span "Médico Cardiologista - [PERSON_NAME]" at bounding box center [97, 271] width 152 height 11
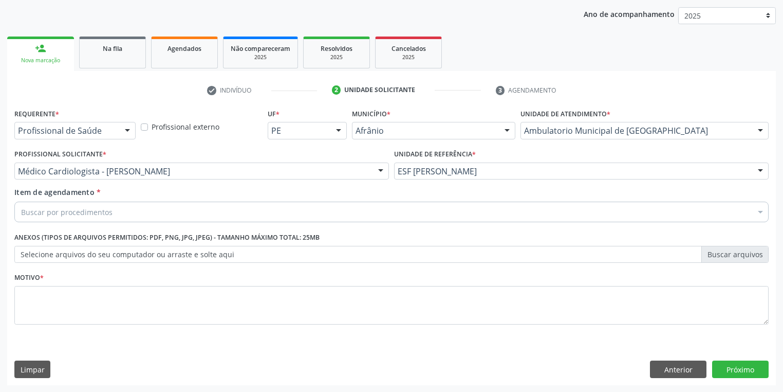
click at [118, 212] on div "Buscar por procedimentos" at bounding box center [391, 212] width 755 height 21
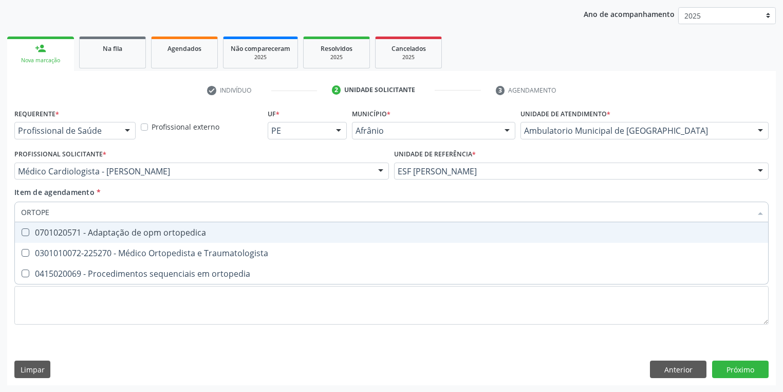
type input "ORTOPED"
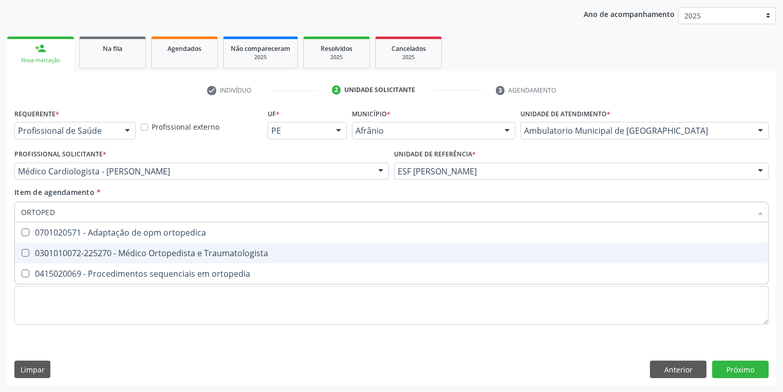
click at [125, 253] on div "0301010072-225270 - Médico Ortopedista e Traumatologista" at bounding box center [391, 253] width 741 height 8
checkbox Traumatologista "true"
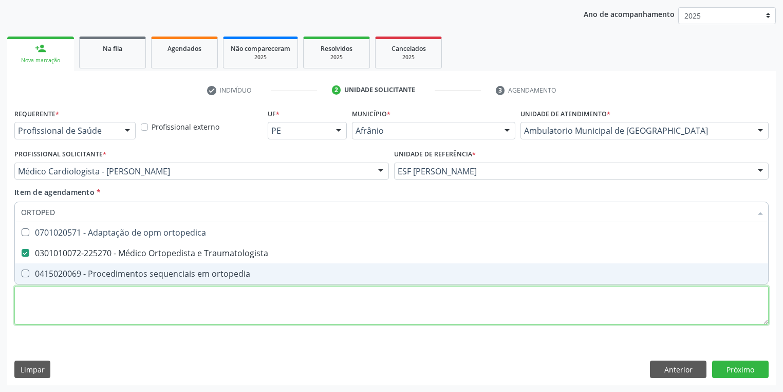
click at [134, 299] on div "Requerente * Profissional de Saúde Profissional de Saúde Paciente Nenhum result…" at bounding box center [391, 222] width 755 height 233
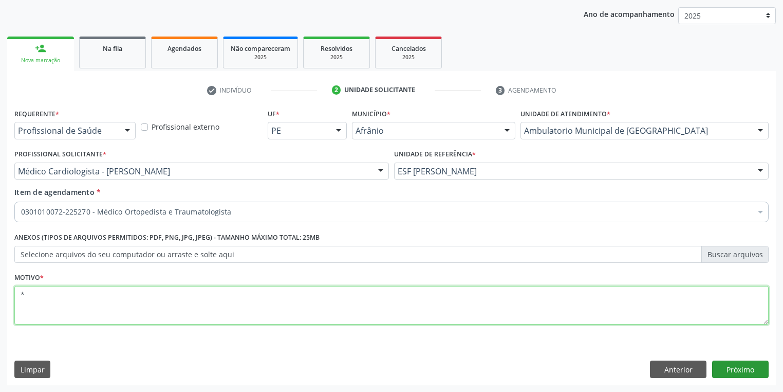
type textarea "*"
click at [744, 369] on button "Próximo" at bounding box center [741, 368] width 57 height 17
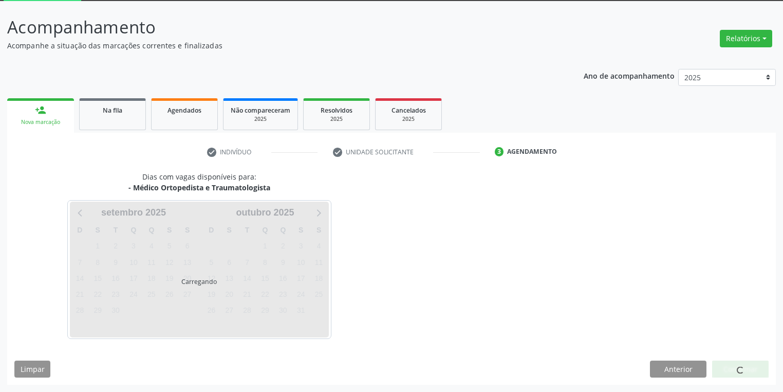
scroll to position [55, 0]
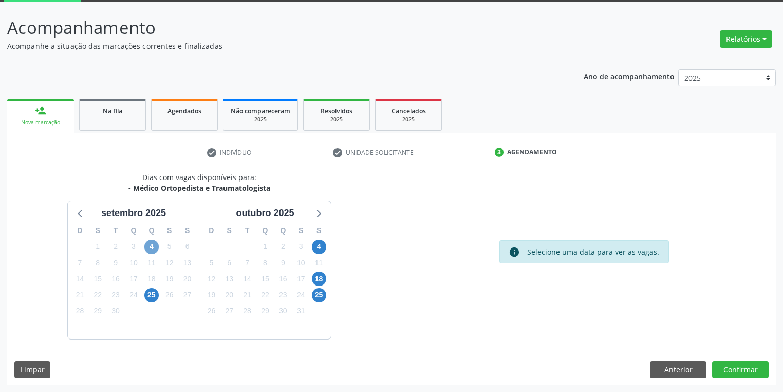
click at [156, 245] on span "4" at bounding box center [151, 247] width 14 height 14
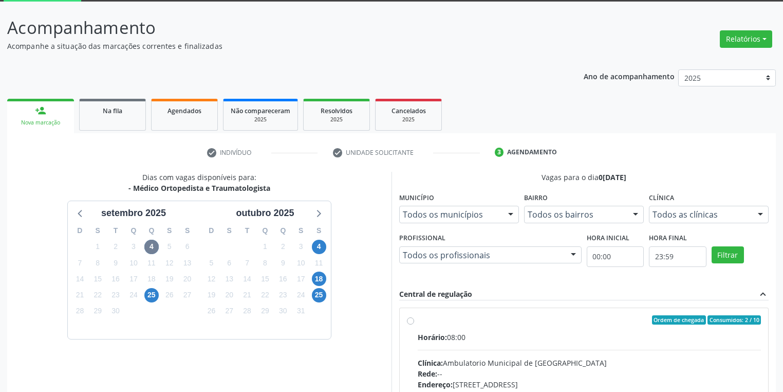
click at [454, 322] on div "Ordem de chegada Consumidos: 2 / 10" at bounding box center [589, 319] width 343 height 9
click at [414, 322] on input "Ordem de chegada Consumidos: 2 / 10 Horário: 08:00 Clínica: Ambulatorio Municip…" at bounding box center [410, 319] width 7 height 9
radio input "true"
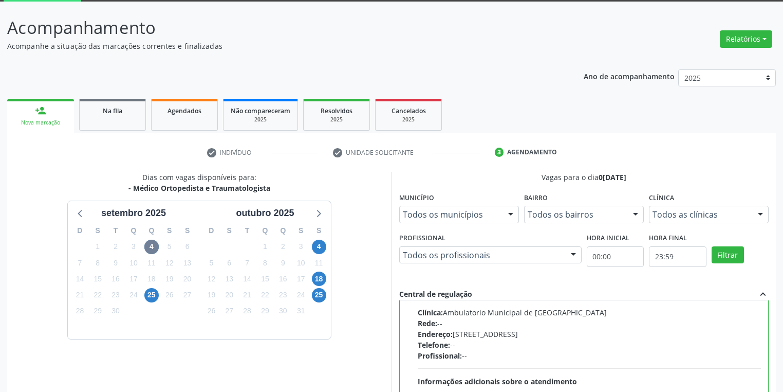
scroll to position [222, 0]
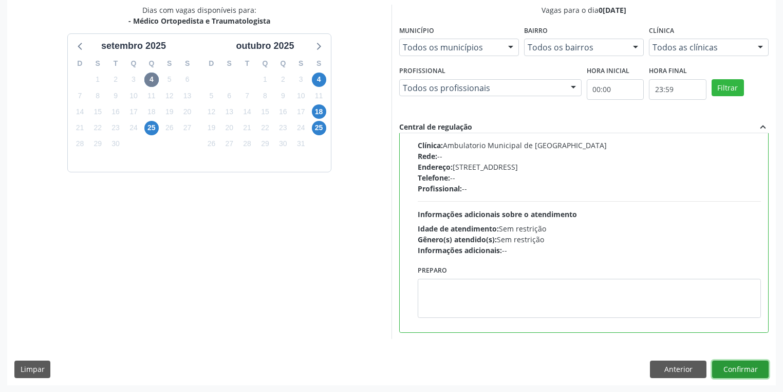
click at [746, 370] on button "Confirmar" at bounding box center [741, 368] width 57 height 17
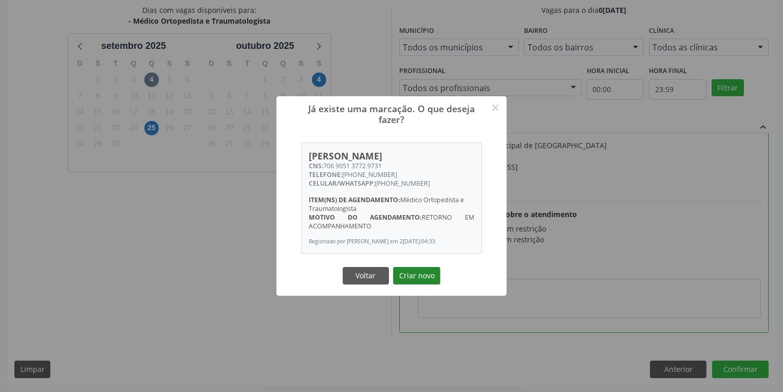
click at [423, 276] on button "Criar novo" at bounding box center [416, 275] width 47 height 17
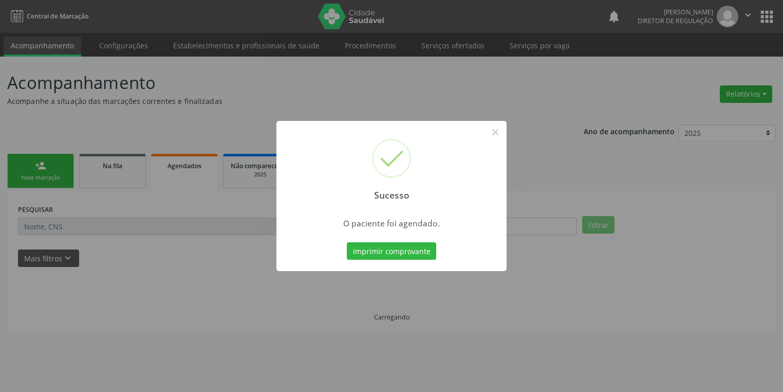
scroll to position [0, 0]
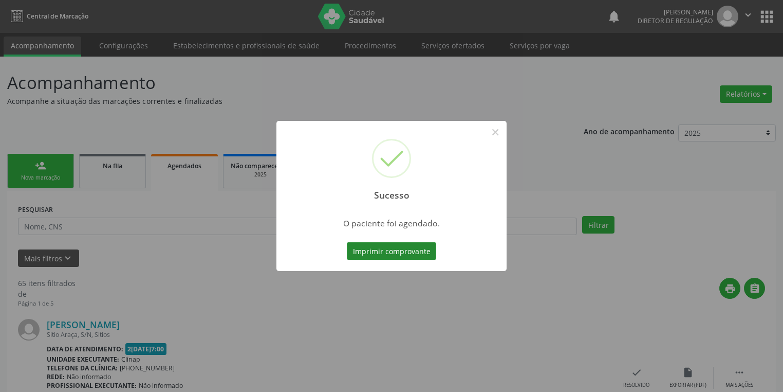
click at [422, 253] on button "Imprimir comprovante" at bounding box center [391, 250] width 89 height 17
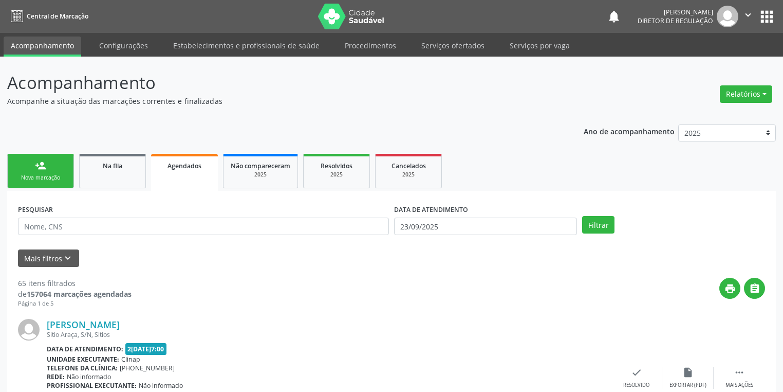
click at [61, 176] on div "Nova marcação" at bounding box center [40, 178] width 51 height 8
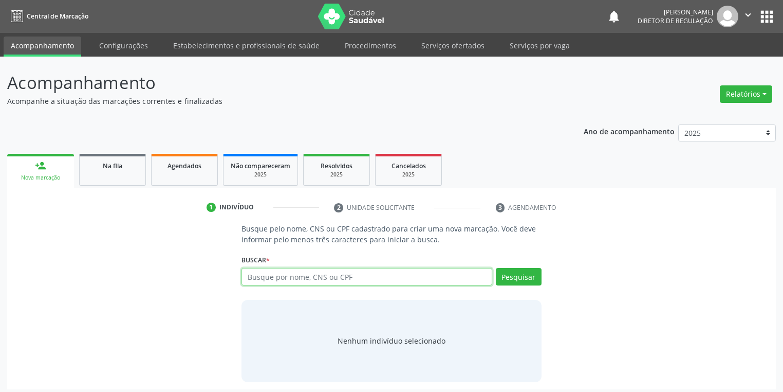
click at [308, 276] on input "text" at bounding box center [367, 276] width 251 height 17
type input "CICERA LUZIA"
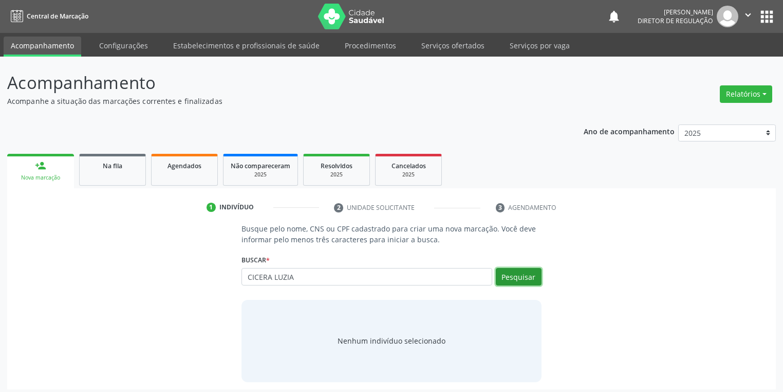
click at [517, 276] on button "Pesquisar" at bounding box center [519, 276] width 46 height 17
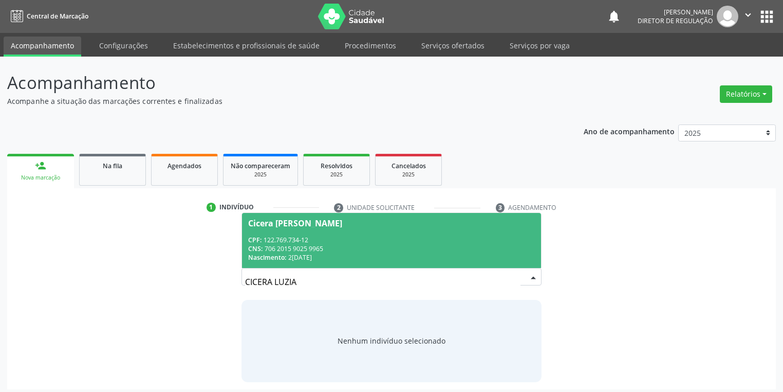
click at [308, 282] on input "CICERA LUZIA" at bounding box center [383, 281] width 276 height 21
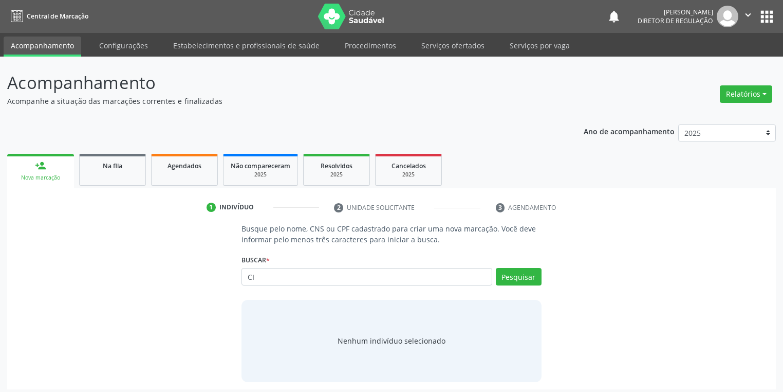
type input "C"
type input "VIANA AMORI"
click at [516, 274] on button "Pesquisar" at bounding box center [519, 276] width 46 height 17
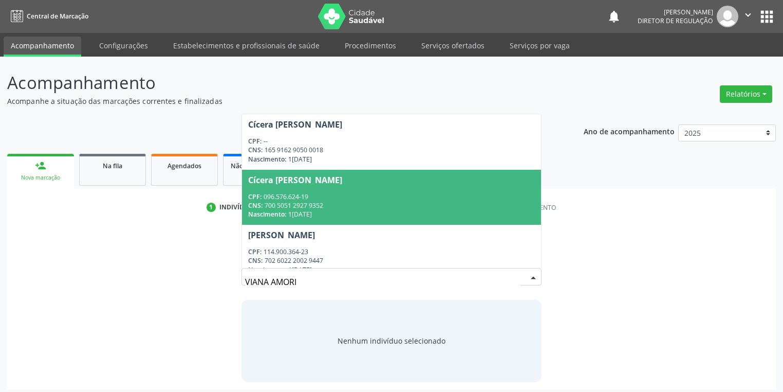
click at [257, 202] on span "CNS:" at bounding box center [255, 205] width 14 height 9
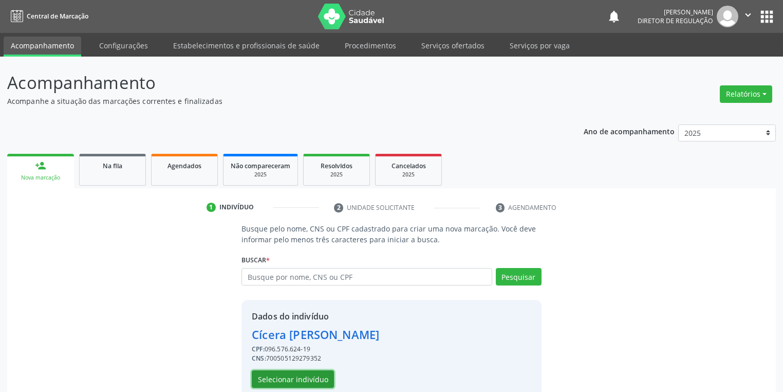
click at [318, 376] on button "Selecionar indivíduo" at bounding box center [293, 378] width 82 height 17
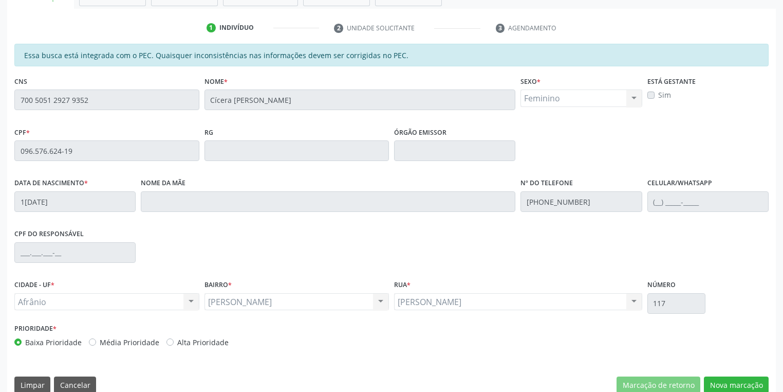
scroll to position [195, 0]
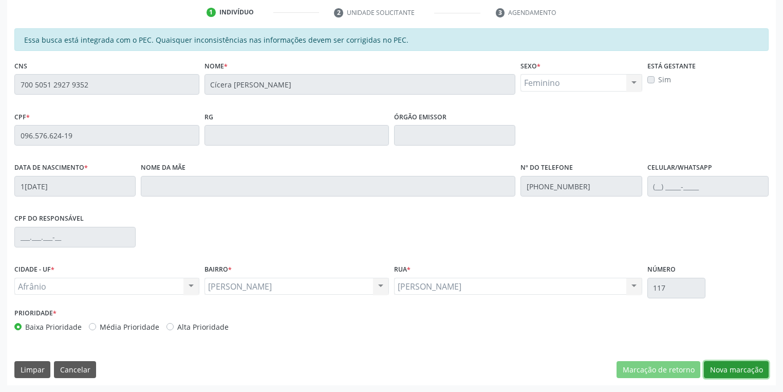
click at [745, 370] on button "Nova marcação" at bounding box center [736, 369] width 65 height 17
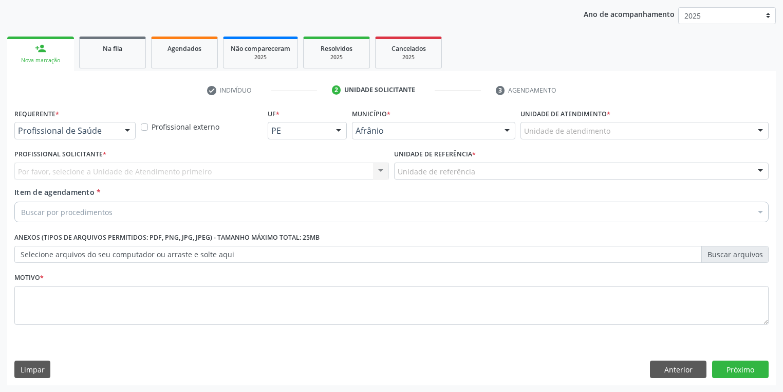
click at [617, 126] on div "Unidade de atendimento" at bounding box center [645, 130] width 248 height 17
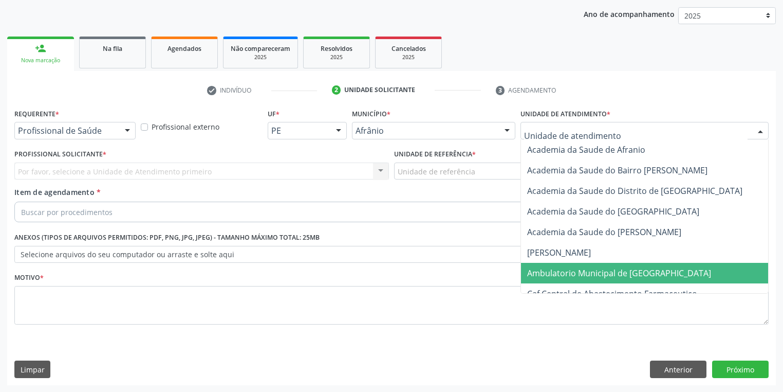
click at [604, 274] on span "Ambulatorio Municipal de [GEOGRAPHIC_DATA]" at bounding box center [619, 272] width 184 height 11
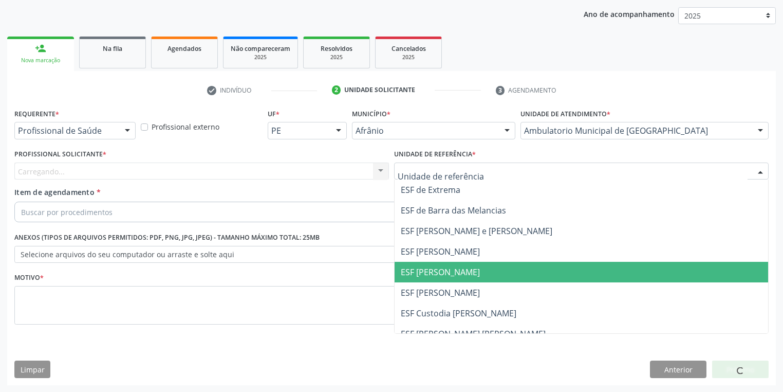
click at [466, 269] on span "ESF [PERSON_NAME]" at bounding box center [440, 271] width 79 height 11
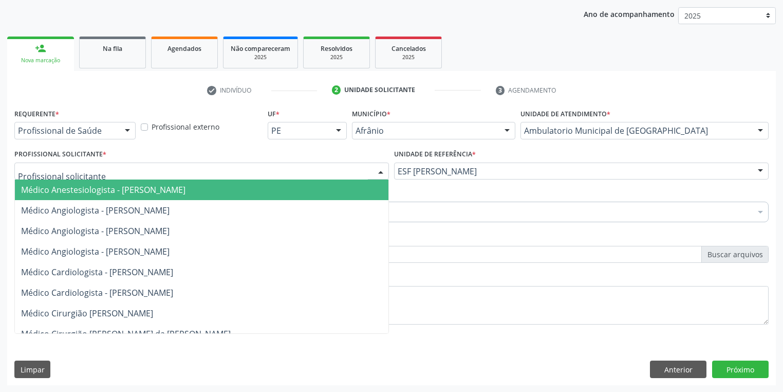
click at [221, 172] on div at bounding box center [201, 170] width 375 height 17
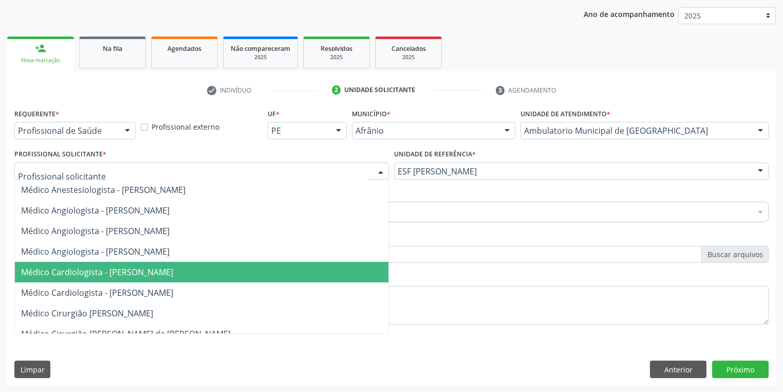
click at [173, 268] on span "Médico Cardiologista - [PERSON_NAME]" at bounding box center [97, 271] width 152 height 11
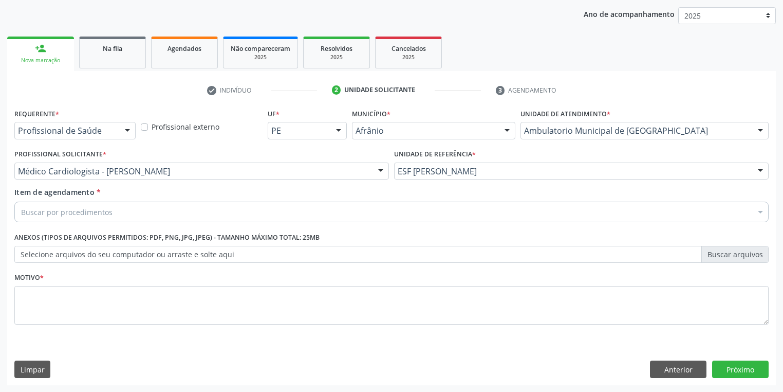
click at [191, 209] on div "Buscar por procedimentos" at bounding box center [391, 212] width 755 height 21
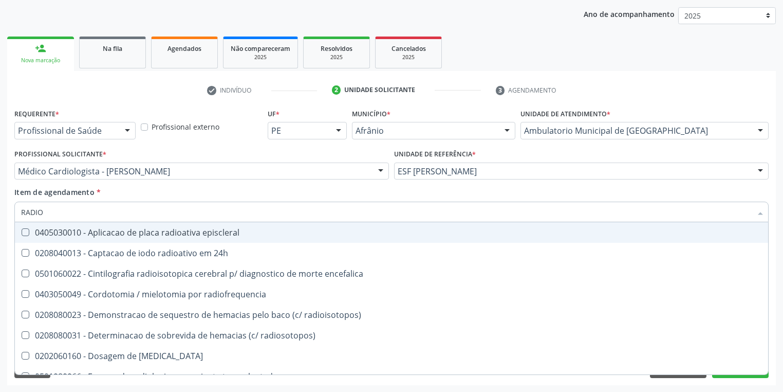
type input "RADIOG"
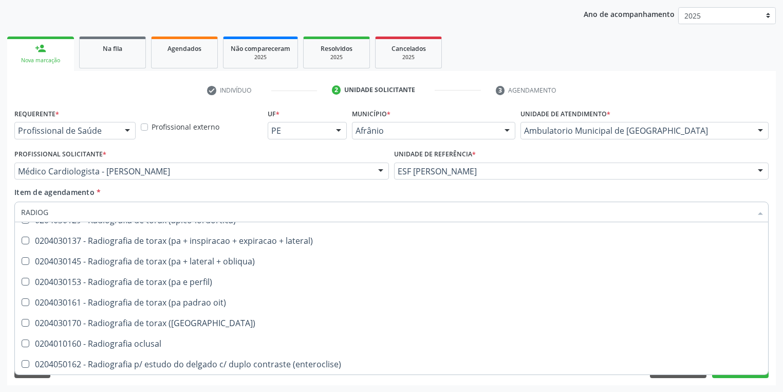
scroll to position [1184, 0]
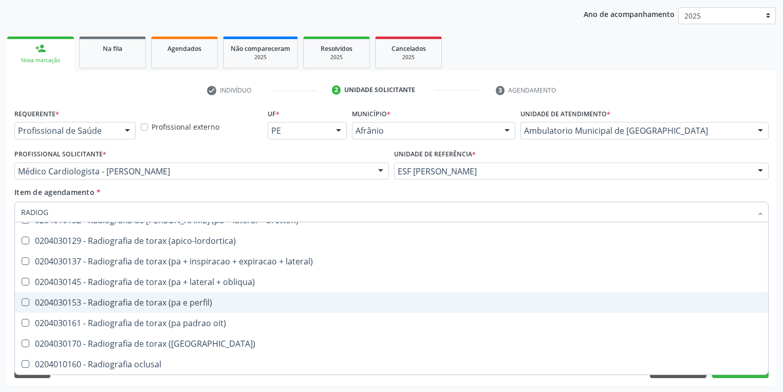
click at [200, 304] on div "0204030153 - Radiografia de torax (pa e perfil)" at bounding box center [391, 302] width 741 height 8
checkbox perfil\) "true"
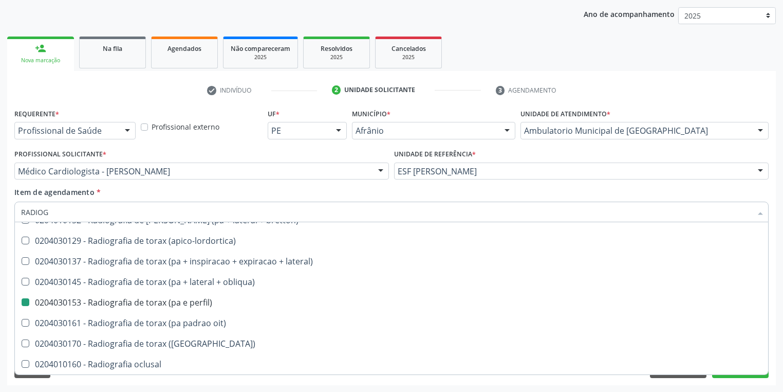
click at [243, 376] on div "Limpar Anterior Próximo" at bounding box center [391, 368] width 755 height 17
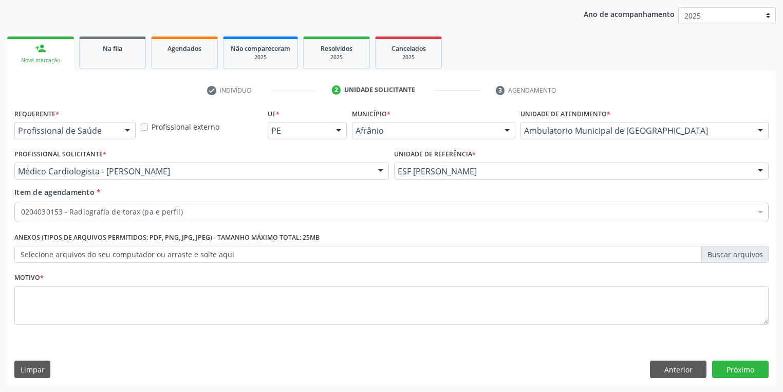
scroll to position [0, 0]
click at [183, 303] on textarea at bounding box center [391, 305] width 755 height 39
type textarea "*"
click at [741, 371] on button "Próximo" at bounding box center [741, 368] width 57 height 17
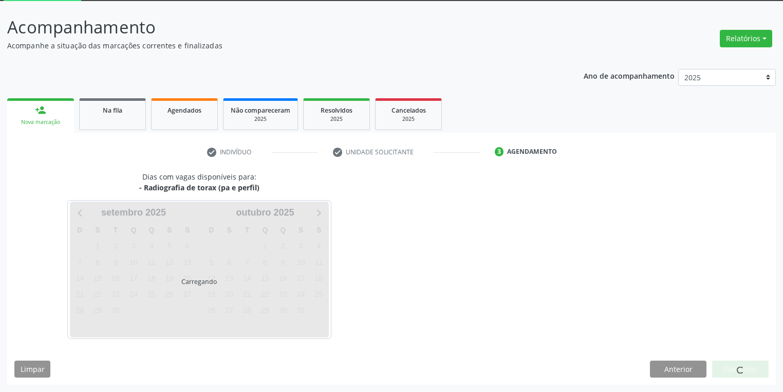
scroll to position [55, 0]
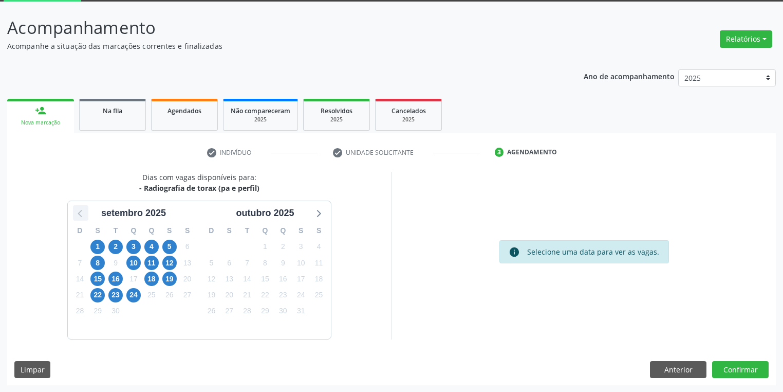
click at [78, 208] on icon at bounding box center [80, 212] width 13 height 13
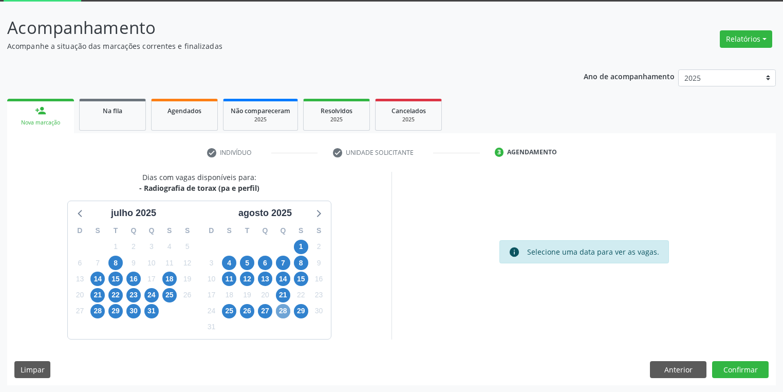
click at [285, 309] on span "28" at bounding box center [283, 311] width 14 height 14
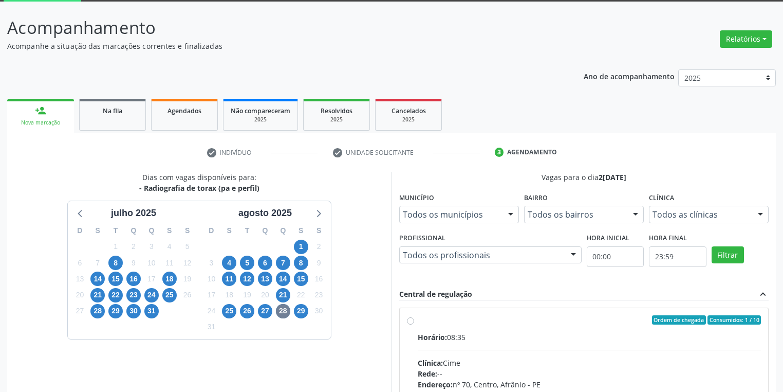
click at [416, 321] on div "Ordem de chegada Consumidos: 1 / 10 Horário: 08:35 Clínica: Cime Rede: -- Ender…" at bounding box center [584, 394] width 354 height 158
radio input "true"
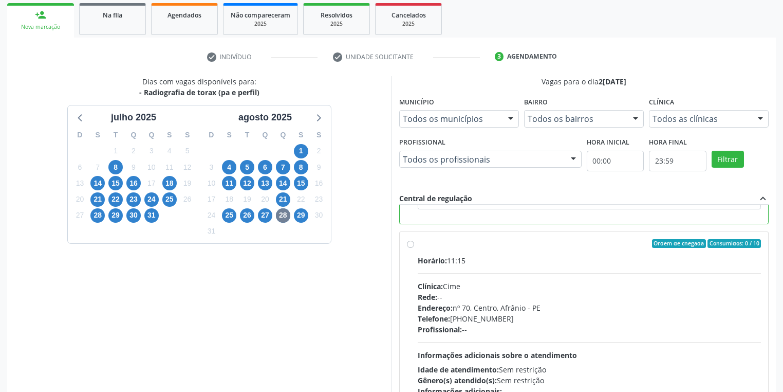
scroll to position [222, 0]
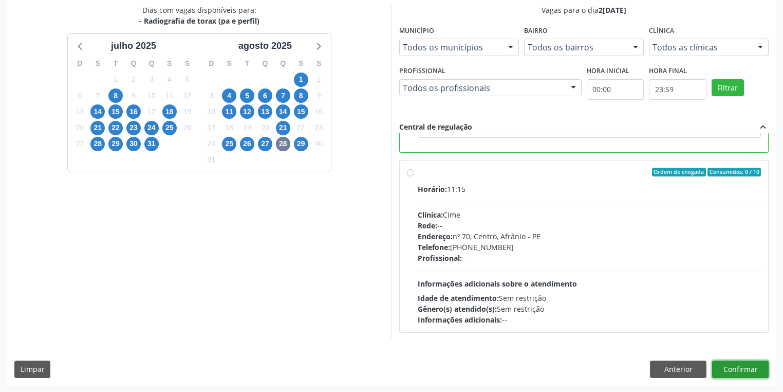
click at [740, 367] on button "Confirmar" at bounding box center [741, 368] width 57 height 17
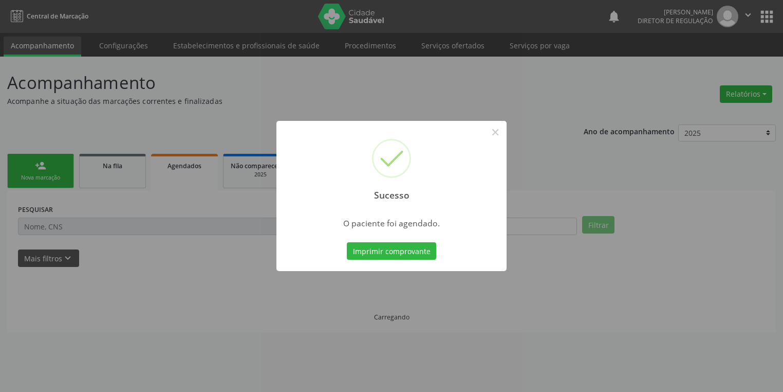
scroll to position [0, 0]
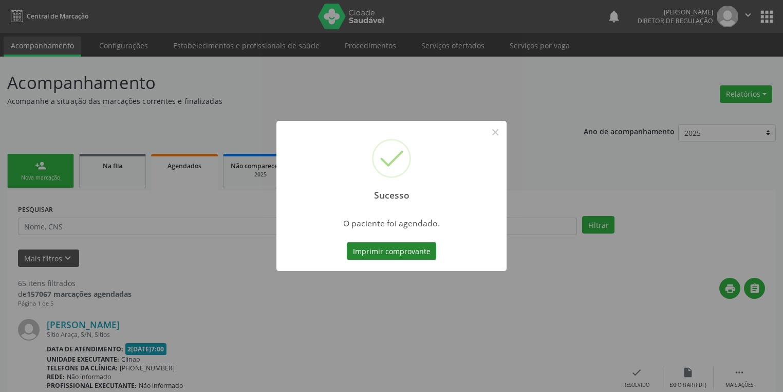
click at [417, 249] on button "Imprimir comprovante" at bounding box center [391, 250] width 89 height 17
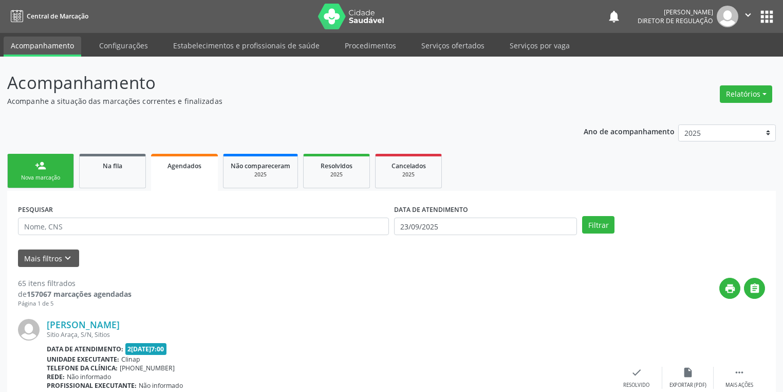
click at [58, 168] on link "person_add Nova marcação" at bounding box center [40, 171] width 67 height 34
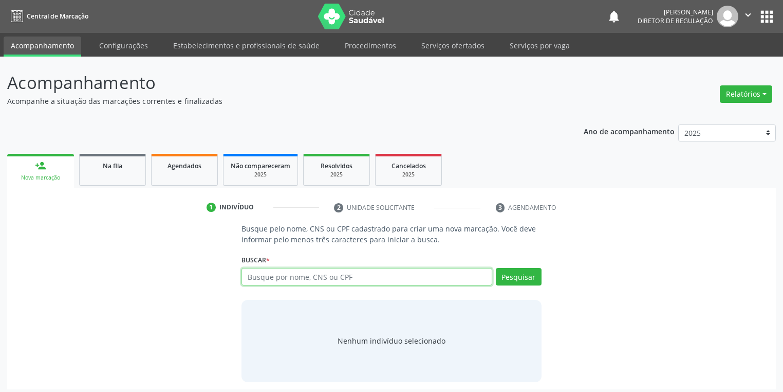
paste input "096.576.624-19"
type input "096.576.624-19"
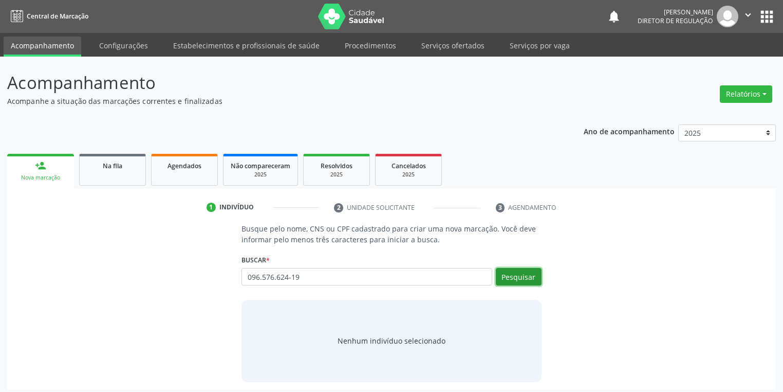
click at [523, 277] on button "Pesquisar" at bounding box center [519, 276] width 46 height 17
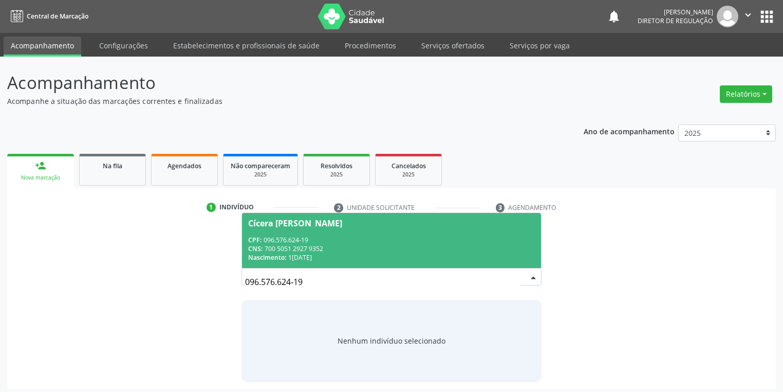
click at [351, 248] on div "CNS: 700 5051 2927 9352" at bounding box center [391, 248] width 287 height 9
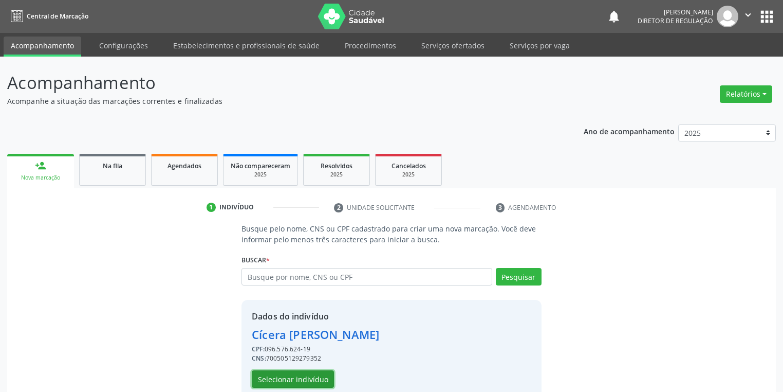
click at [317, 377] on button "Selecionar indivíduo" at bounding box center [293, 378] width 82 height 17
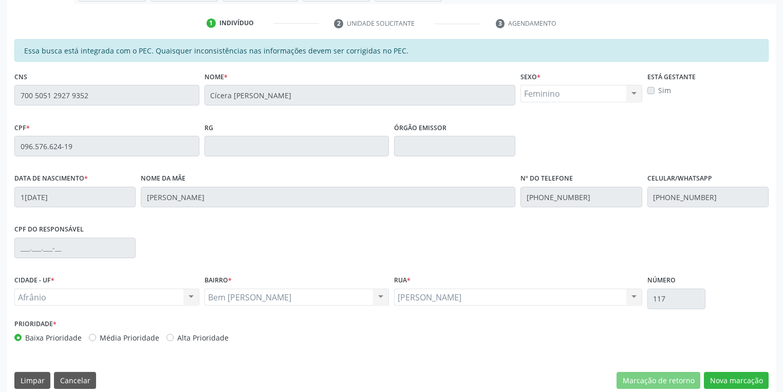
scroll to position [195, 0]
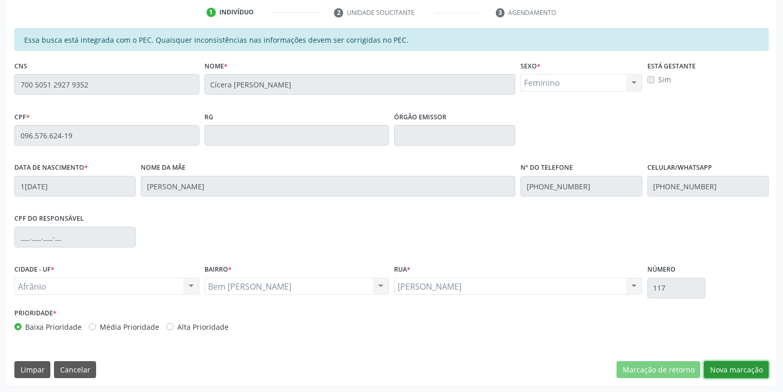
click at [724, 373] on button "Nova marcação" at bounding box center [736, 369] width 65 height 17
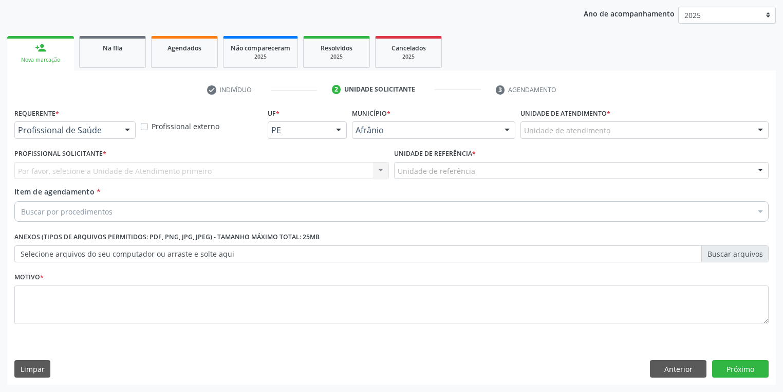
scroll to position [117, 0]
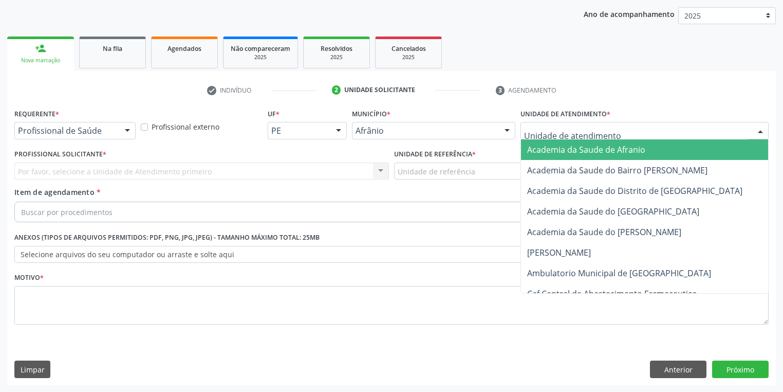
click at [621, 132] on div at bounding box center [645, 130] width 248 height 17
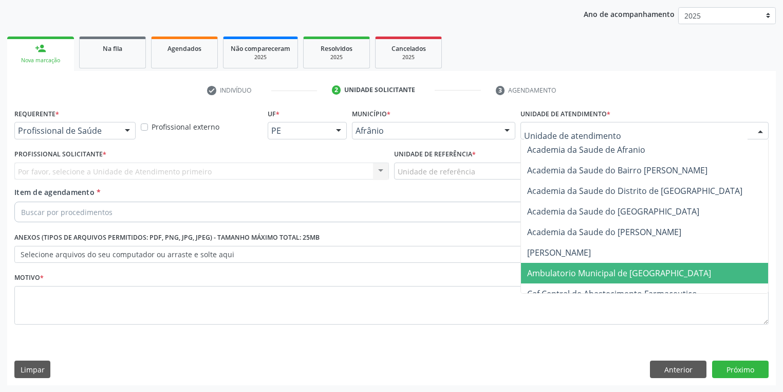
click at [605, 272] on span "Ambulatorio Municipal de [GEOGRAPHIC_DATA]" at bounding box center [619, 272] width 184 height 11
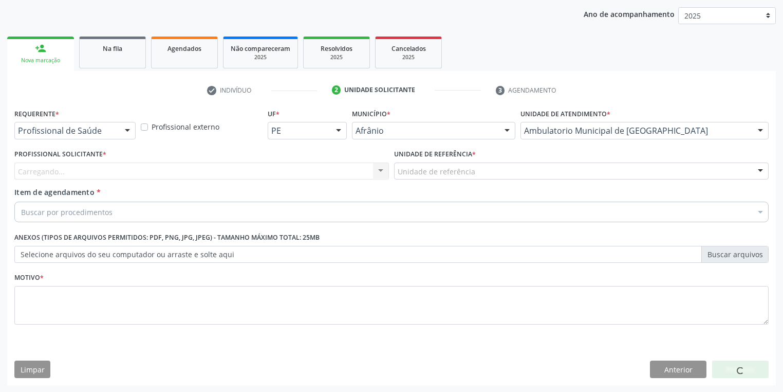
click at [478, 170] on div "Unidade de referência" at bounding box center [581, 170] width 375 height 17
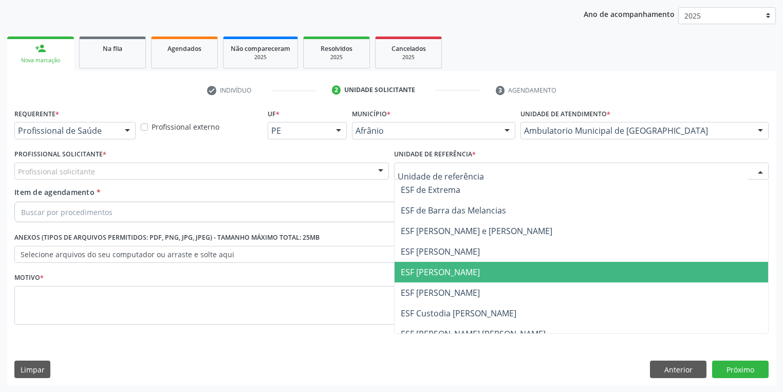
click at [467, 276] on span "ESF [PERSON_NAME]" at bounding box center [440, 271] width 79 height 11
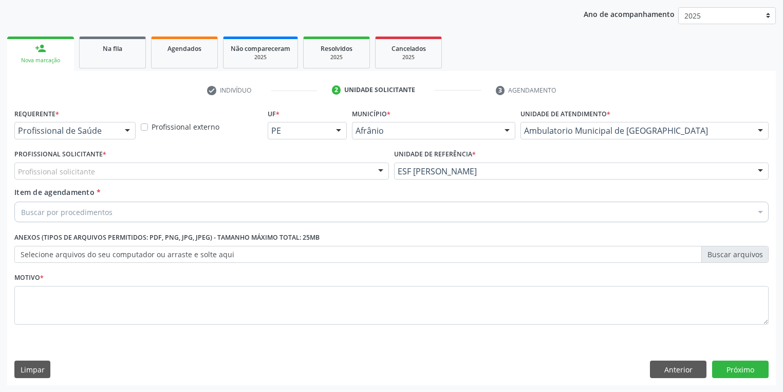
click at [269, 162] on div "Profissional solicitante" at bounding box center [201, 170] width 375 height 17
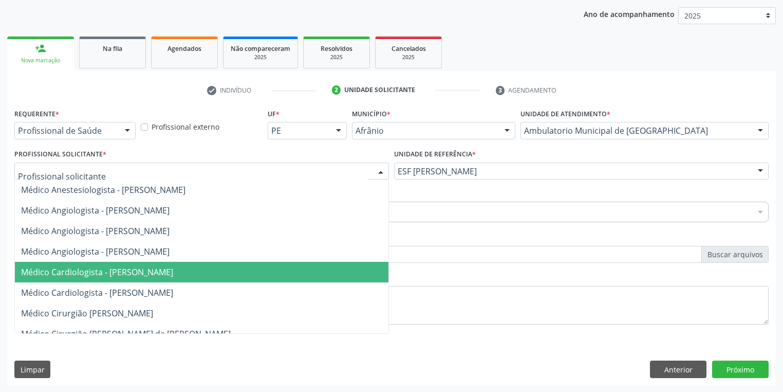
click at [280, 269] on span "Médico Cardiologista - [PERSON_NAME]" at bounding box center [202, 272] width 374 height 21
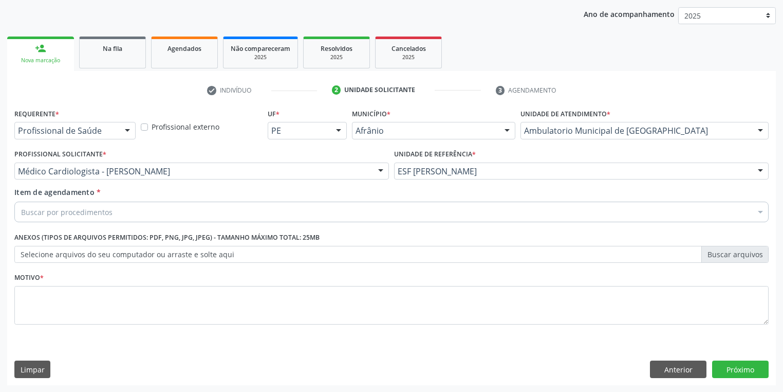
click at [179, 213] on div "Buscar por procedimentos" at bounding box center [391, 212] width 755 height 21
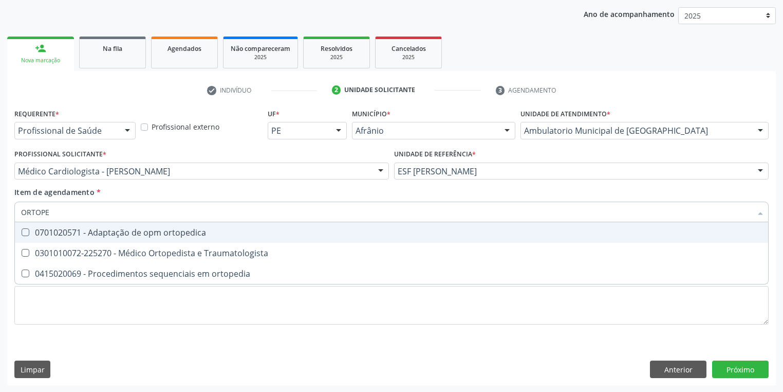
type input "ORTOPED"
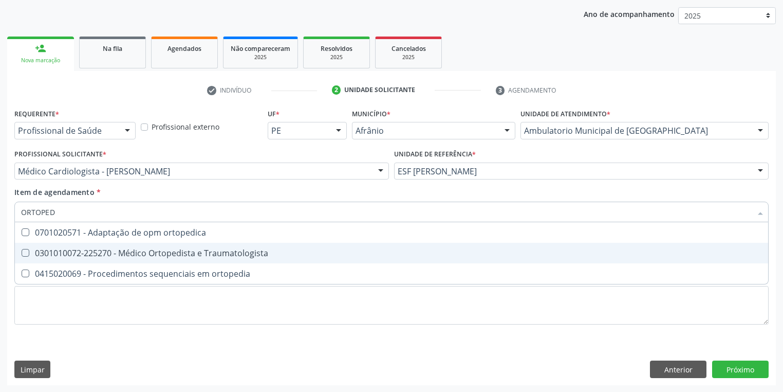
click at [179, 251] on div "0301010072-225270 - Médico Ortopedista e Traumatologista" at bounding box center [391, 253] width 741 height 8
checkbox Traumatologista "true"
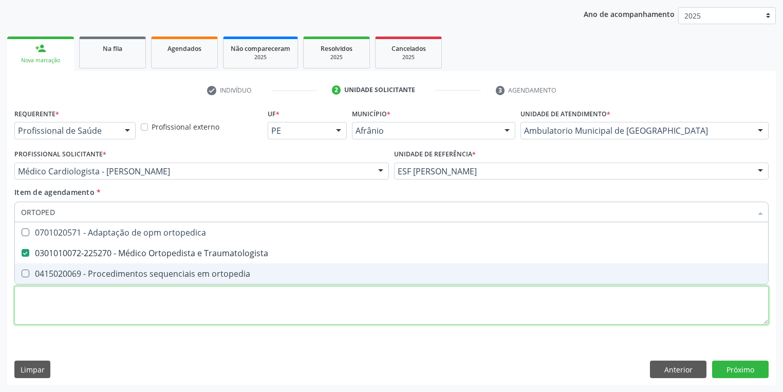
click at [193, 301] on div "Requerente * Profissional de Saúde Profissional de Saúde Paciente Nenhum result…" at bounding box center [391, 222] width 755 height 233
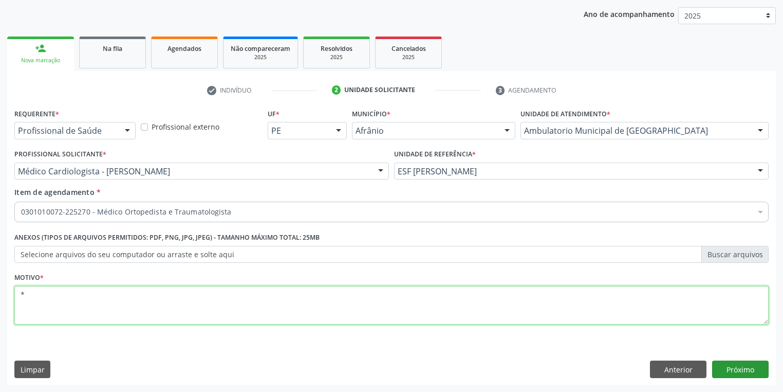
type textarea "*"
click at [743, 368] on button "Próximo" at bounding box center [741, 368] width 57 height 17
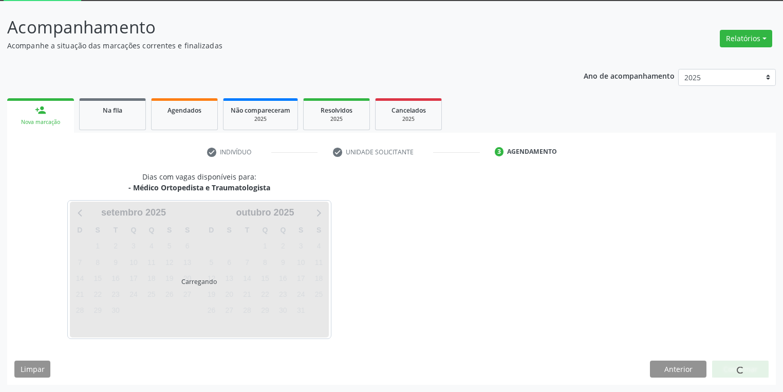
scroll to position [55, 0]
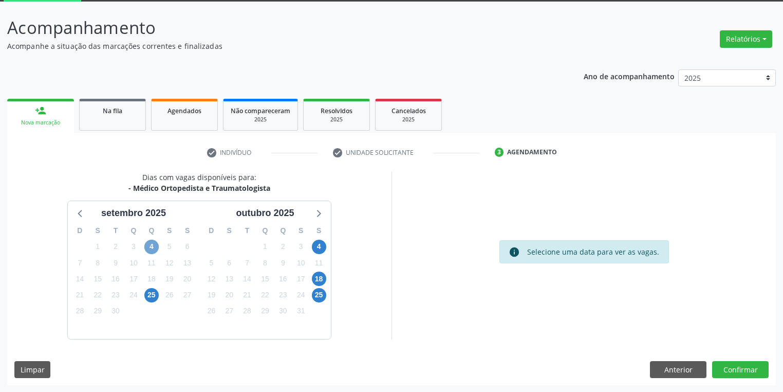
click at [148, 246] on span "4" at bounding box center [151, 247] width 14 height 14
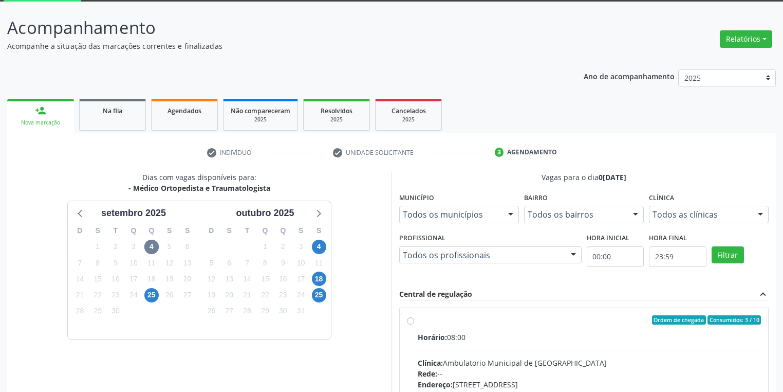
click at [458, 324] on label "Ordem de chegada Consumidos: 3 / 10 Horário: 08:00 Clínica: Ambulatorio Municip…" at bounding box center [589, 394] width 343 height 158
click at [414, 324] on input "Ordem de chegada Consumidos: 3 / 10 Horário: 08:00 Clínica: Ambulatorio Municip…" at bounding box center [410, 319] width 7 height 9
radio input "true"
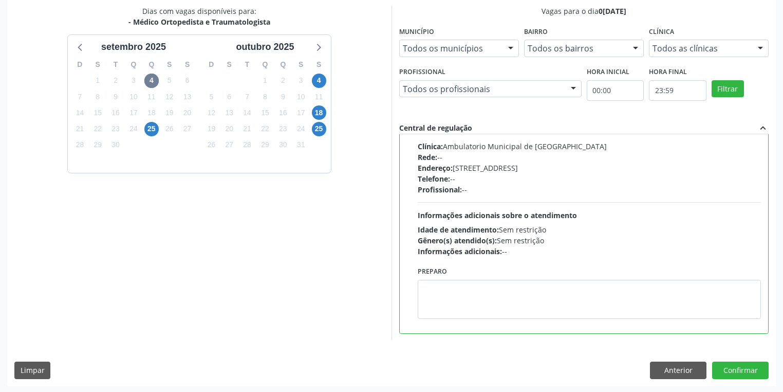
scroll to position [222, 0]
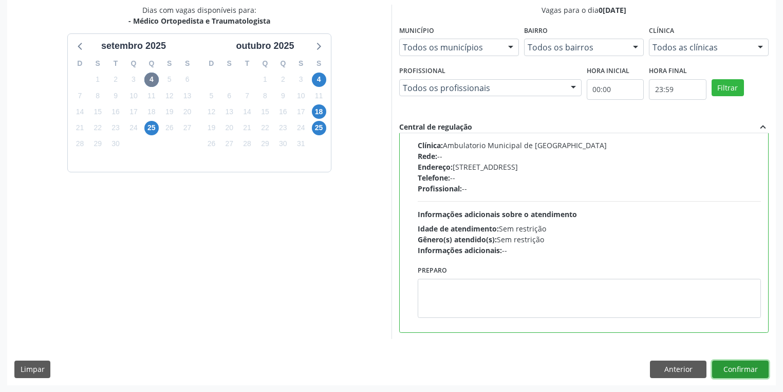
click at [749, 366] on button "Confirmar" at bounding box center [741, 368] width 57 height 17
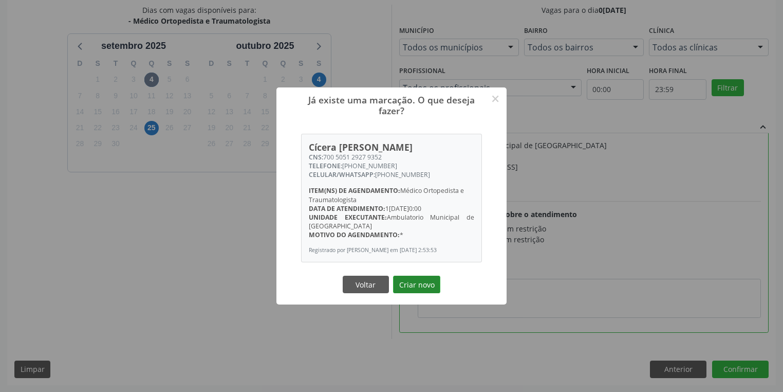
click at [422, 282] on button "Criar novo" at bounding box center [416, 284] width 47 height 17
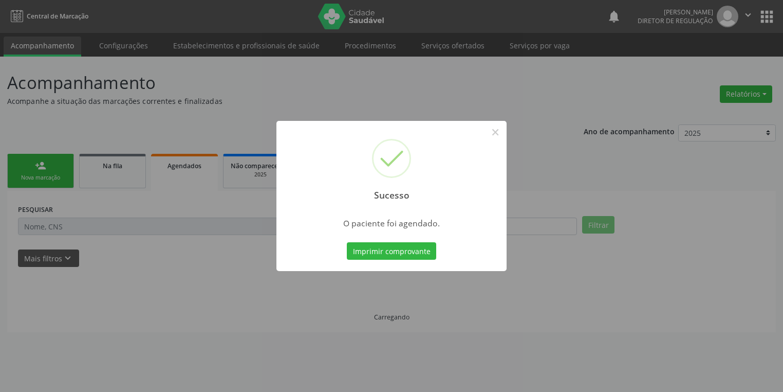
scroll to position [0, 0]
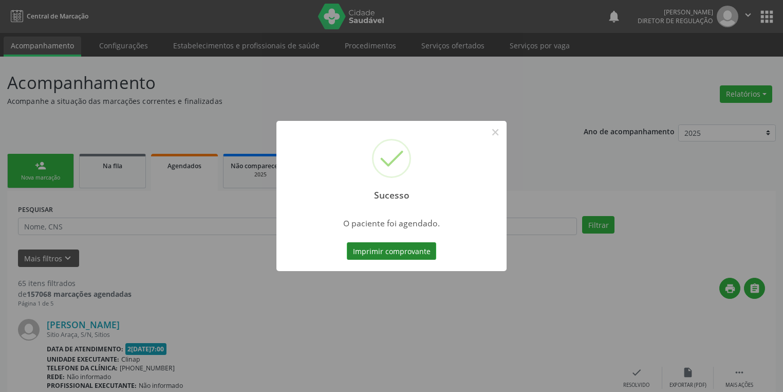
click at [428, 258] on button "Imprimir comprovante" at bounding box center [391, 250] width 89 height 17
